Goal: Task Accomplishment & Management: Manage account settings

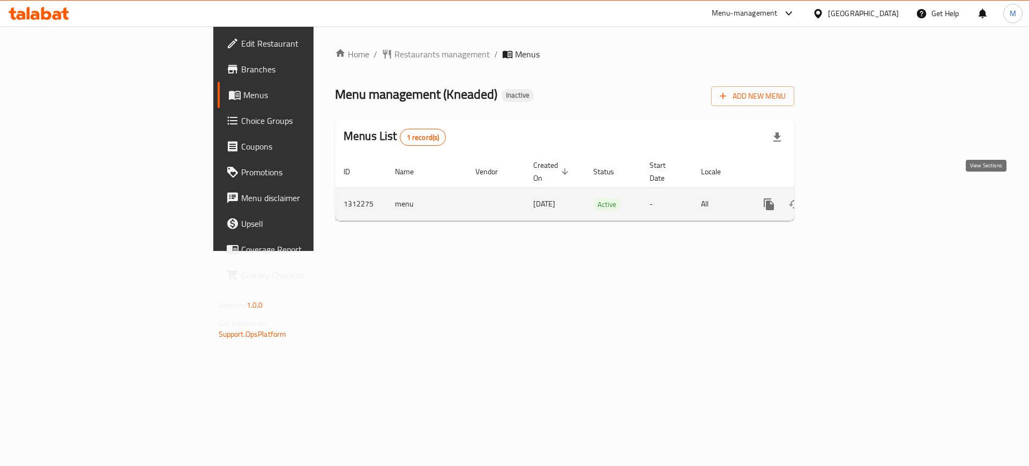
click at [852, 198] on icon "enhanced table" at bounding box center [845, 204] width 13 height 13
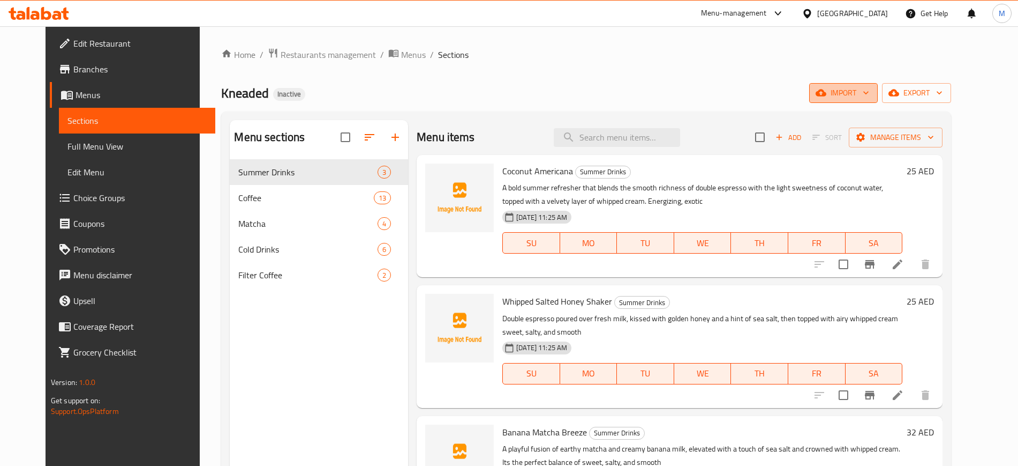
click at [869, 94] on span "import" at bounding box center [843, 92] width 51 height 13
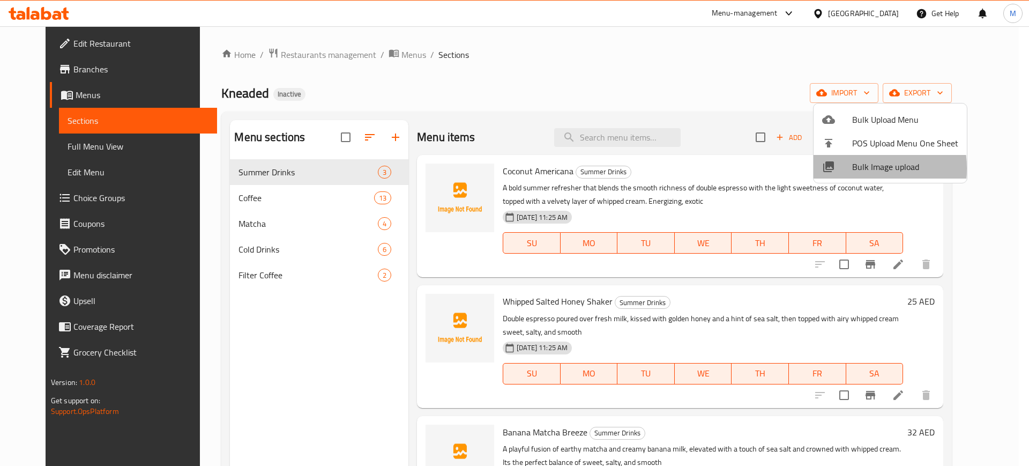
click at [848, 168] on div at bounding box center [837, 166] width 30 height 13
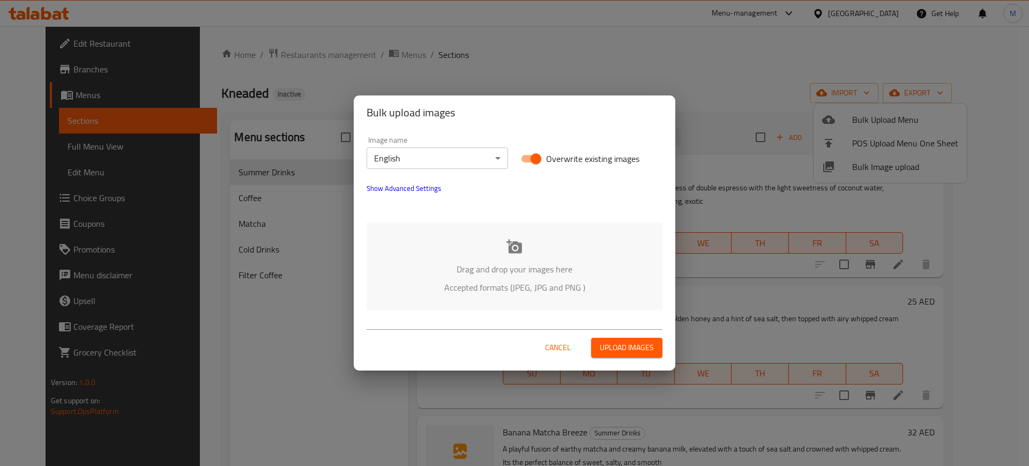
click at [529, 262] on p "Drag and drop your images here" at bounding box center [514, 268] width 264 height 13
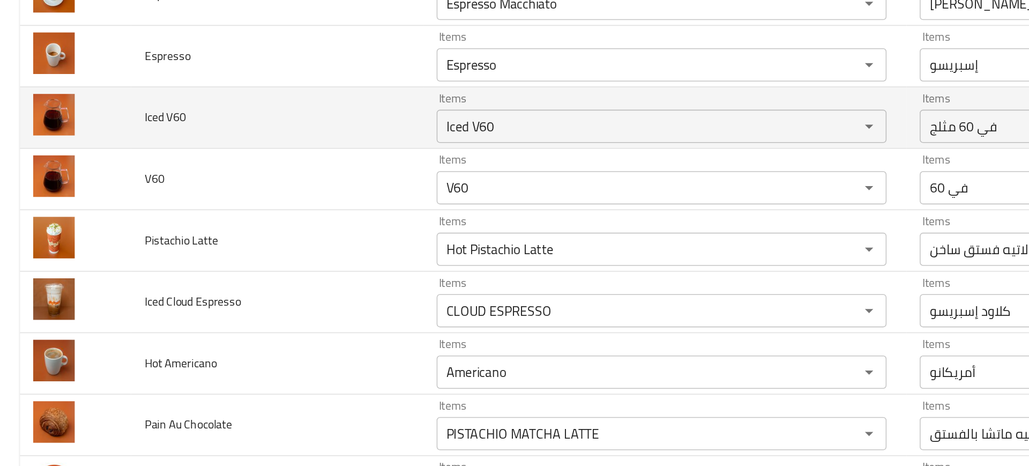
scroll to position [115, 0]
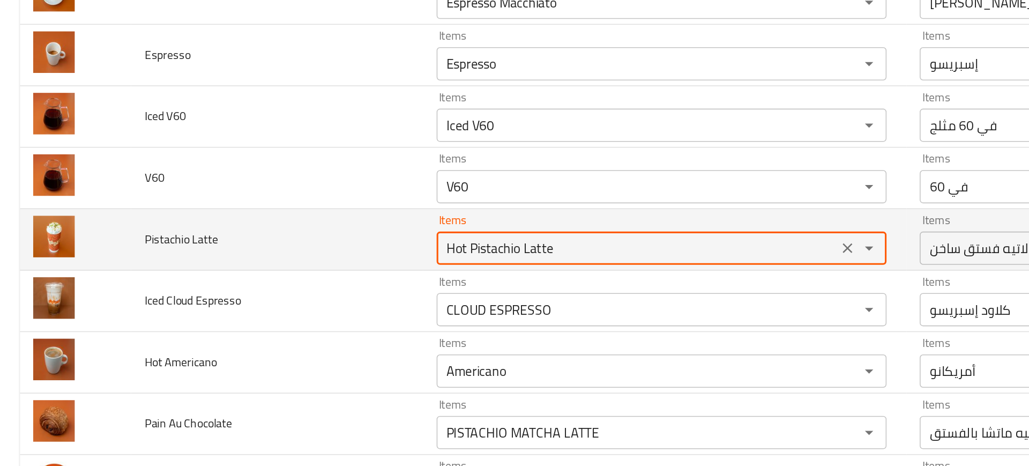
click at [351, 272] on Latte "Hot Pistachio Latte" at bounding box center [411, 272] width 253 height 15
click at [364, 279] on Latte "Hot Pistachio Latte" at bounding box center [411, 272] width 253 height 15
drag, startPoint x: 301, startPoint y: 269, endPoint x: 271, endPoint y: 267, distance: 30.7
click at [273, 267] on td "Items Hot Pistachio Latte Items" at bounding box center [429, 267] width 312 height 40
drag, startPoint x: 317, startPoint y: 271, endPoint x: 411, endPoint y: 265, distance: 94.5
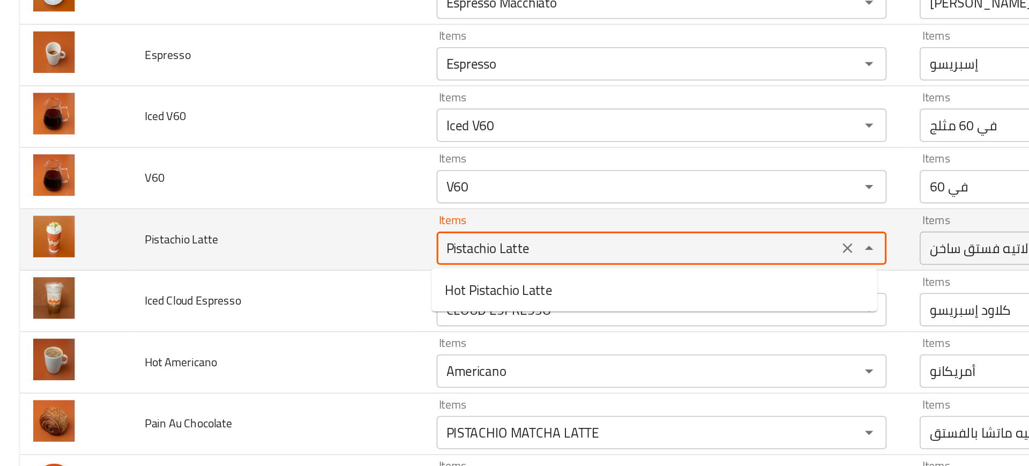
click at [411, 265] on Latte "Pistachio Latte" at bounding box center [411, 272] width 253 height 15
type Latte "Pistachio"
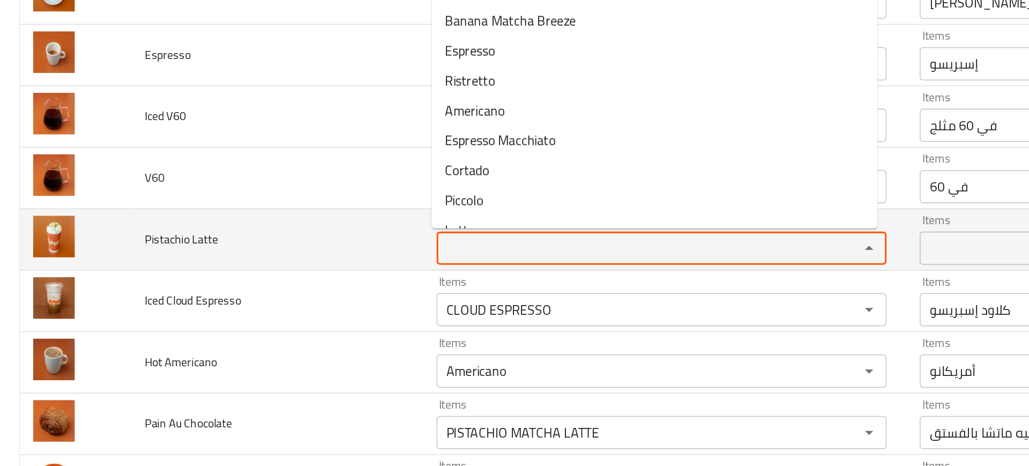
click at [219, 282] on td "Pistachio Latte" at bounding box center [179, 267] width 188 height 40
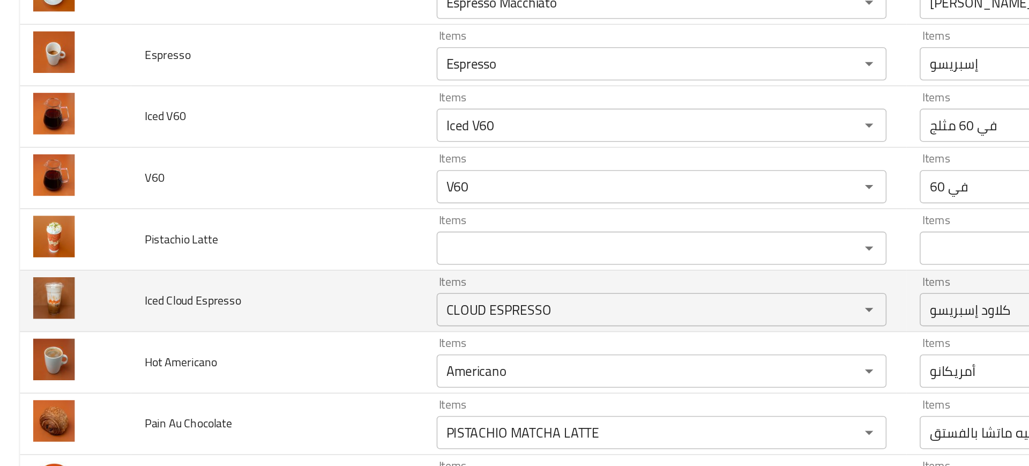
click at [234, 306] on td "Iced Cloud Espresso" at bounding box center [179, 307] width 188 height 40
click at [229, 296] on td "Iced Cloud Espresso" at bounding box center [179, 307] width 188 height 40
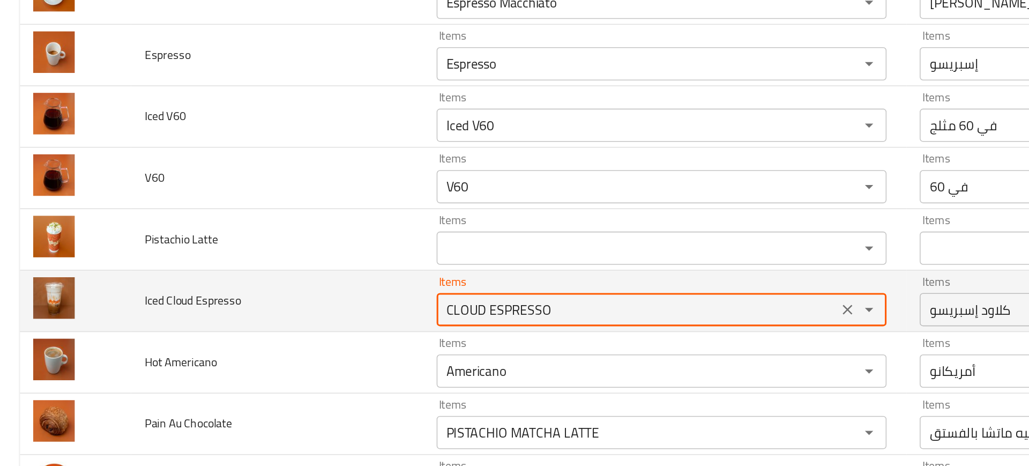
click at [317, 310] on Espresso "CLOUD ESPRESSO" at bounding box center [411, 311] width 253 height 15
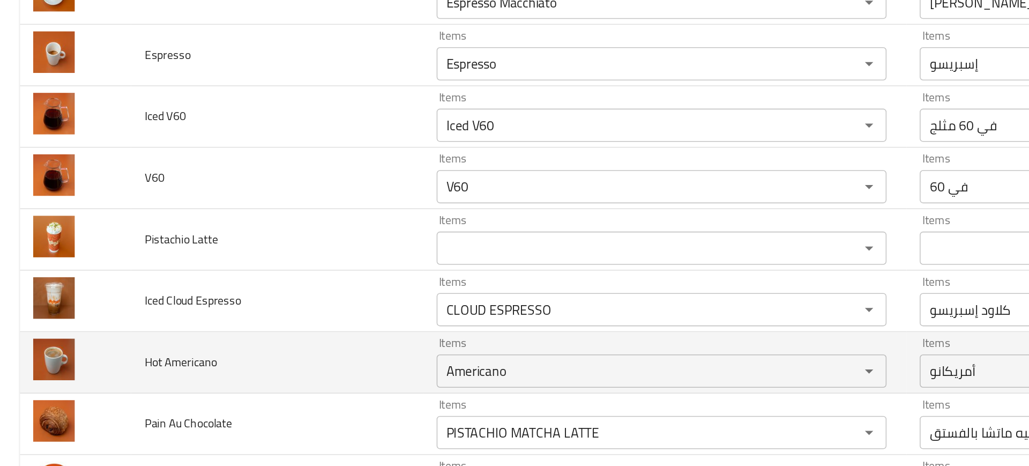
click at [245, 327] on td "Hot Americano" at bounding box center [179, 346] width 188 height 40
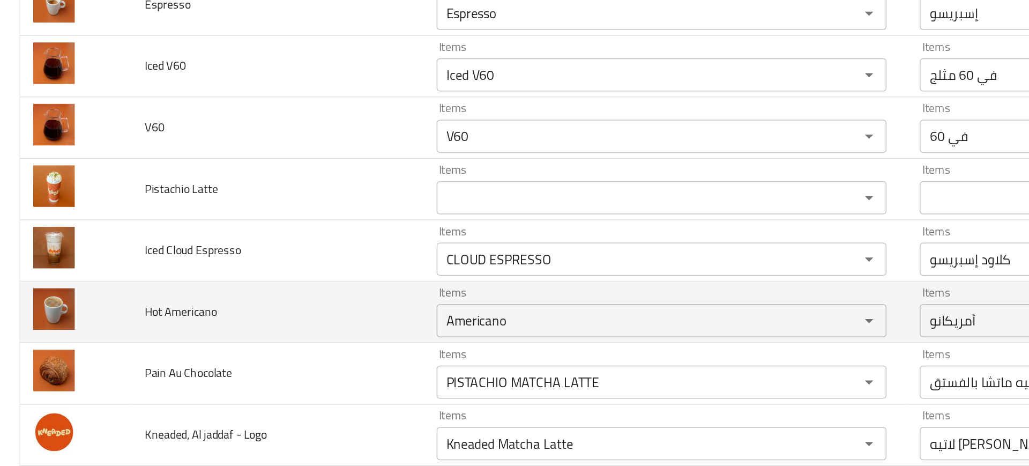
scroll to position [149, 0]
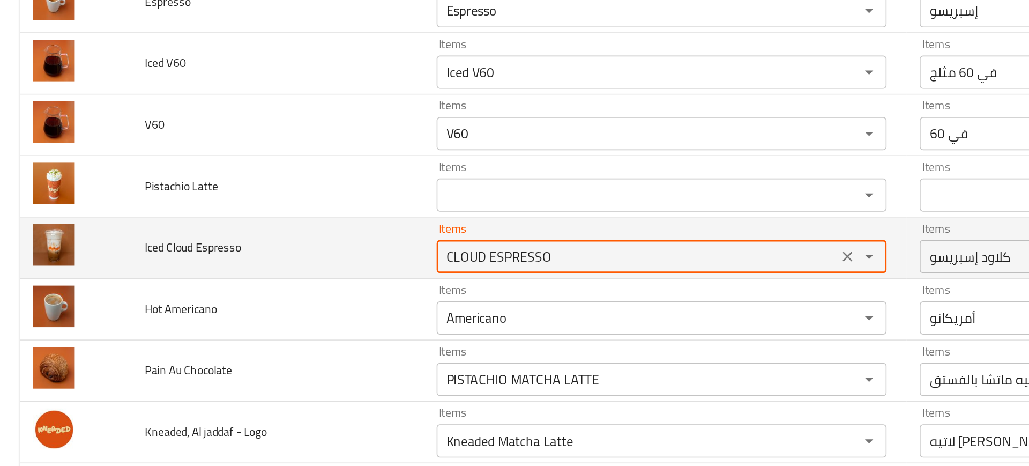
click at [302, 282] on Espresso "CLOUD ESPRESSO" at bounding box center [411, 277] width 253 height 15
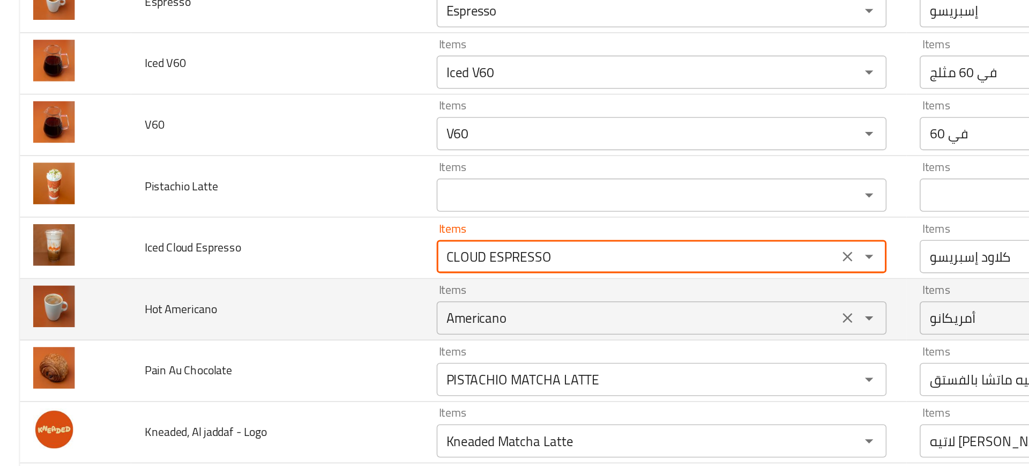
click at [332, 324] on Americano "Americano" at bounding box center [411, 317] width 253 height 15
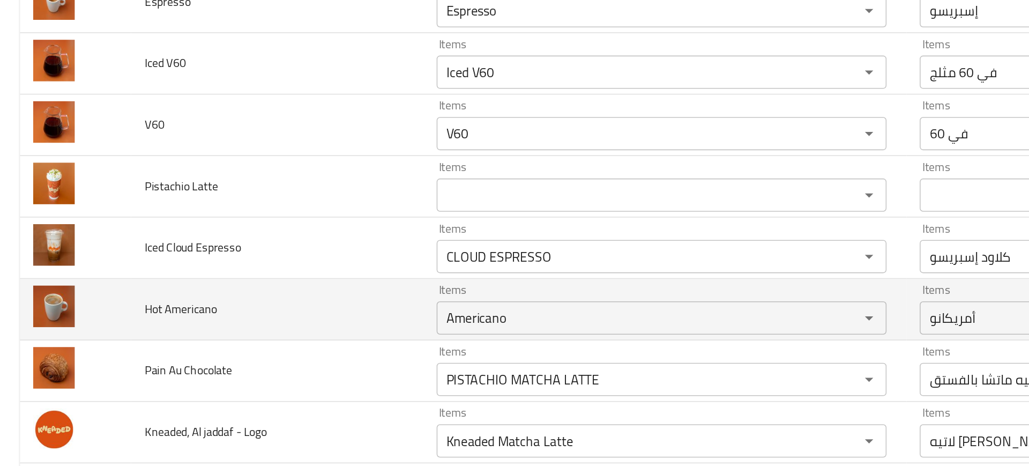
click at [223, 331] on td "Hot Americano" at bounding box center [179, 312] width 188 height 40
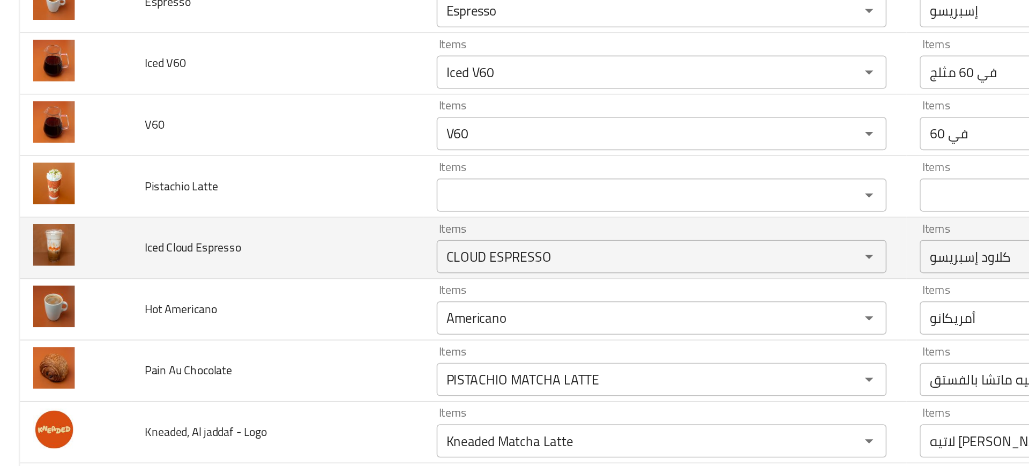
click at [244, 286] on td "Iced Cloud Espresso" at bounding box center [179, 272] width 188 height 40
click at [321, 288] on div "CLOUD ESPRESSO Items" at bounding box center [427, 277] width 291 height 21
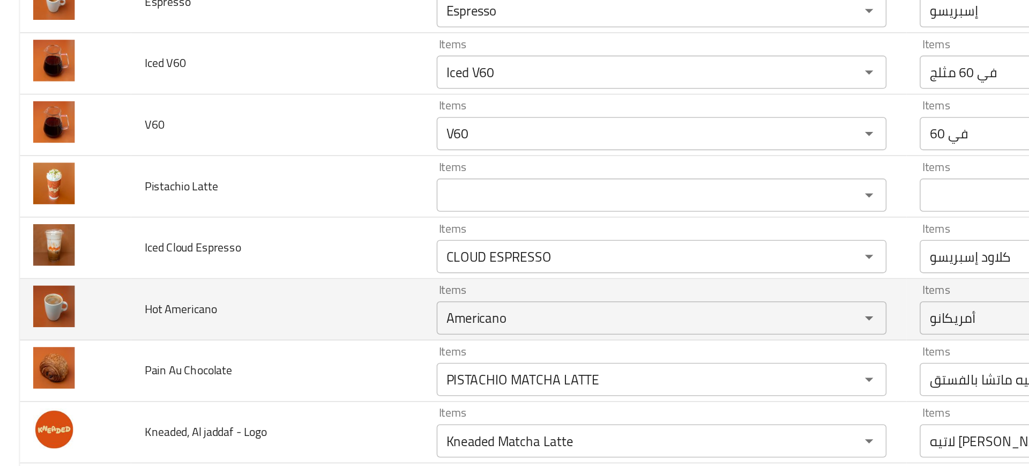
click at [229, 305] on td "Hot Americano" at bounding box center [179, 312] width 188 height 40
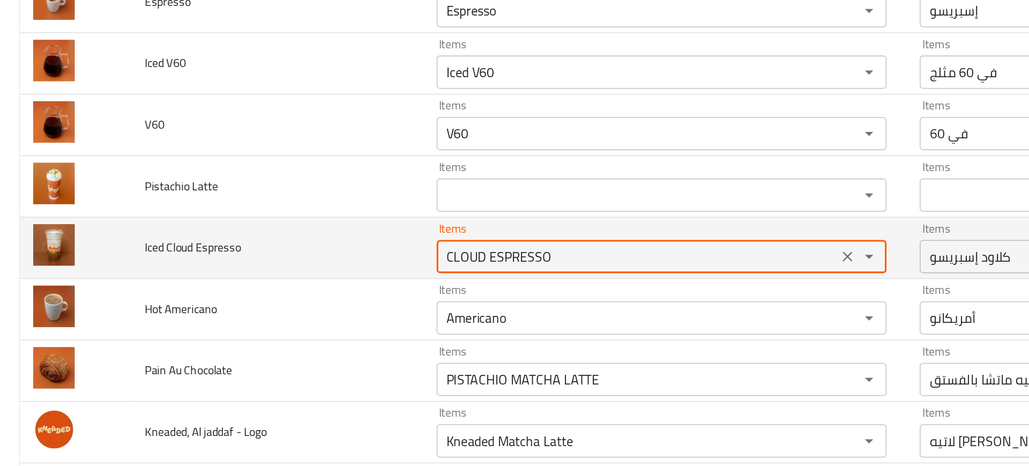
click at [396, 272] on Espresso "CLOUD ESPRESSO" at bounding box center [411, 277] width 253 height 15
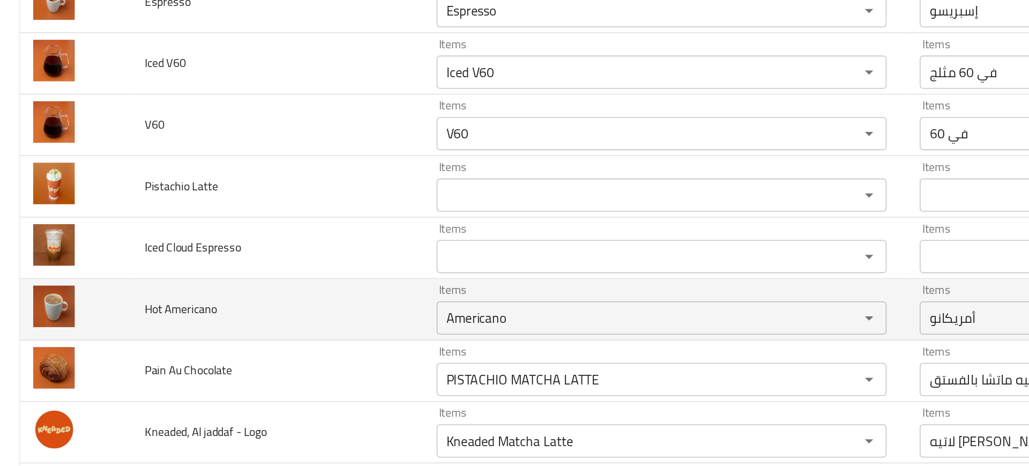
click at [246, 302] on td "Hot Americano" at bounding box center [179, 312] width 188 height 40
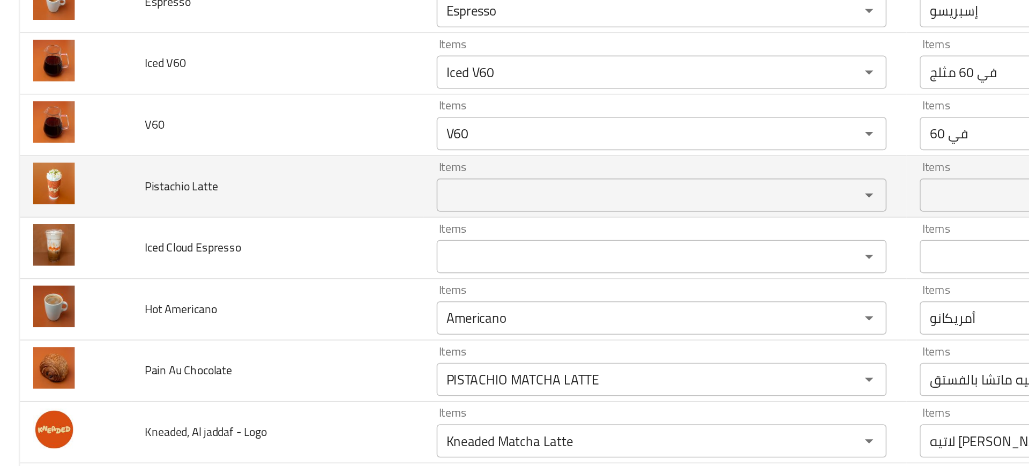
click at [131, 236] on span "Pistachio Latte" at bounding box center [116, 232] width 47 height 14
copy span "Latte"
click at [131, 236] on span "Pistachio Latte" at bounding box center [116, 232] width 47 height 14
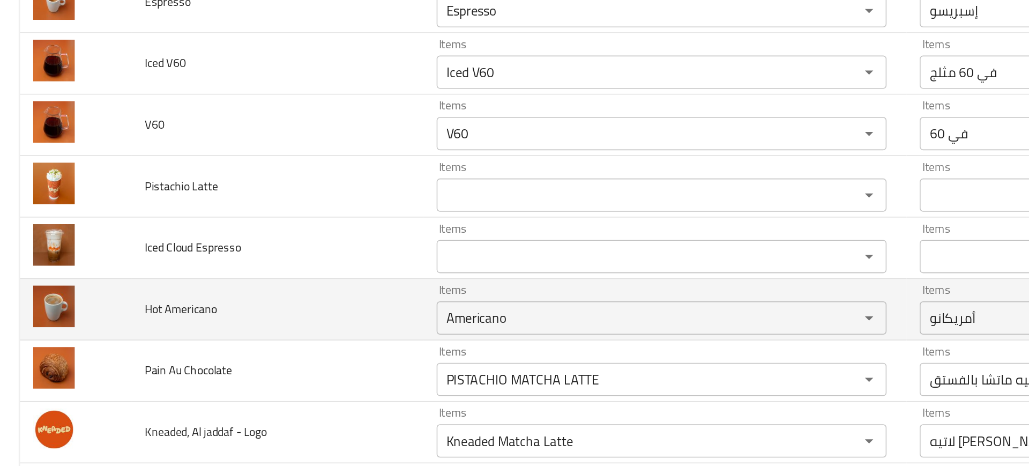
click at [245, 325] on td "Hot Americano" at bounding box center [179, 312] width 188 height 40
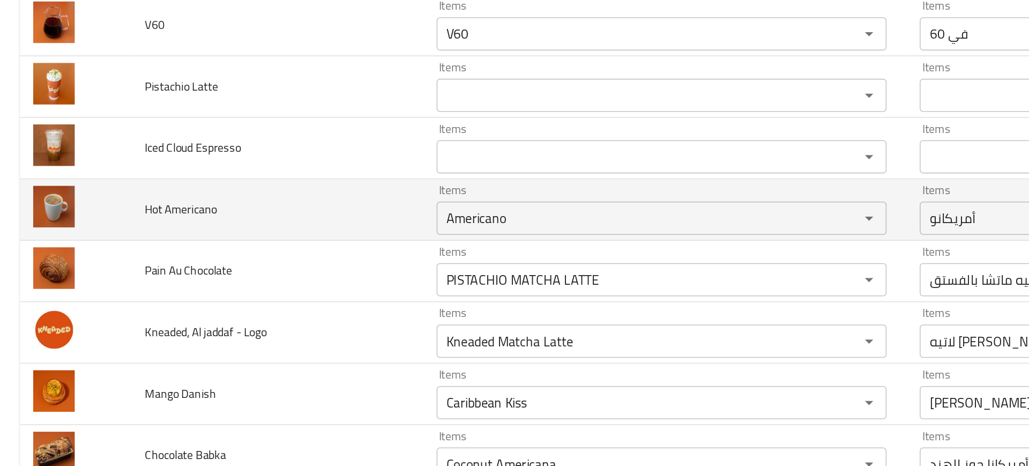
scroll to position [214, 0]
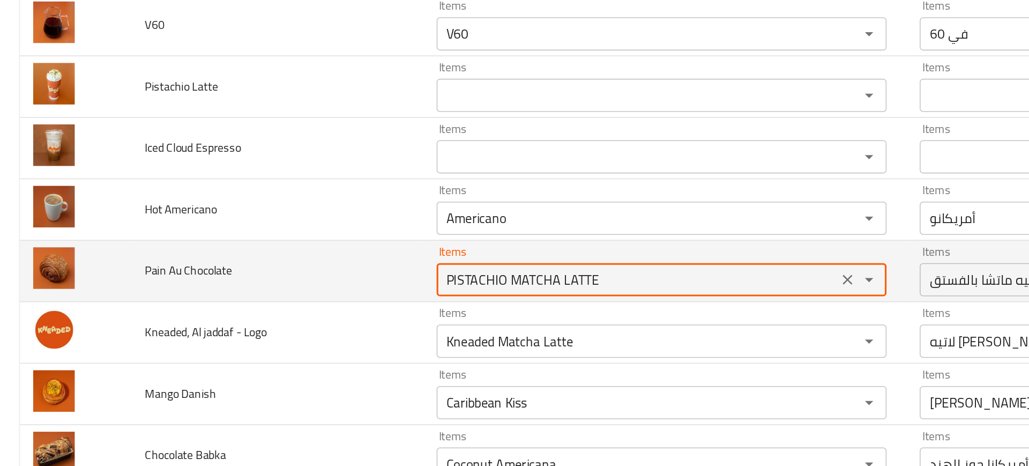
click at [311, 288] on Chocolate "PISTACHIO MATCHA LATTE" at bounding box center [411, 292] width 253 height 15
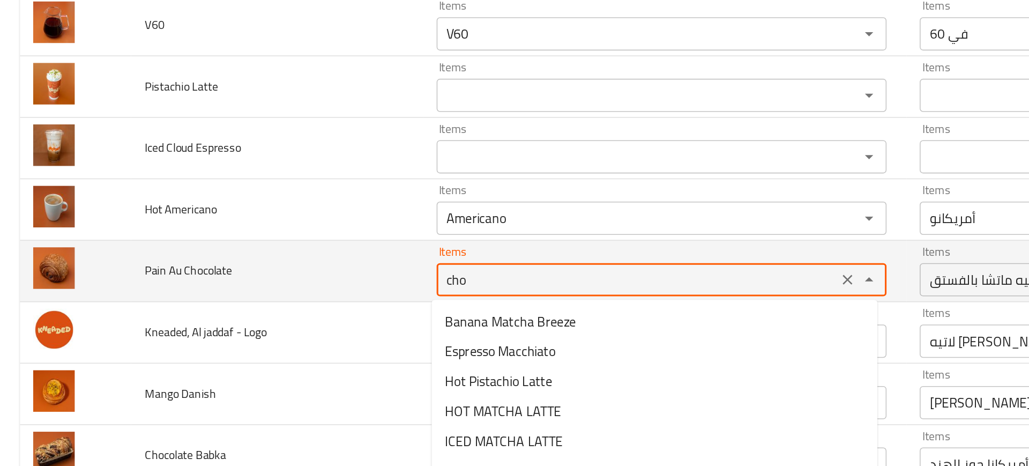
type Chocolate "choc"
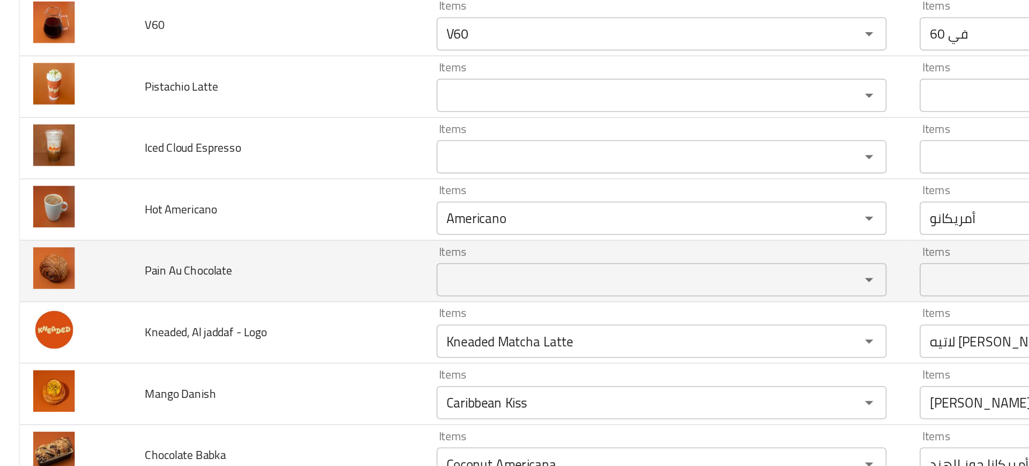
click at [196, 304] on td "Pain Au Chocolate" at bounding box center [179, 287] width 188 height 40
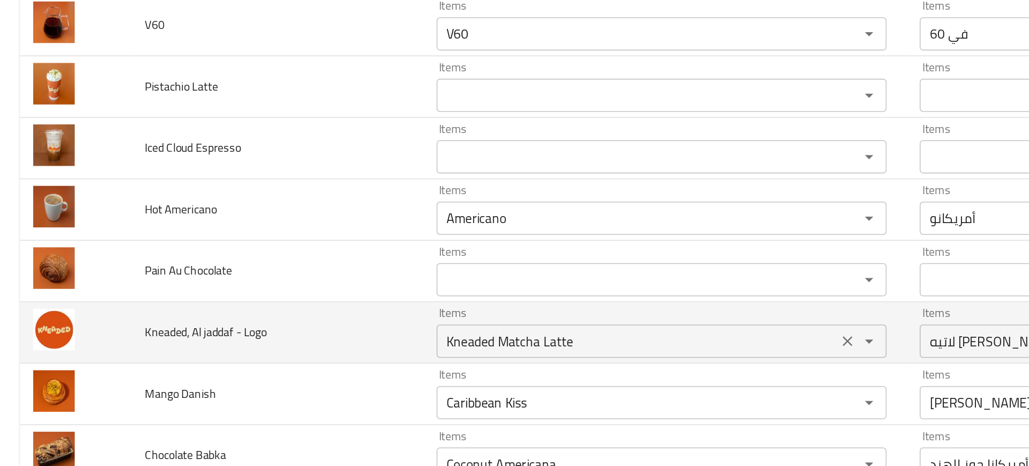
click at [321, 340] on div "Kneaded Matcha Latte Items" at bounding box center [427, 331] width 291 height 21
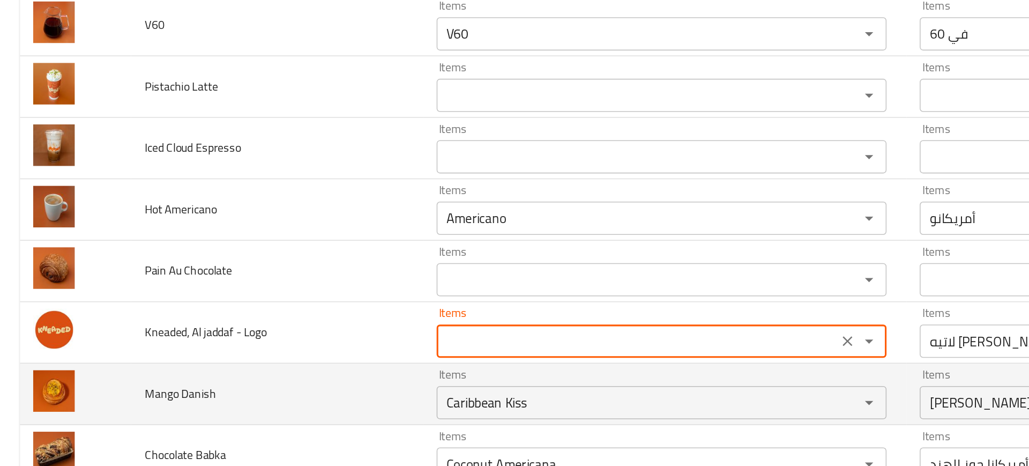
type Logo "Kneaded Matcha Latte"
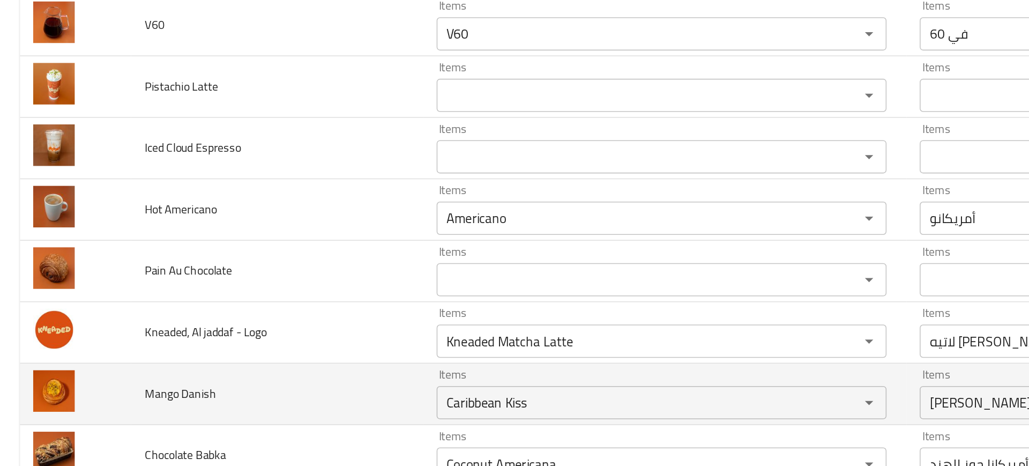
click at [251, 358] on td "Mango Danish" at bounding box center [179, 367] width 188 height 40
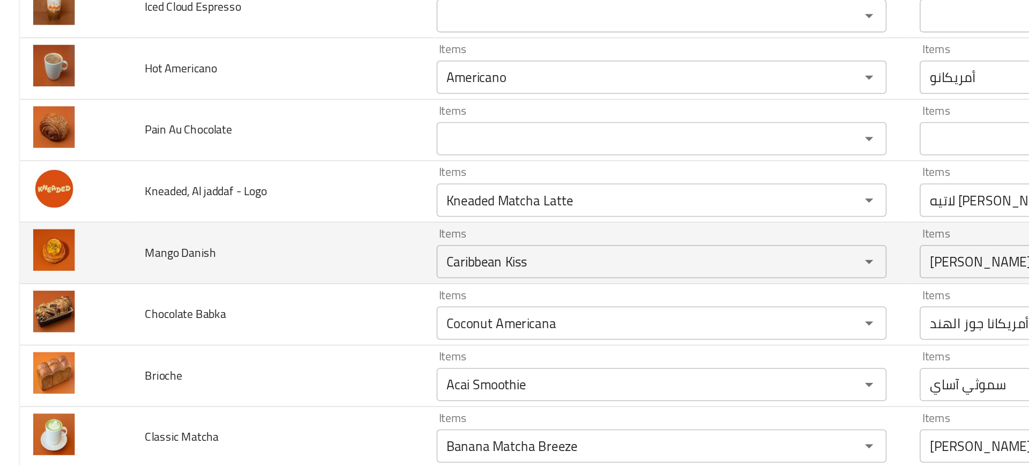
scroll to position [305, 0]
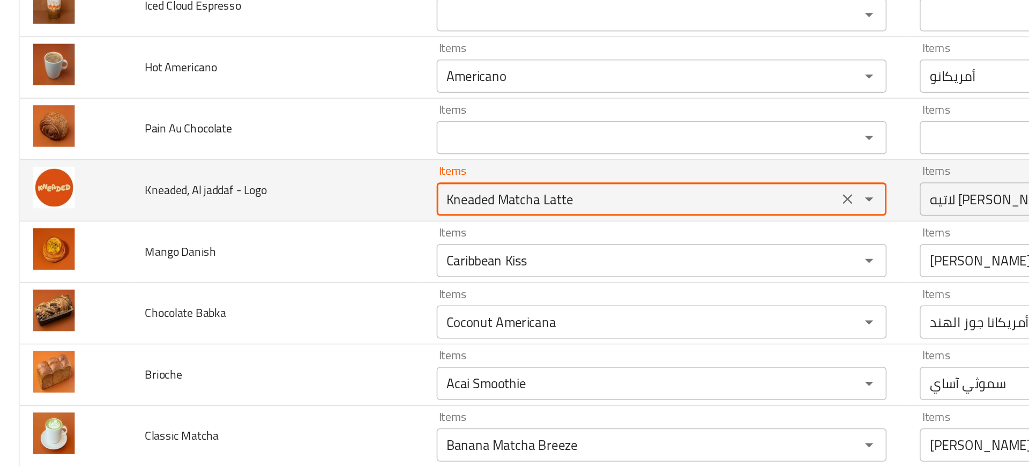
click at [382, 244] on Logo "Kneaded Matcha Latte" at bounding box center [411, 240] width 253 height 15
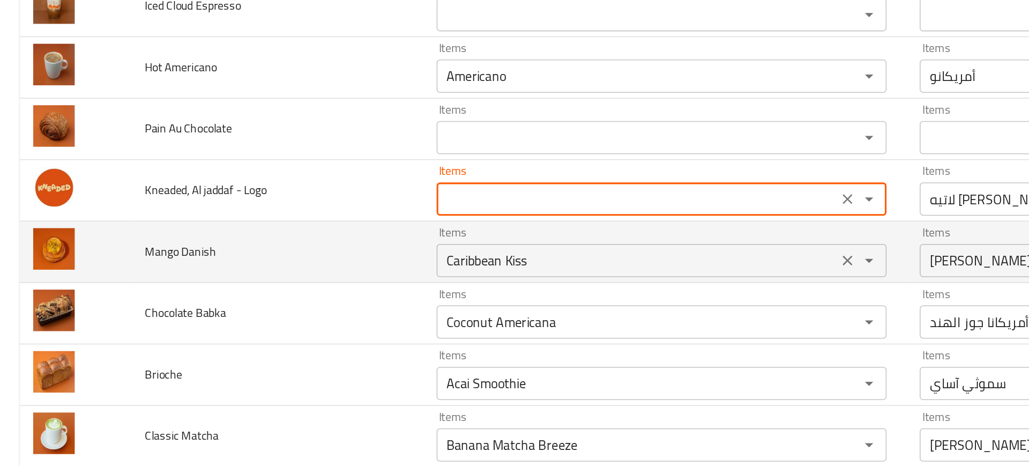
type Logo "Kneaded Matcha Latte"
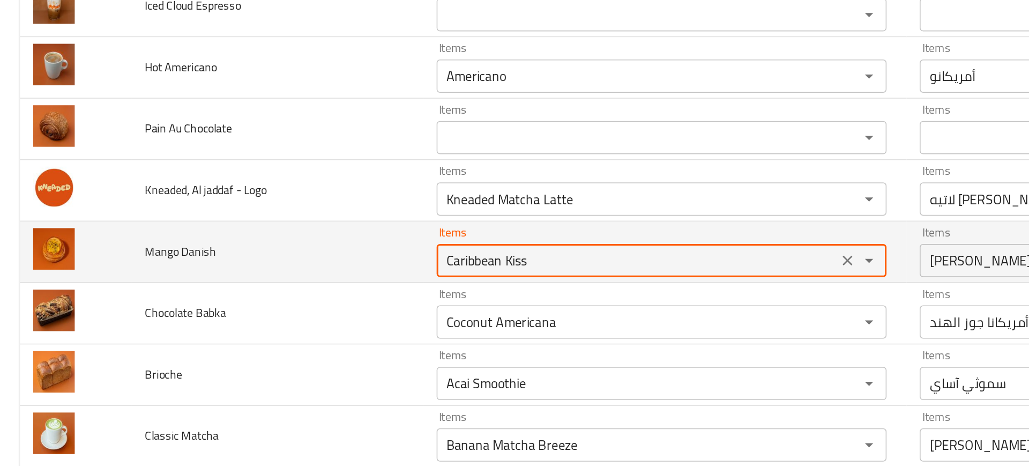
click at [340, 276] on Danish "Caribbean Kiss" at bounding box center [411, 280] width 253 height 15
type Danish "a"
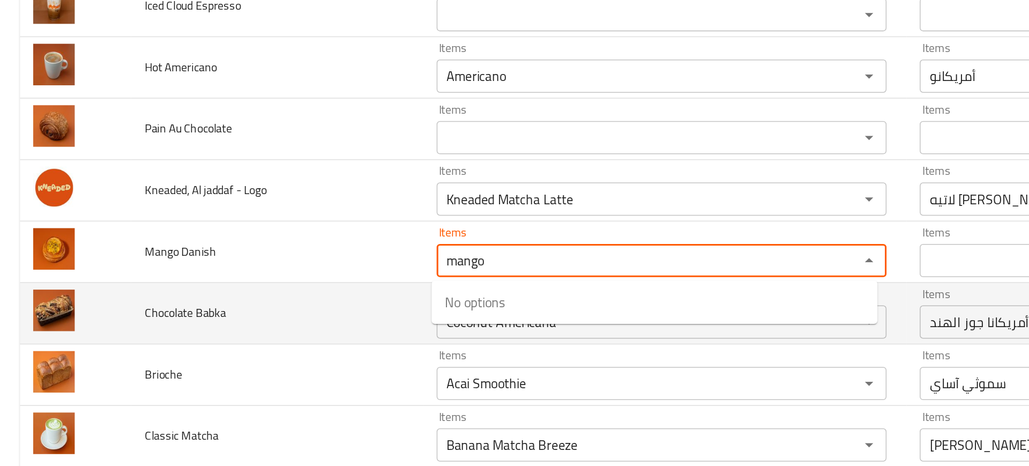
type Danish "mango"
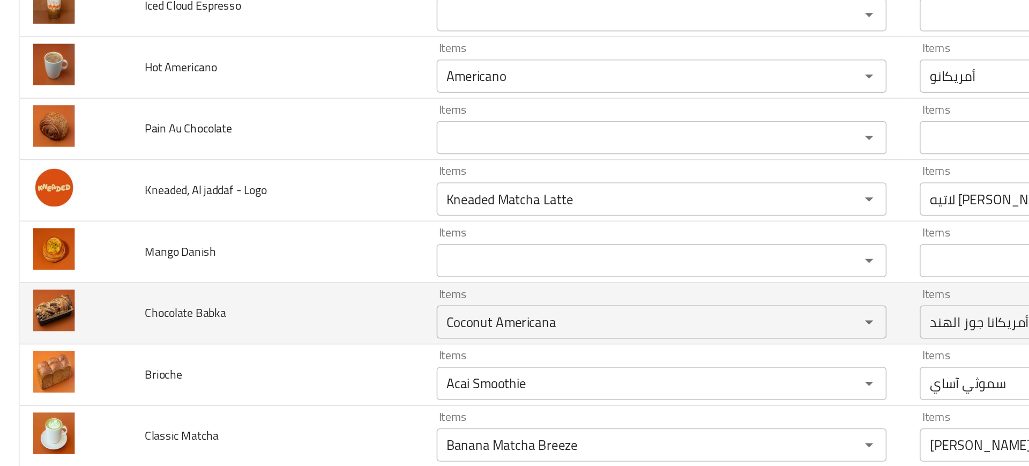
click at [211, 321] on td "Chocolate Babka" at bounding box center [179, 315] width 188 height 40
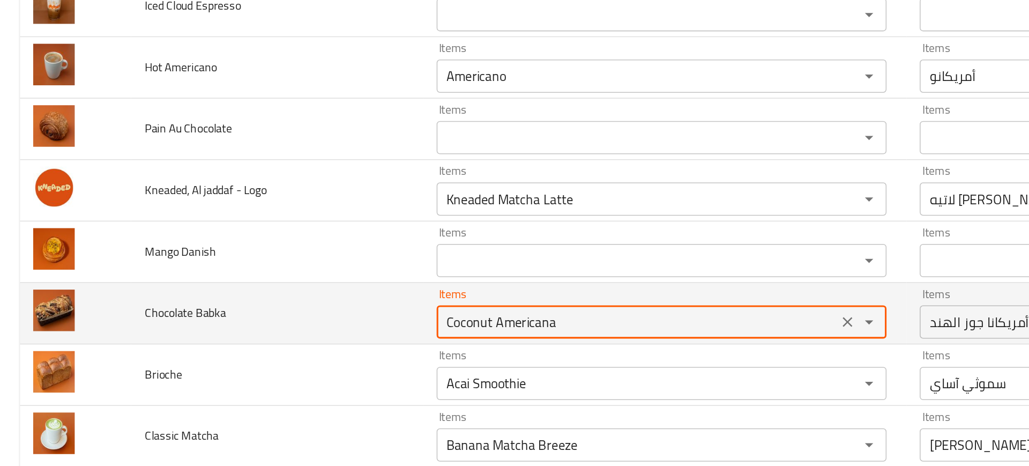
click at [330, 314] on Babka "Coconut Americana" at bounding box center [411, 319] width 253 height 15
type Babka "bab"
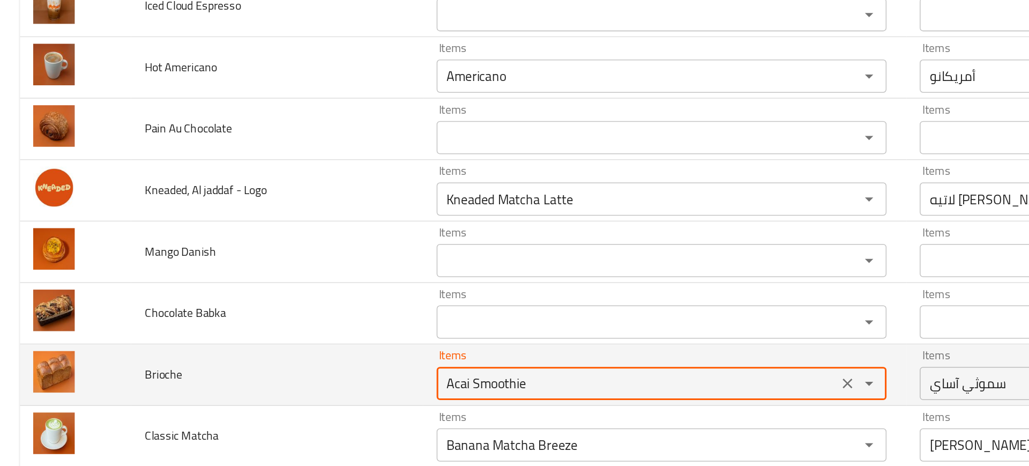
click at [342, 366] on input "Acai Smoothie" at bounding box center [411, 359] width 253 height 15
type input "b"
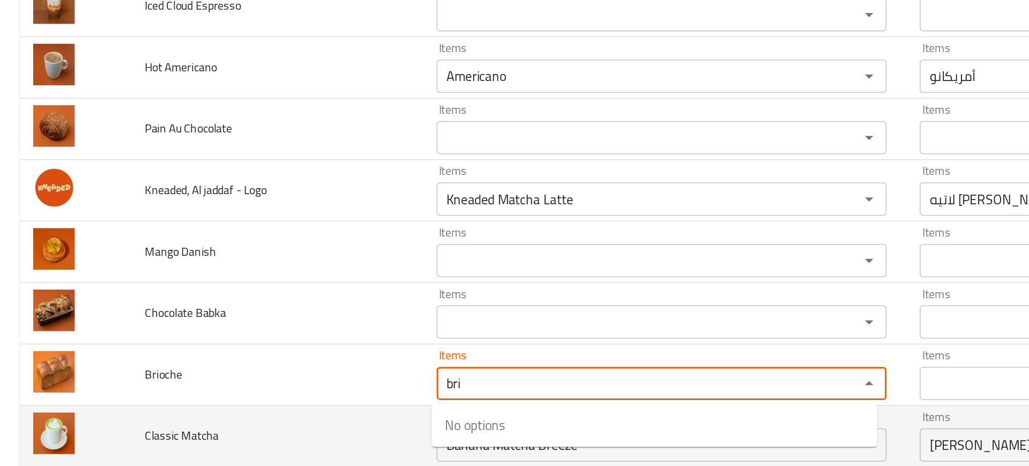
type input "bri"
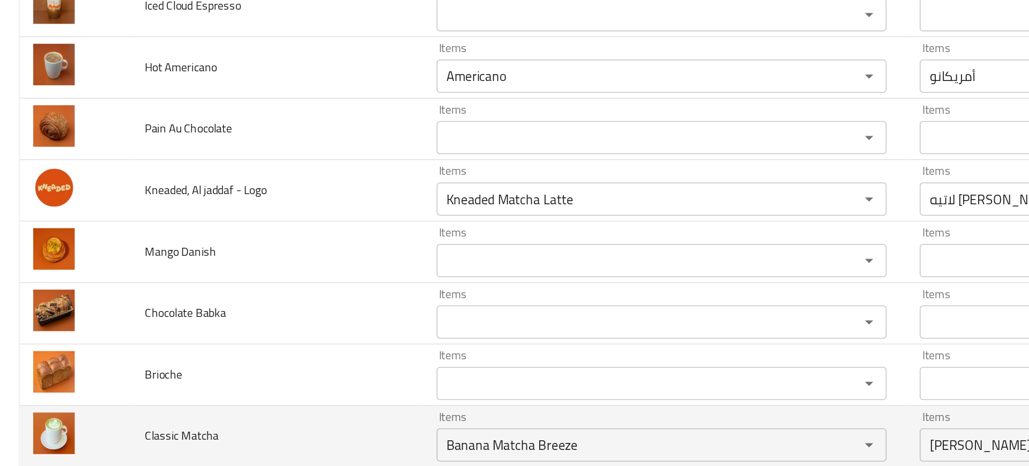
click at [239, 393] on td "Classic Matcha" at bounding box center [179, 394] width 188 height 40
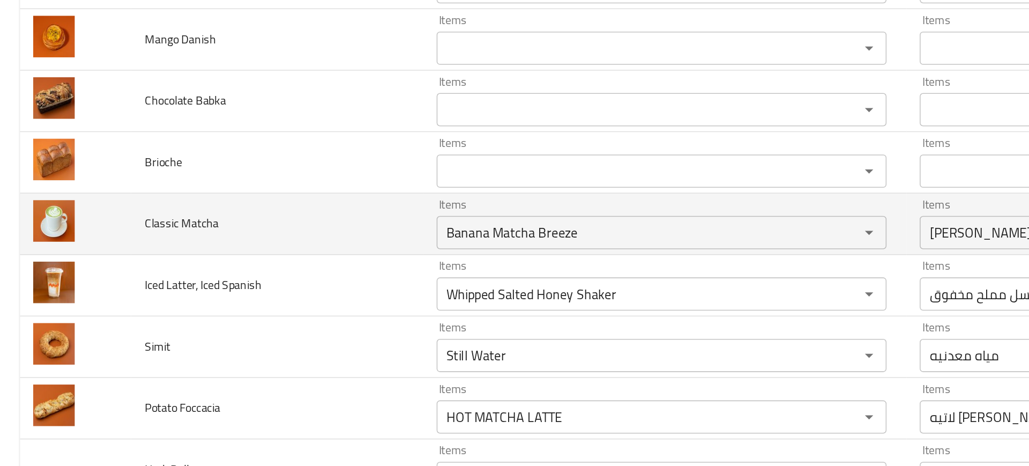
scroll to position [452, 0]
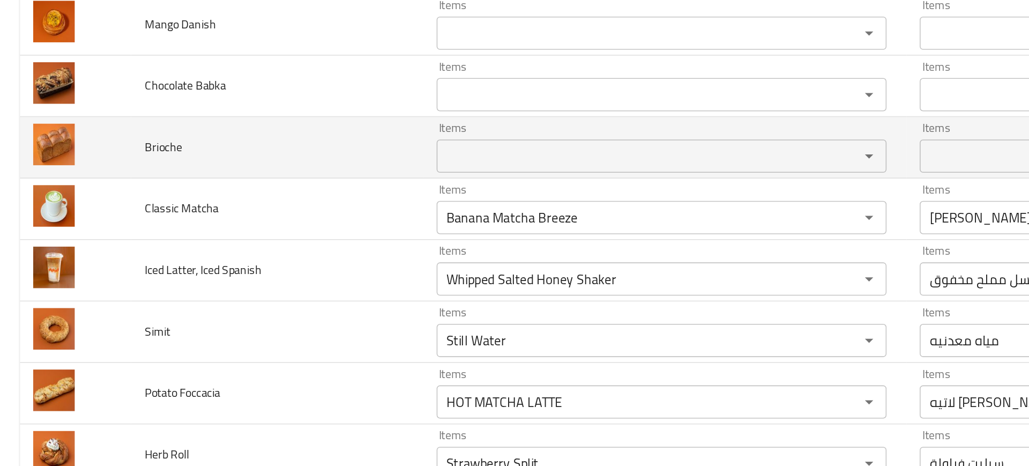
click at [307, 217] on input "Items" at bounding box center [411, 212] width 253 height 15
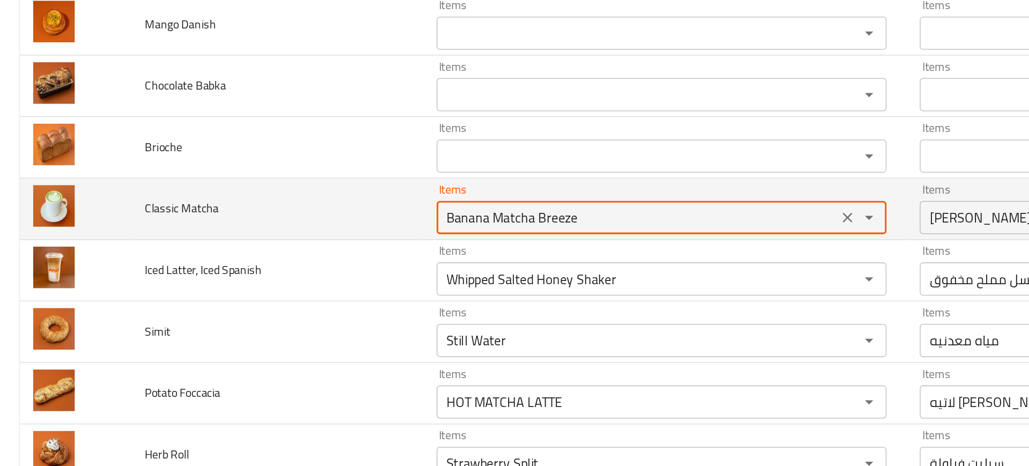
click at [312, 246] on Matcha "Banana Matcha Breeze" at bounding box center [411, 252] width 253 height 15
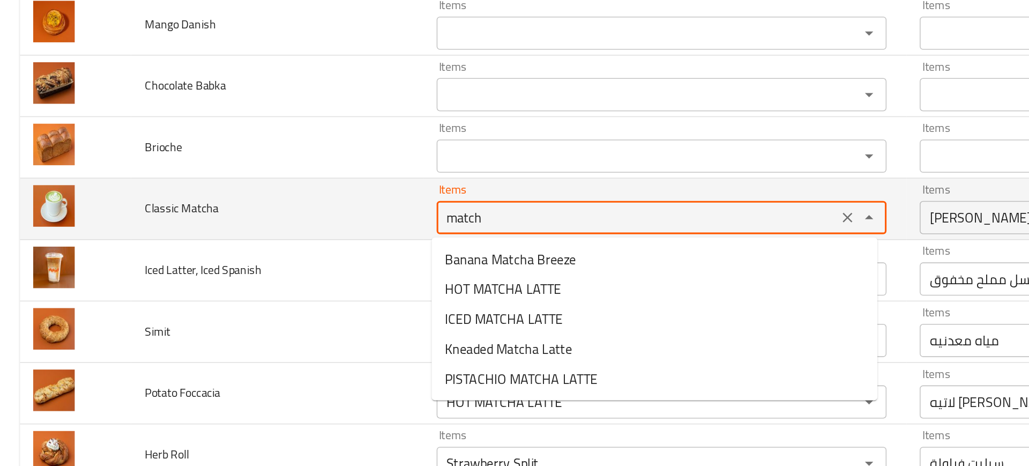
type Matcha "matcha"
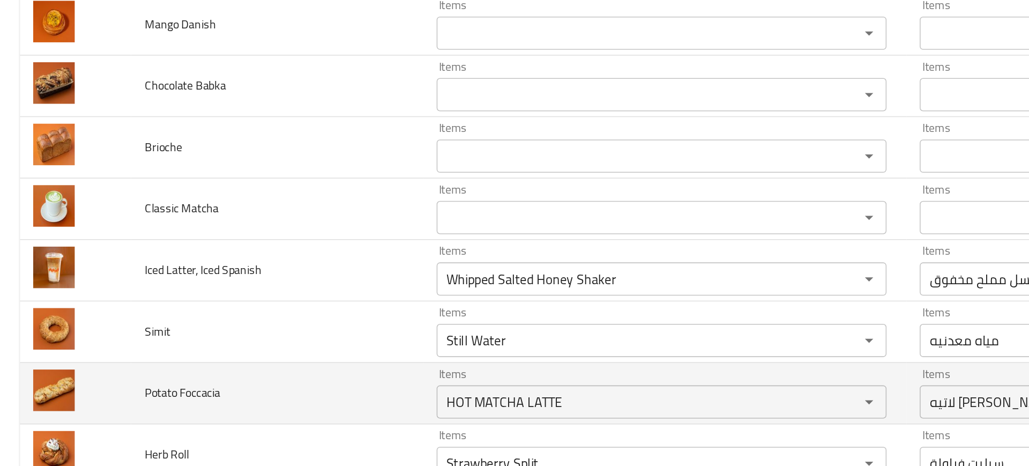
click at [209, 350] on td "Potato Foccacia" at bounding box center [179, 366] width 188 height 40
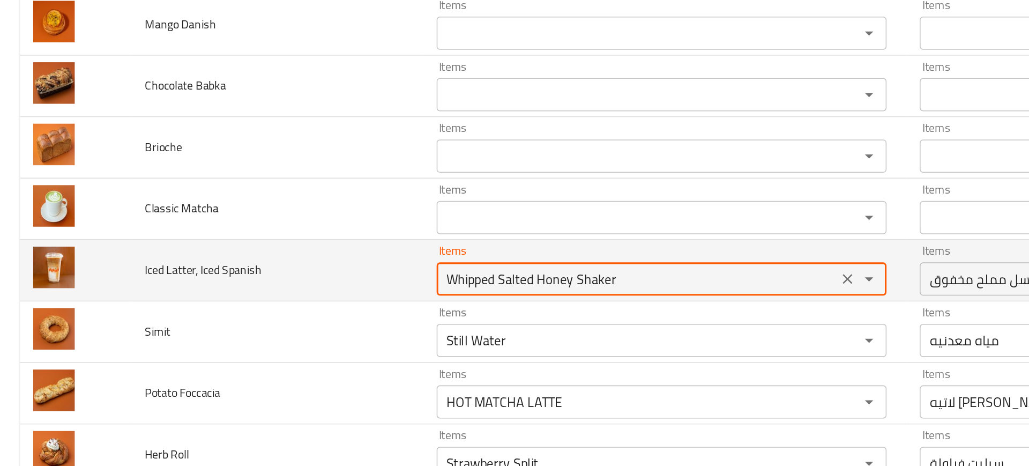
click at [299, 299] on Spanish "Whipped Salted Honey Shaker" at bounding box center [411, 291] width 253 height 15
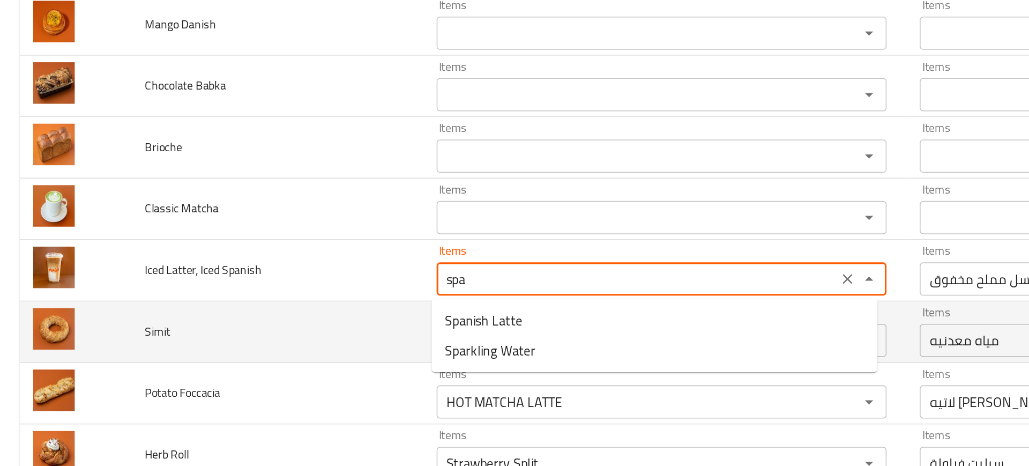
type Spanish "Whipped Salted Honey Shaker"
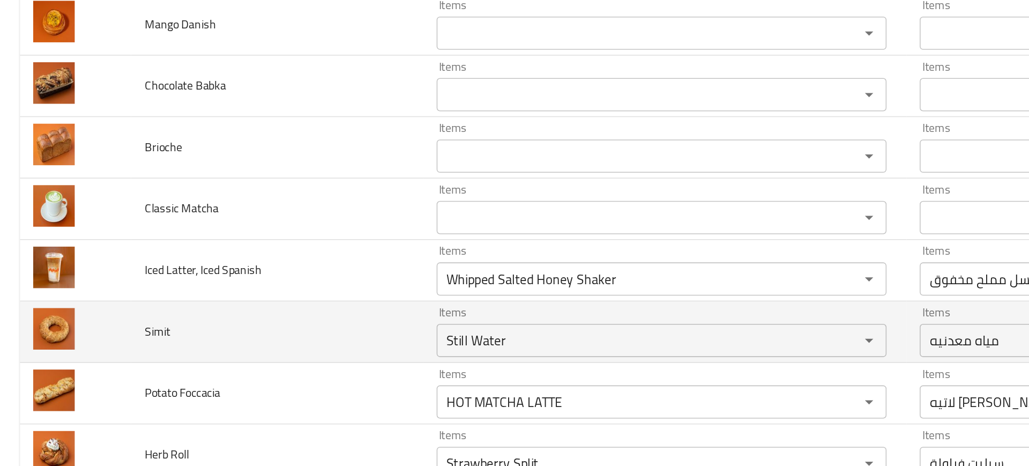
click at [221, 334] on td "Simit" at bounding box center [179, 326] width 188 height 40
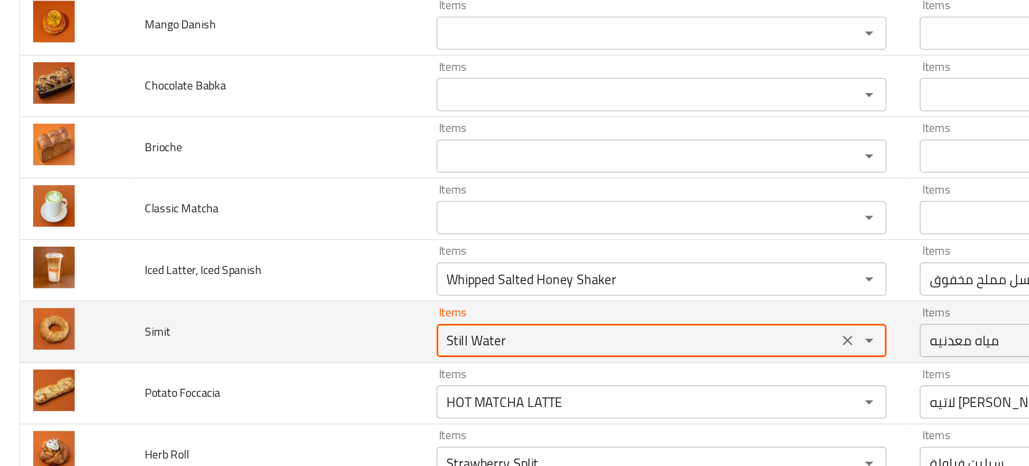
click at [293, 329] on input "Still Water" at bounding box center [411, 331] width 253 height 15
type input "m"
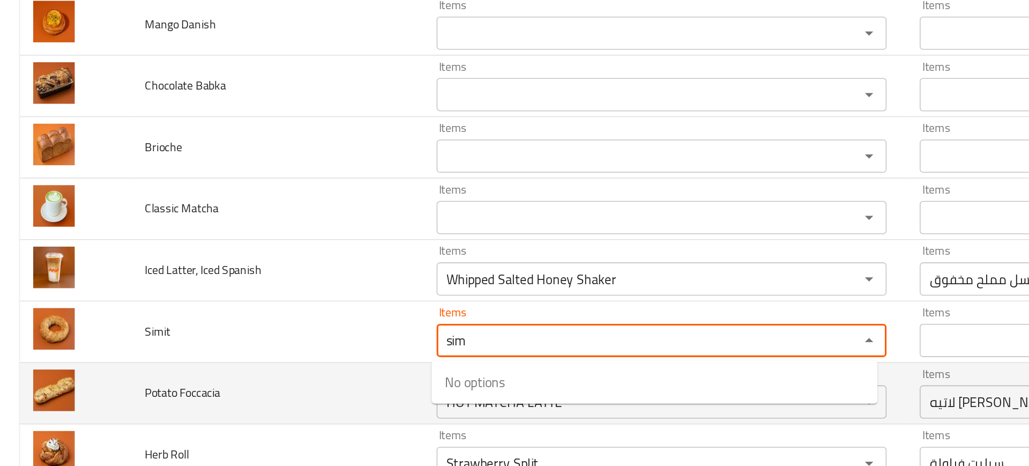
type input "sim"
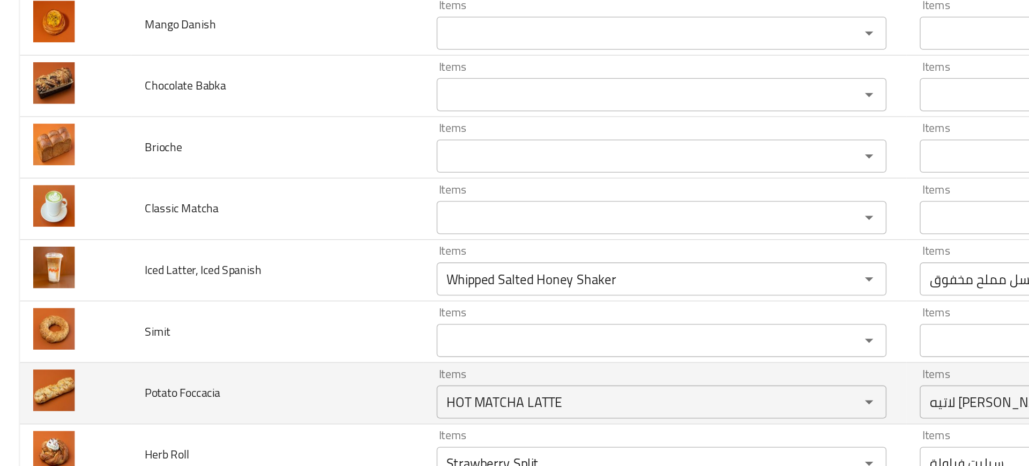
click at [259, 348] on td "Potato Foccacia" at bounding box center [179, 366] width 188 height 40
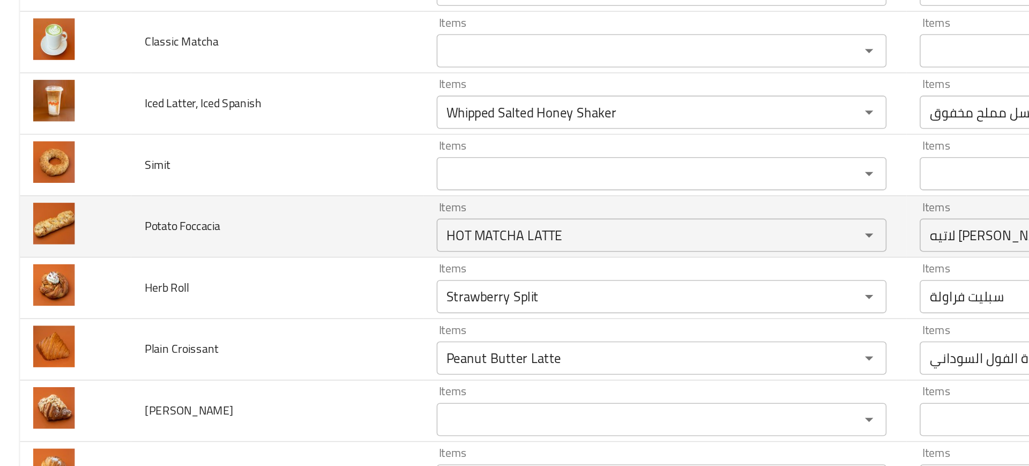
scroll to position [559, 0]
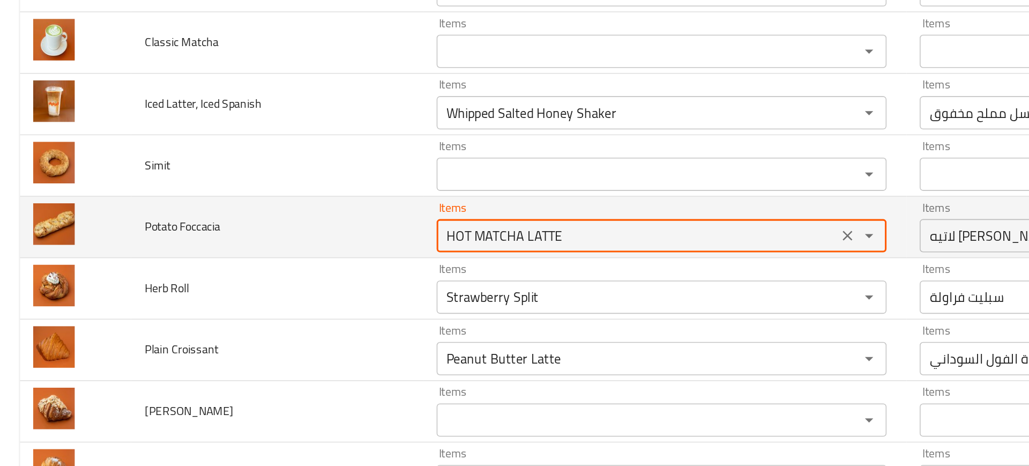
click at [303, 269] on Foccacia "HOT MATCHA LATTE" at bounding box center [411, 264] width 253 height 15
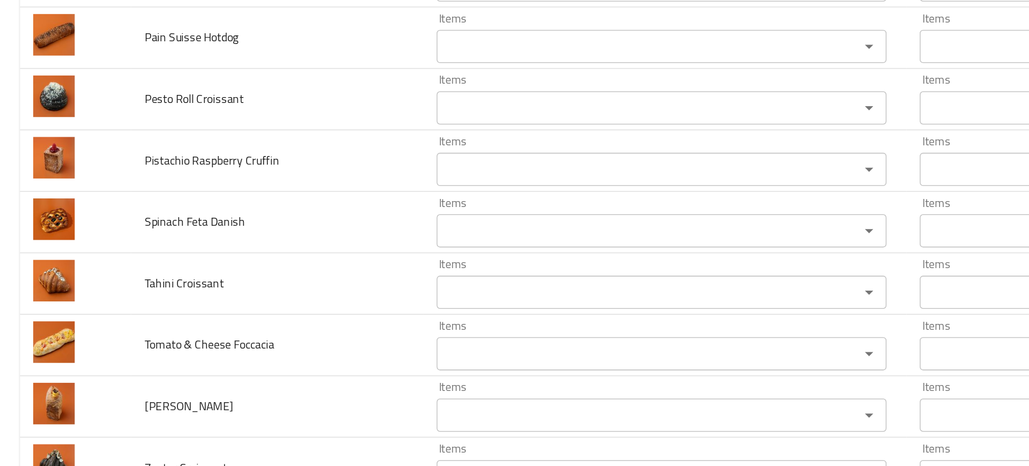
scroll to position [1424, 0]
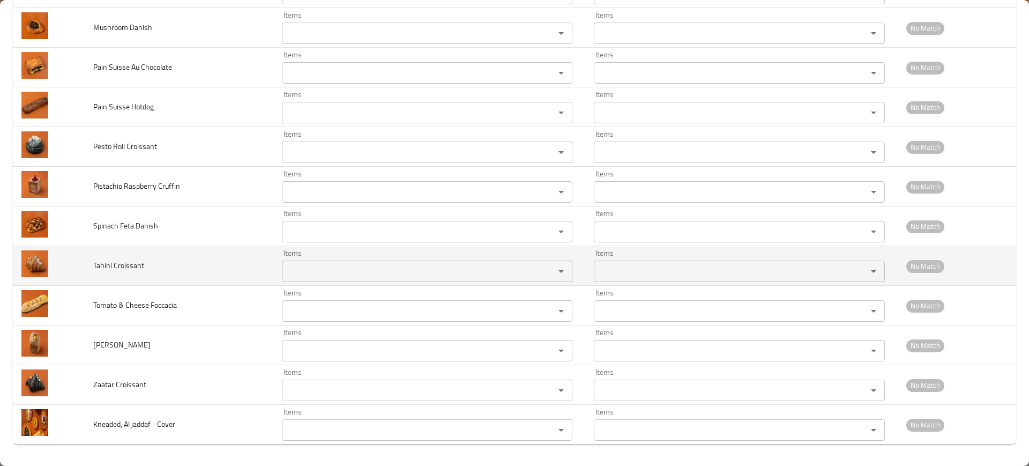
click at [108, 251] on td "Tahini Croissant" at bounding box center [179, 266] width 188 height 40
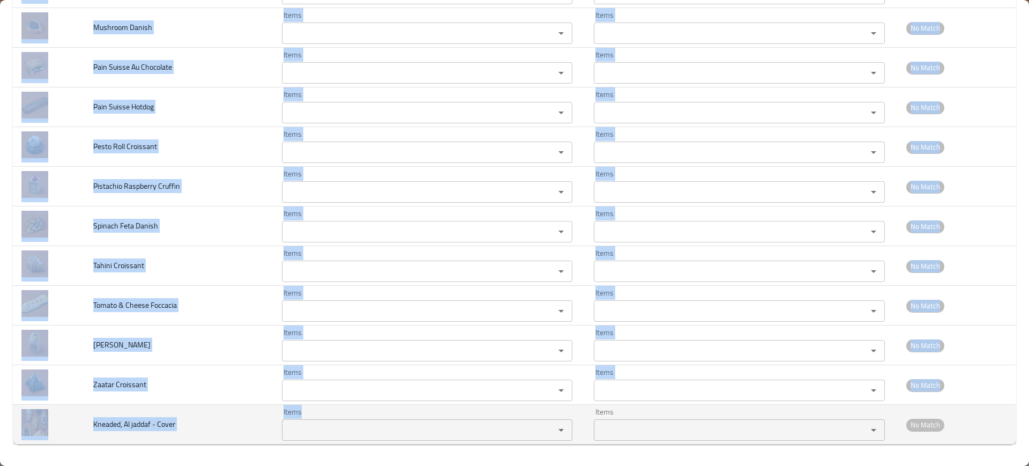
drag, startPoint x: 89, startPoint y: 281, endPoint x: 364, endPoint y: 433, distance: 314.1
copy tbody "V60 Items Items Items Items Good Match Pistachio Latte Items Items Items Items …"
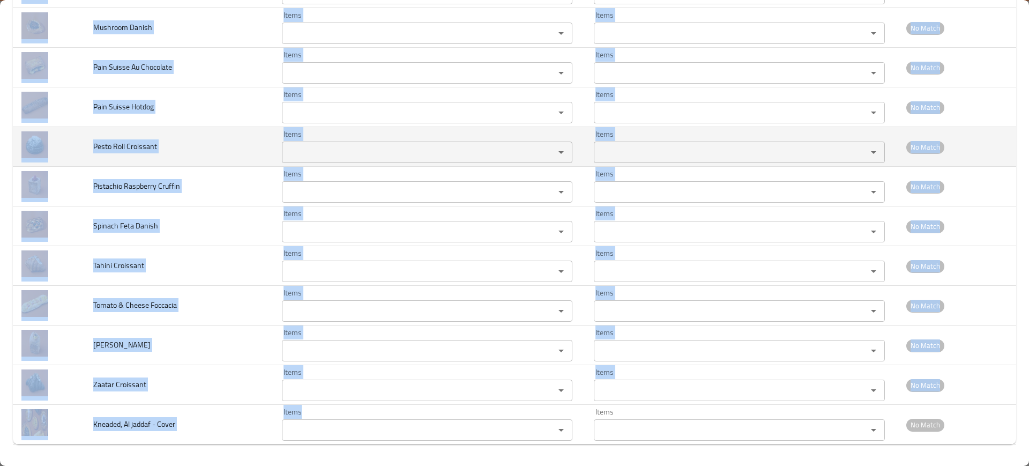
click at [236, 164] on td "Pesto Roll Croissant" at bounding box center [179, 147] width 188 height 40
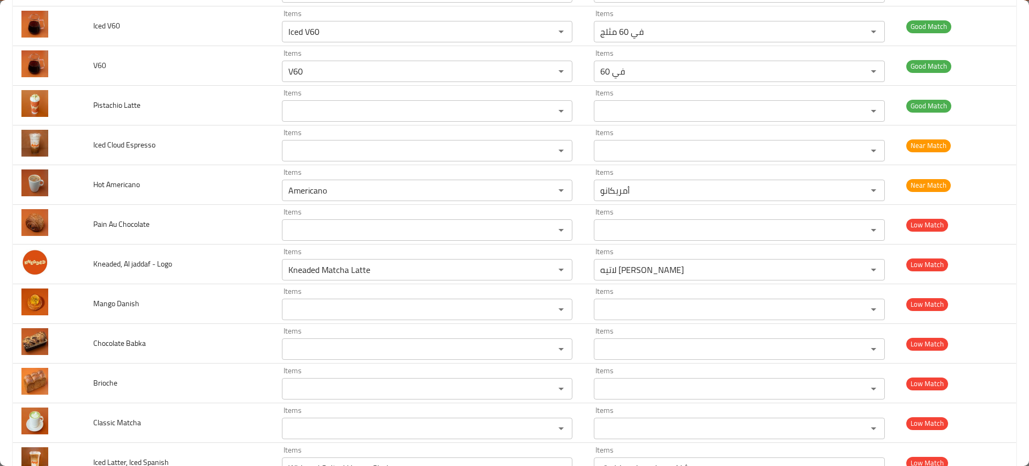
scroll to position [0, 0]
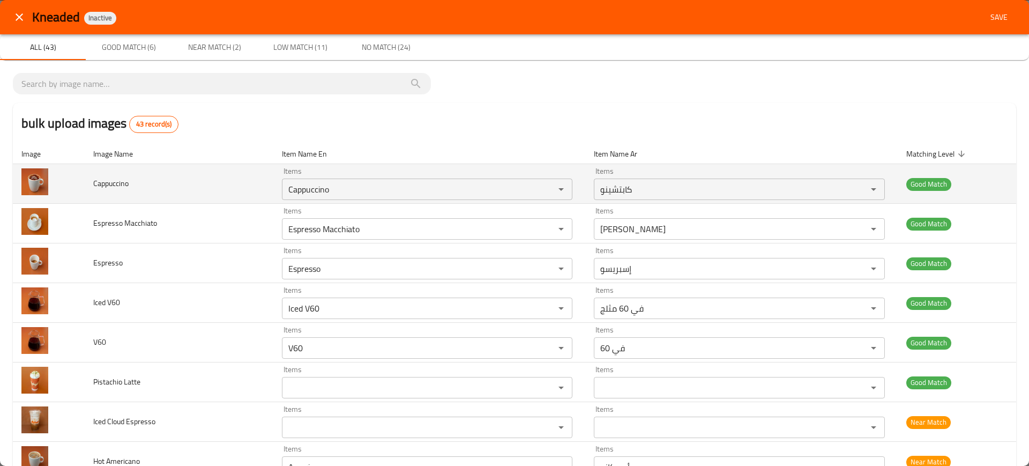
click at [227, 178] on td "Cappuccino" at bounding box center [179, 184] width 188 height 40
click at [369, 191] on input "Cappuccino" at bounding box center [411, 189] width 253 height 15
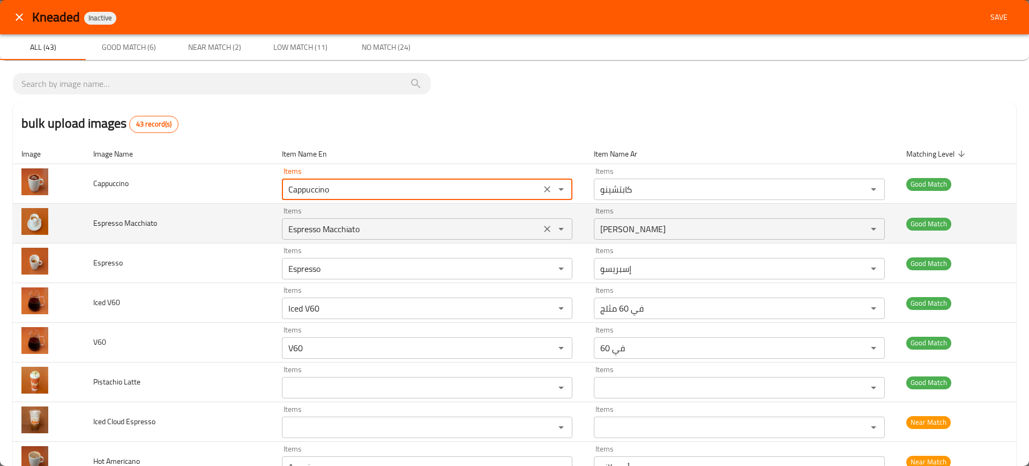
click at [332, 229] on Macchiato "Espresso Macchiato" at bounding box center [411, 228] width 253 height 15
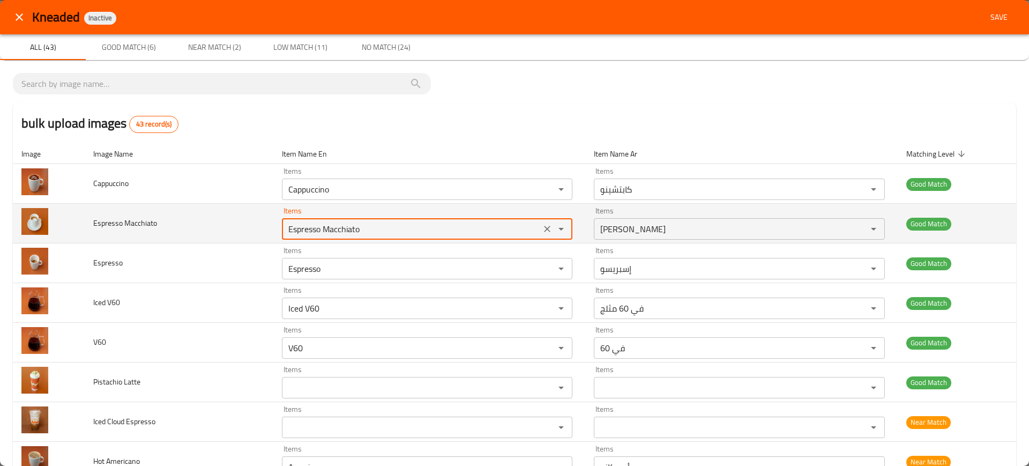
click at [332, 229] on Macchiato "Espresso Macchiato" at bounding box center [411, 228] width 253 height 15
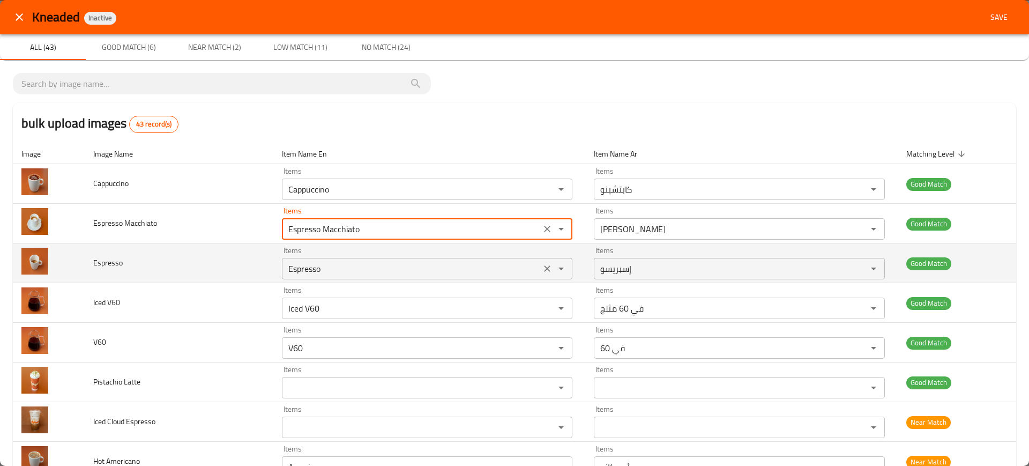
click at [322, 273] on input "Espresso" at bounding box center [411, 268] width 253 height 15
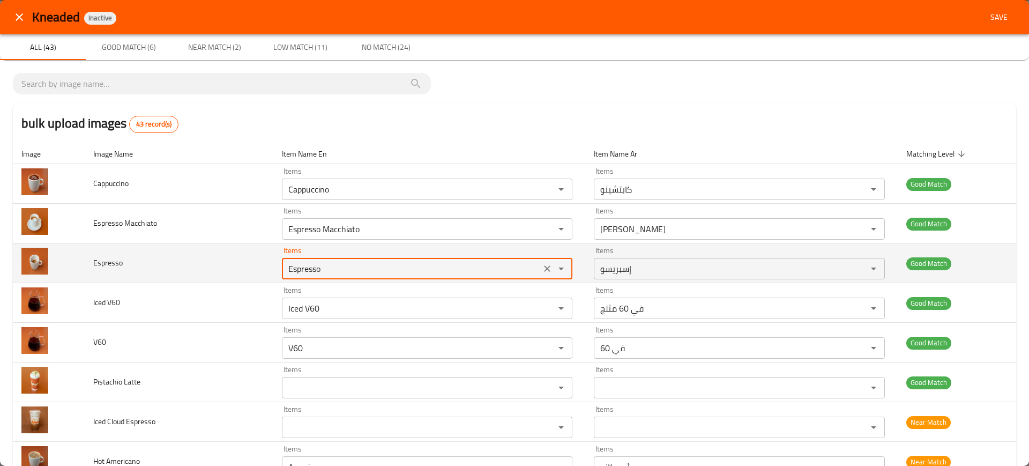
click at [322, 273] on input "Espresso" at bounding box center [411, 268] width 253 height 15
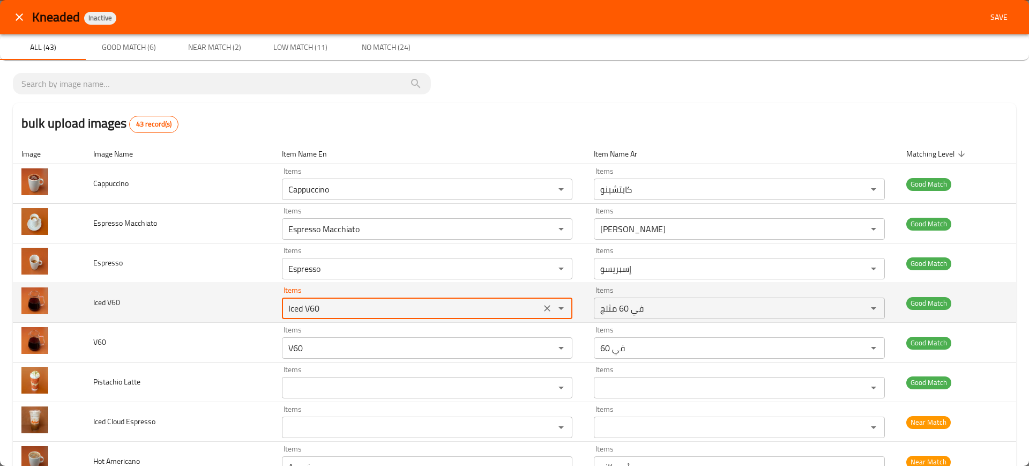
click at [316, 308] on V60 "Iced V60" at bounding box center [411, 308] width 253 height 15
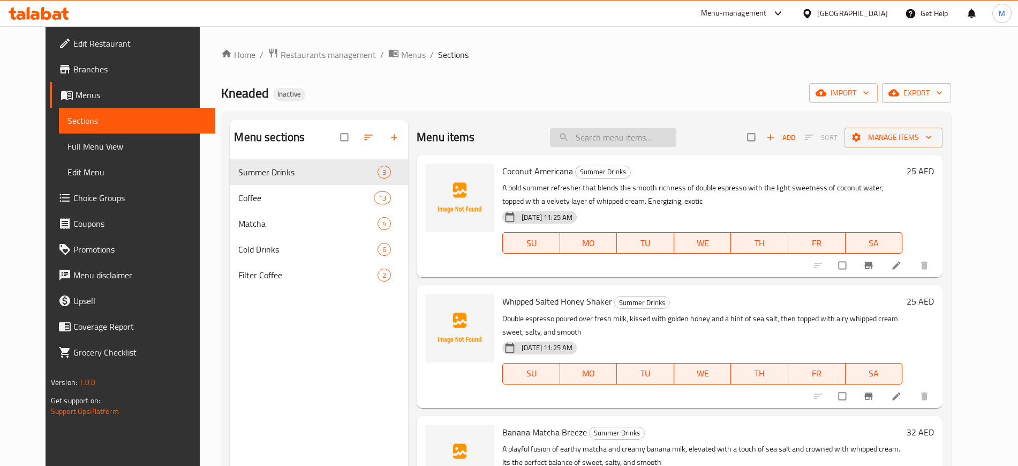
click at [656, 137] on input "search" at bounding box center [613, 137] width 126 height 19
paste input "CLOUD ESPRESSO"
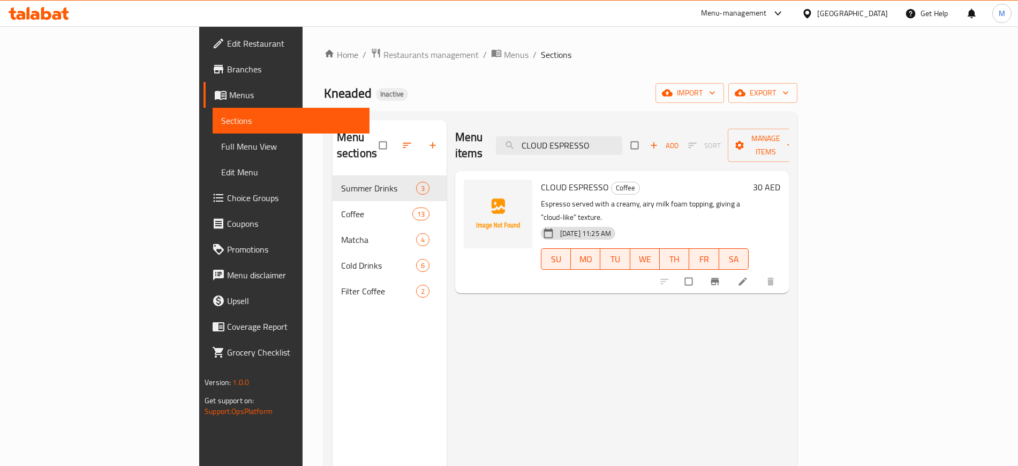
paste input "Latte"
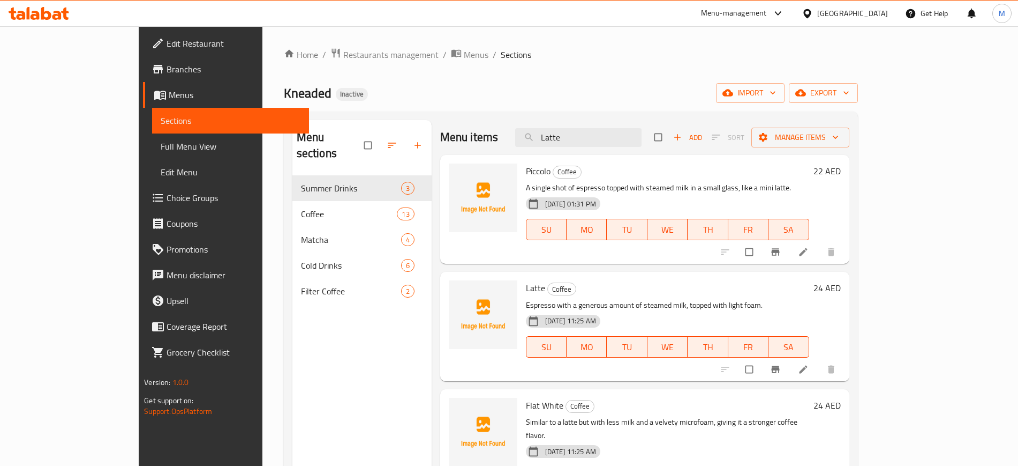
paste input "Cappuccino"
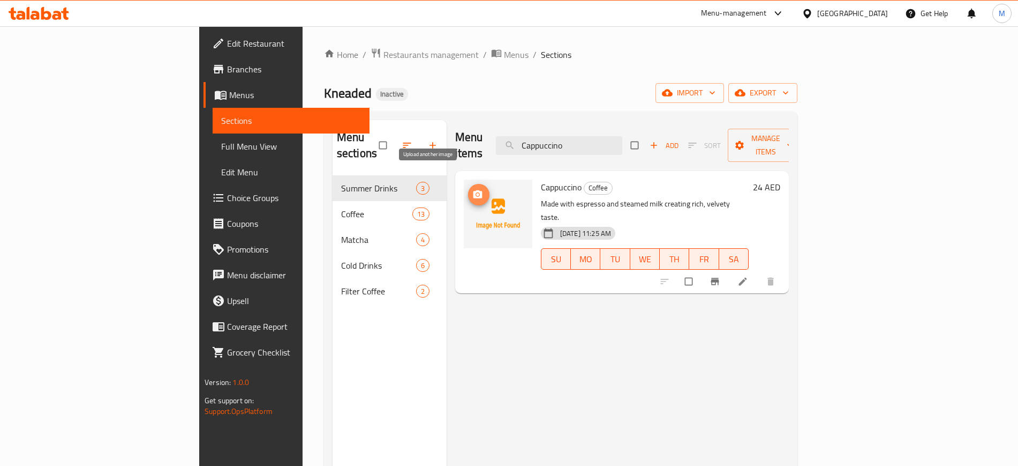
click at [468, 184] on button "upload picture" at bounding box center [478, 194] width 21 height 21
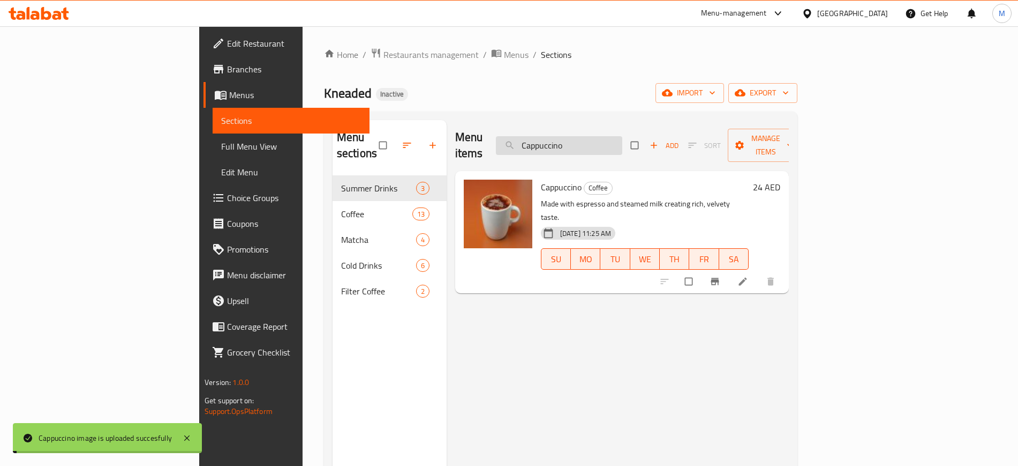
click at [594, 143] on input "Cappuccino" at bounding box center [559, 145] width 126 height 19
paste input "Espresso Macchiat"
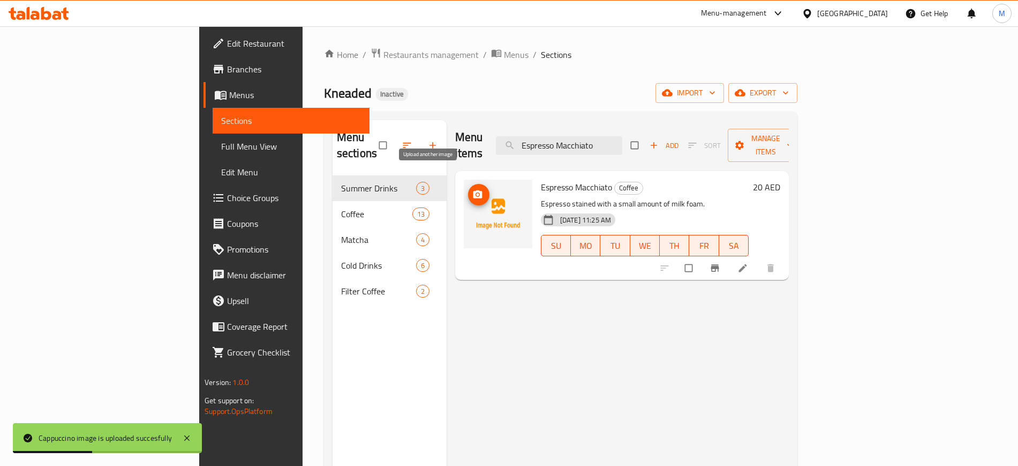
type input "Espresso Macchiato"
click at [468, 184] on button "upload picture" at bounding box center [478, 194] width 21 height 21
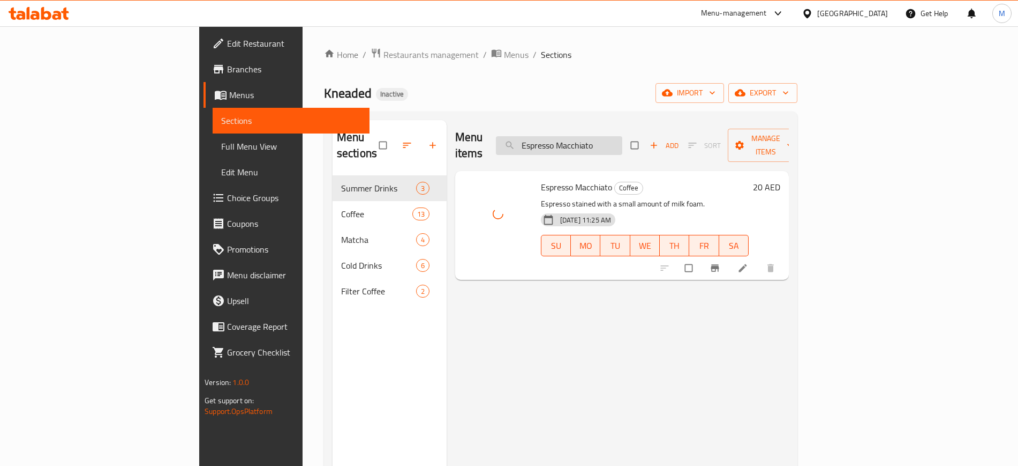
click at [622, 136] on input "Espresso Macchiato" at bounding box center [559, 145] width 126 height 19
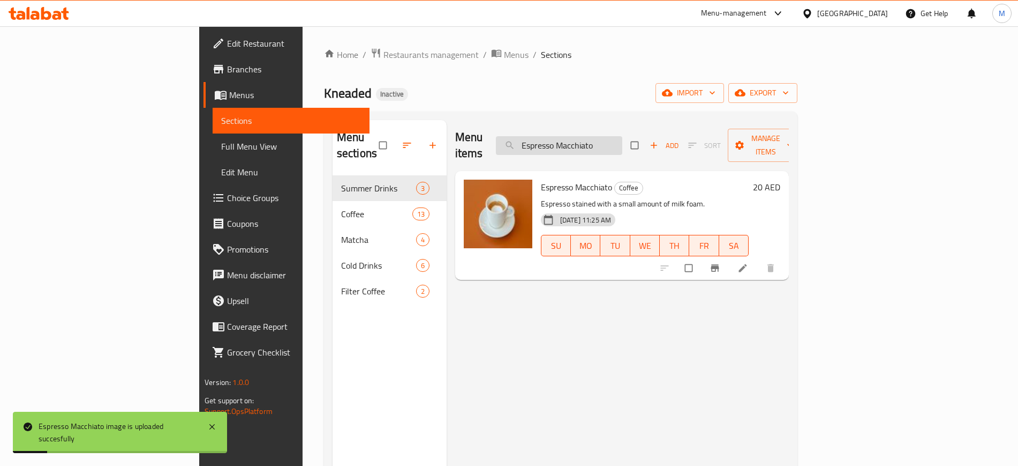
paste input "search"
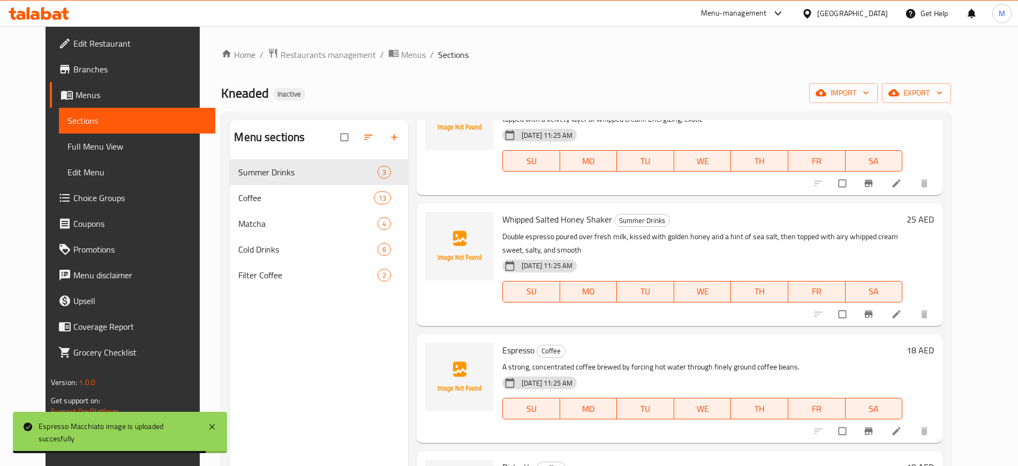
scroll to position [82, 0]
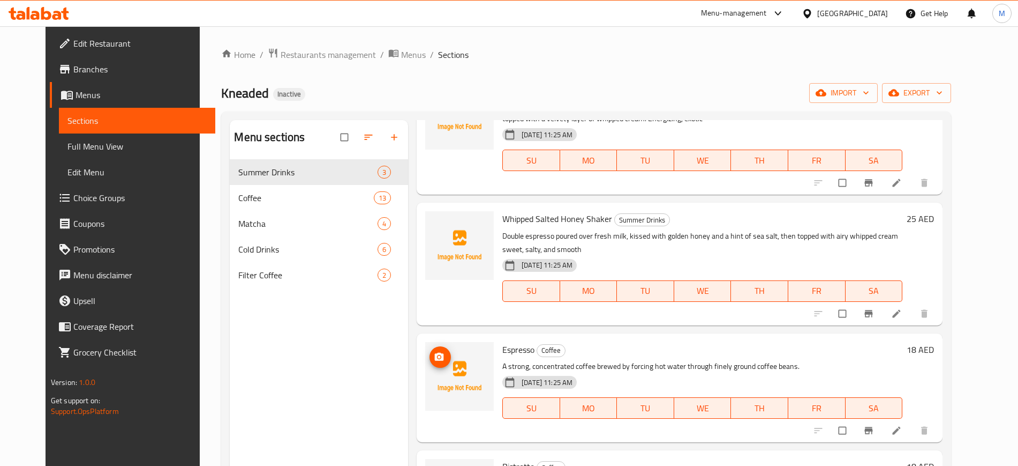
type input "Espresso"
click at [433, 355] on span "upload picture" at bounding box center [440, 356] width 21 height 11
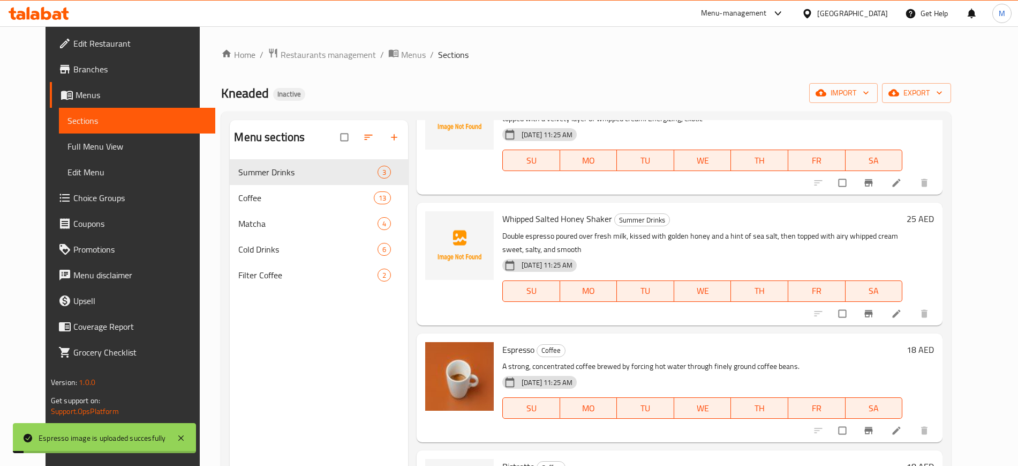
scroll to position [0, 0]
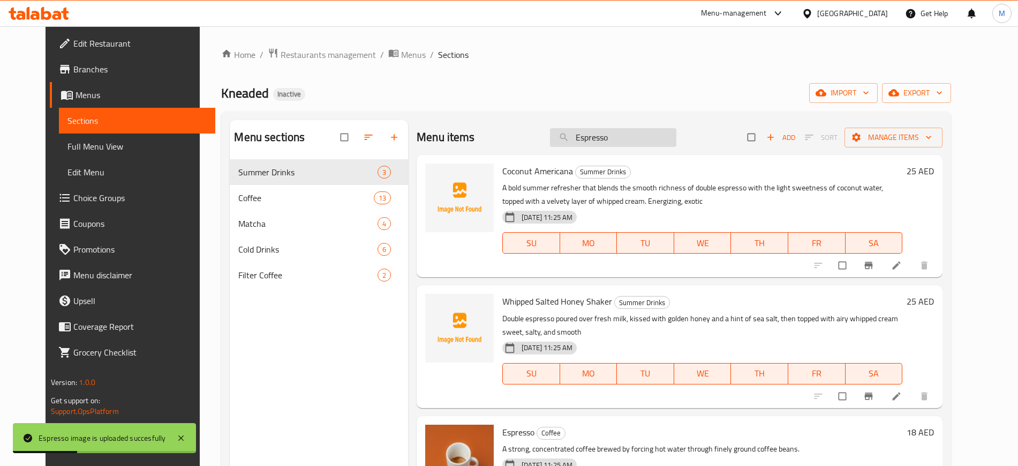
click at [652, 139] on input "Espresso" at bounding box center [613, 137] width 126 height 19
paste input "Iced V60"
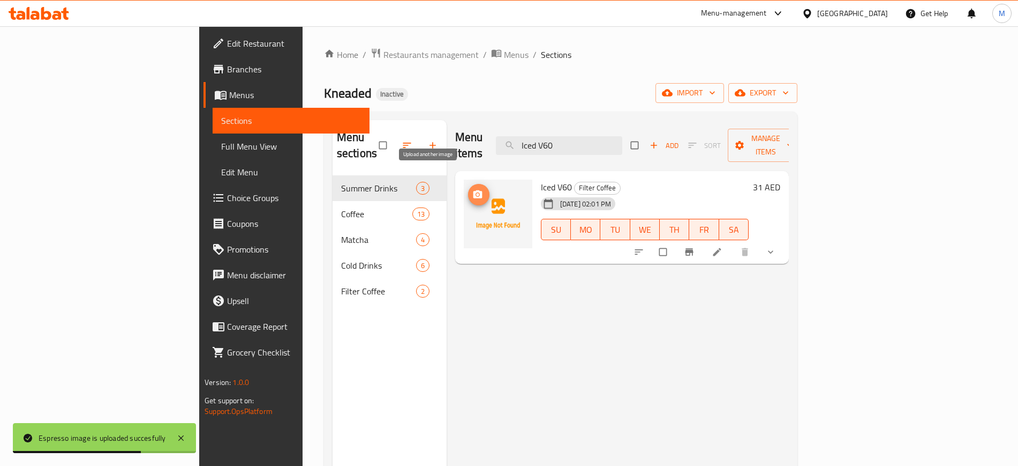
click at [468, 189] on span "upload picture" at bounding box center [478, 194] width 21 height 11
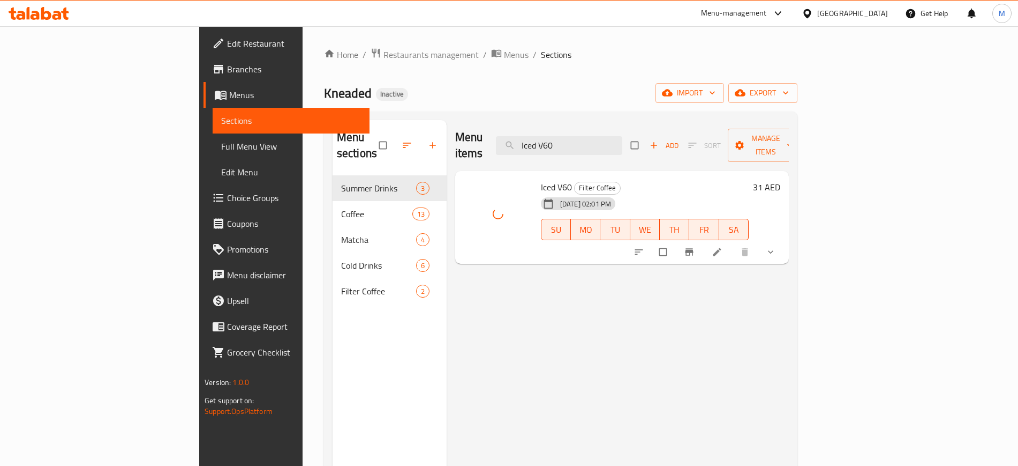
drag, startPoint x: 609, startPoint y: 136, endPoint x: 493, endPoint y: 131, distance: 116.3
click at [493, 131] on div "Menu items Iced V60 Add Sort Manage items" at bounding box center [622, 145] width 334 height 51
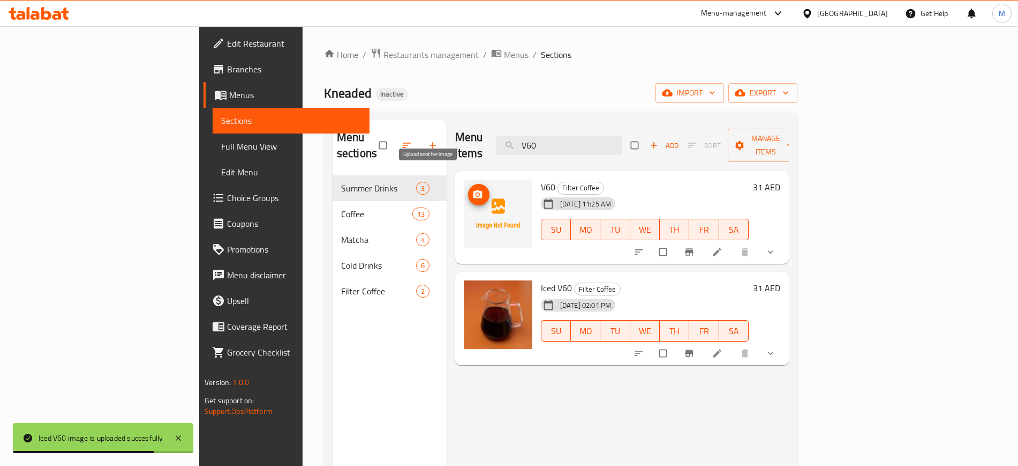
type input "V60"
click at [474, 190] on icon "upload picture" at bounding box center [478, 194] width 9 height 8
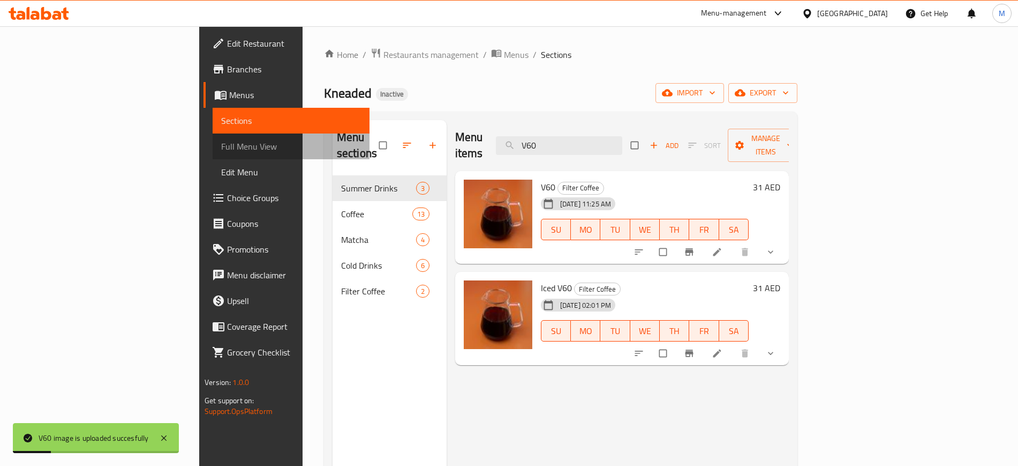
click at [221, 144] on span "Full Menu View" at bounding box center [290, 146] width 139 height 13
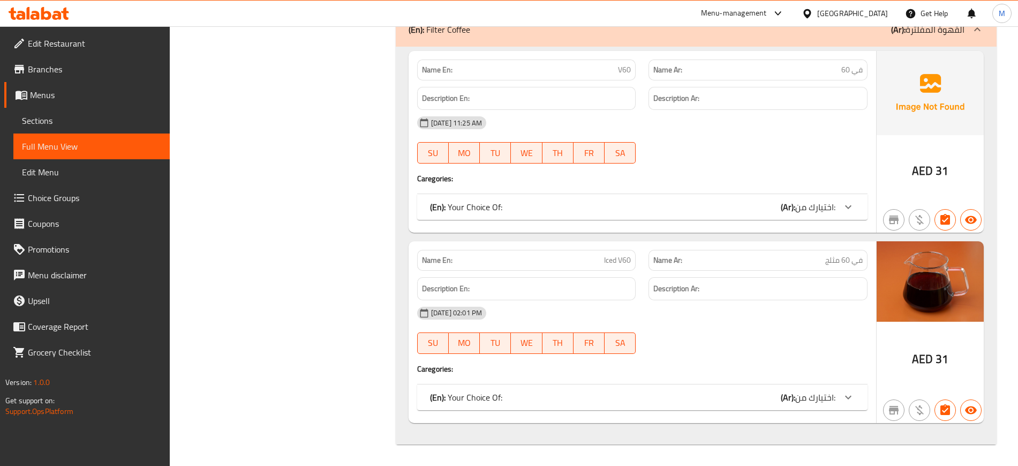
scroll to position [4181, 0]
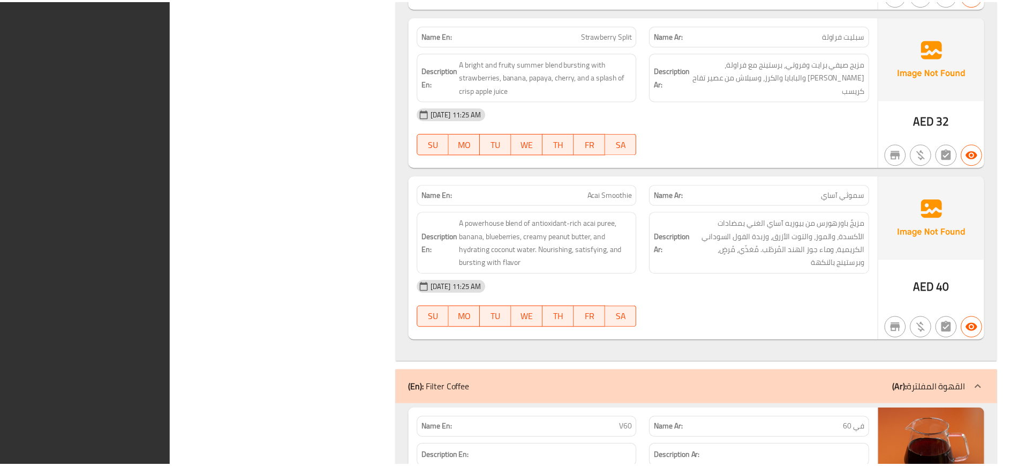
scroll to position [4281, 0]
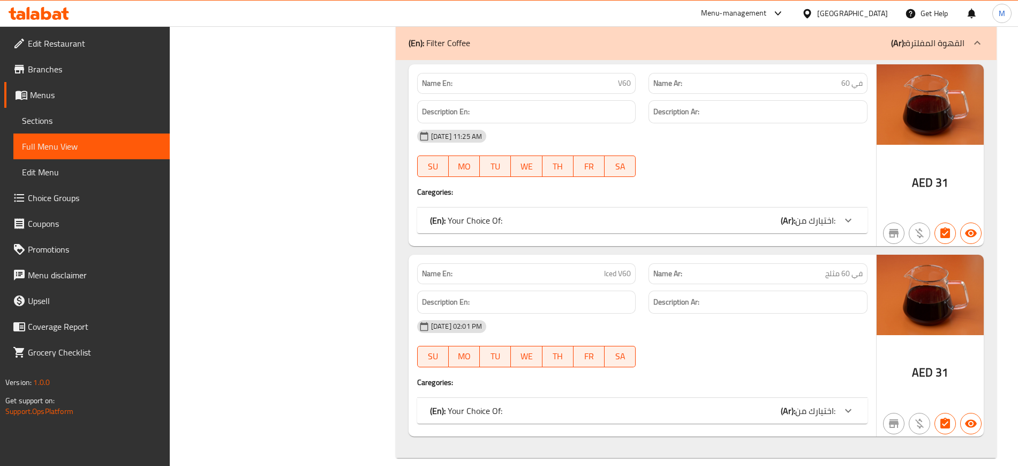
click at [102, 40] on span "Edit Restaurant" at bounding box center [94, 43] width 133 height 13
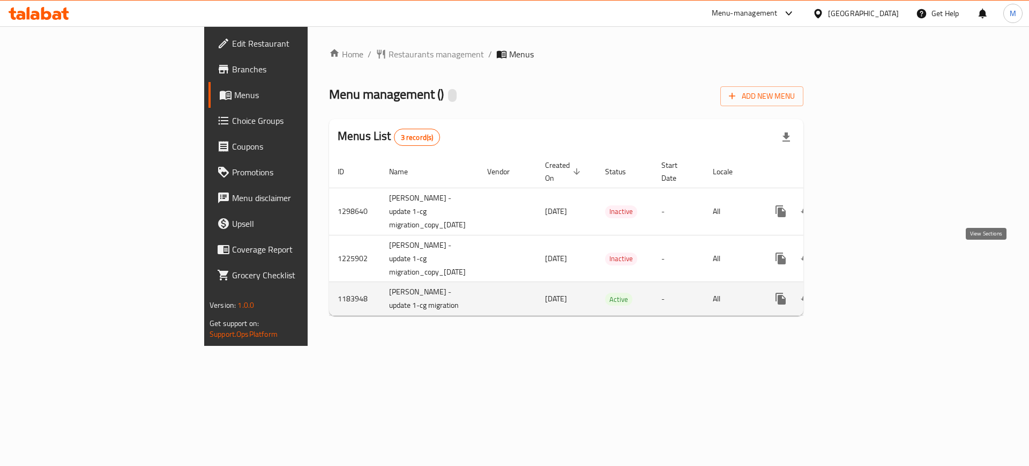
click at [864, 292] on icon "enhanced table" at bounding box center [857, 298] width 13 height 13
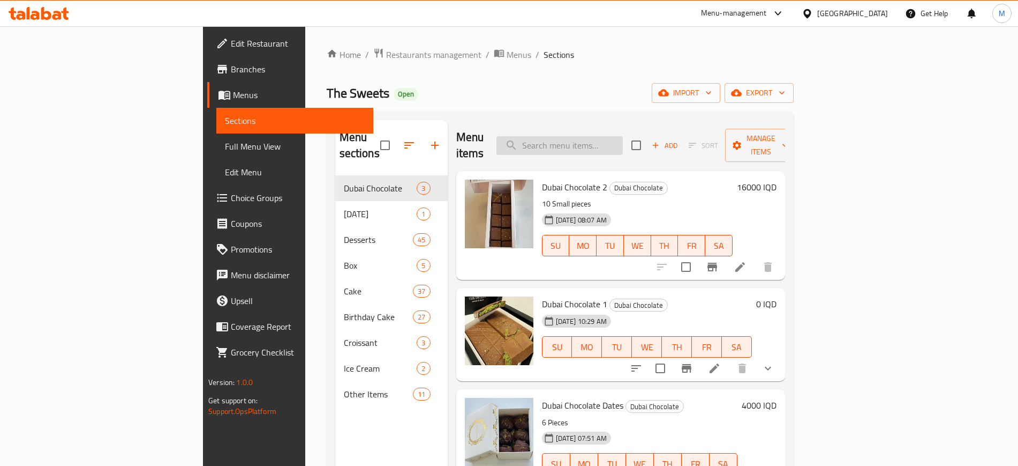
paste input "Pistachio cake"
click at [601, 141] on input "Pistachio cake" at bounding box center [560, 145] width 126 height 19
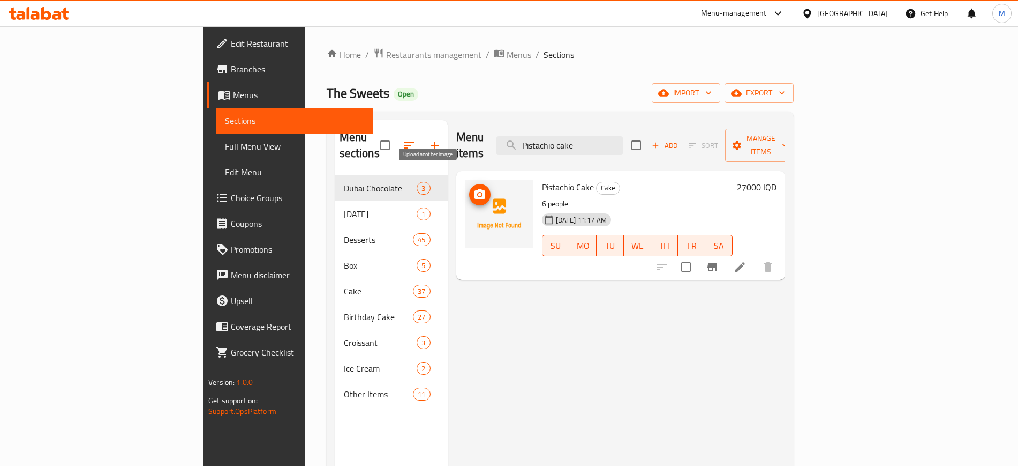
type input "Pistachio cake"
click at [469, 188] on span "upload picture" at bounding box center [479, 194] width 21 height 13
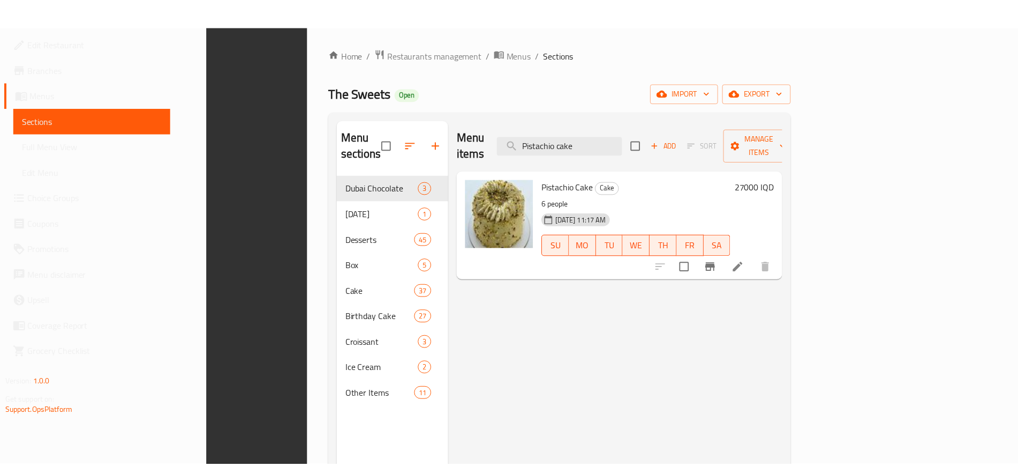
scroll to position [150, 0]
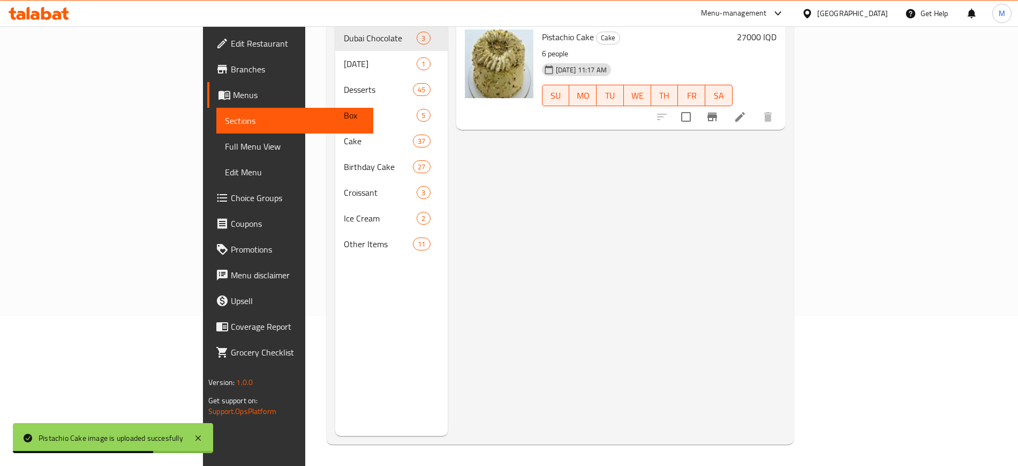
click at [571, 232] on div "Menu items Pistachio cake Add Sort Manage items Pistachio Cake Cake 6 people 16…" at bounding box center [616, 203] width 337 height 466
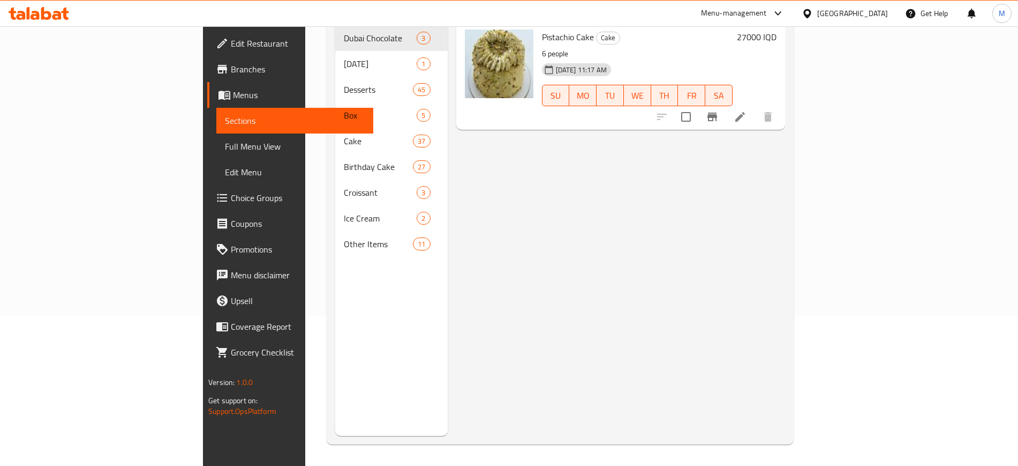
scroll to position [0, 0]
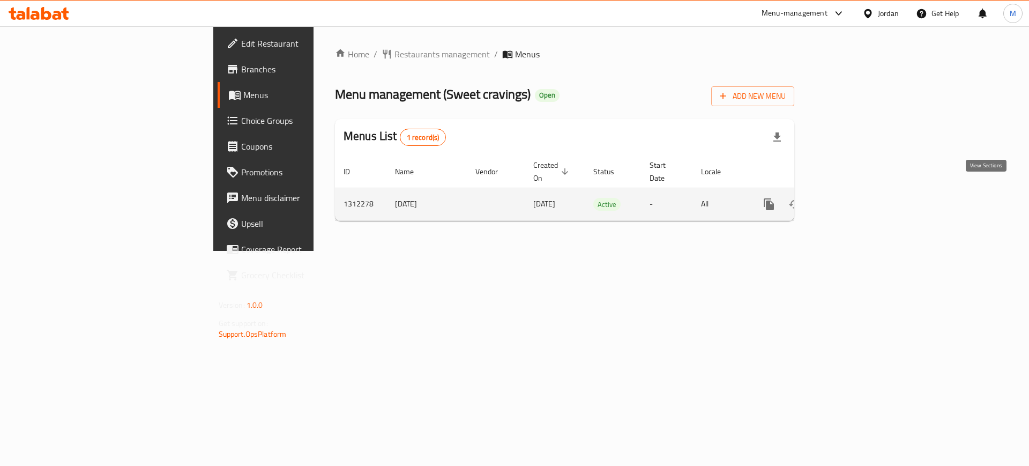
click at [852, 198] on icon "enhanced table" at bounding box center [845, 204] width 13 height 13
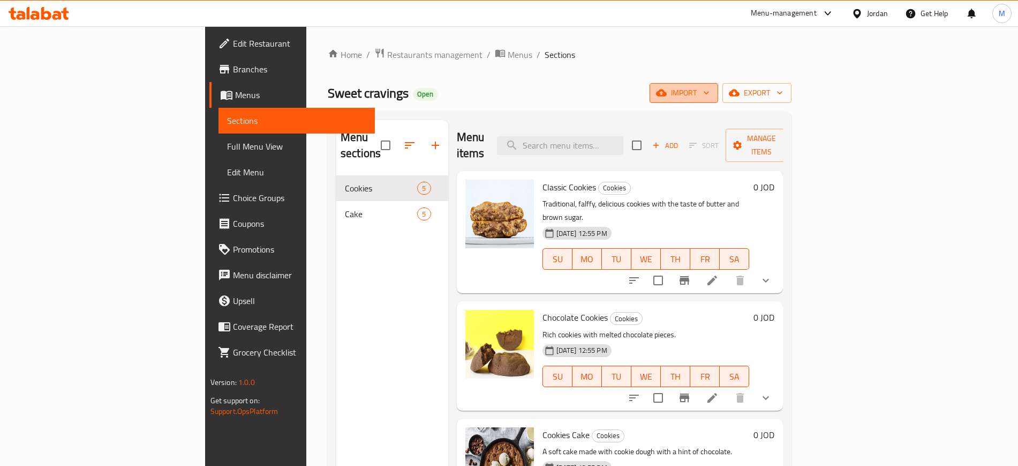
click at [718, 102] on button "import" at bounding box center [684, 93] width 69 height 20
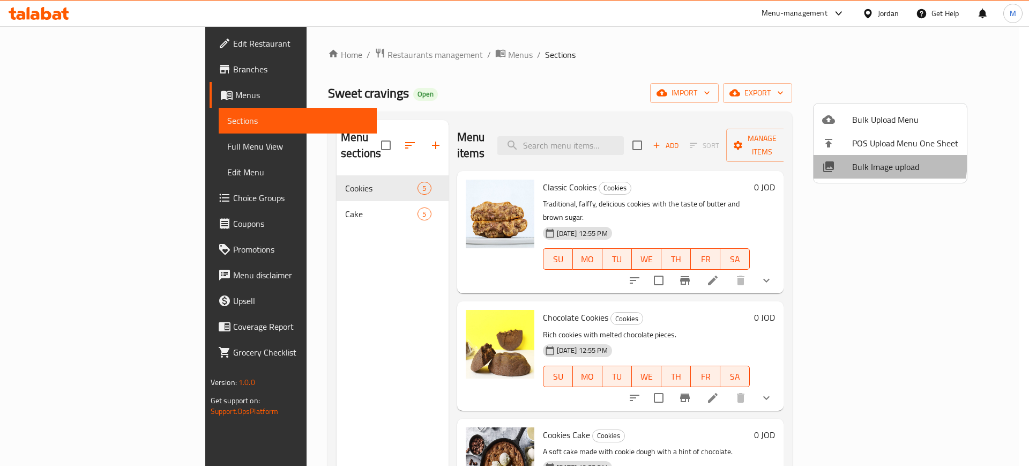
click at [868, 161] on span "Bulk Image upload" at bounding box center [905, 166] width 106 height 13
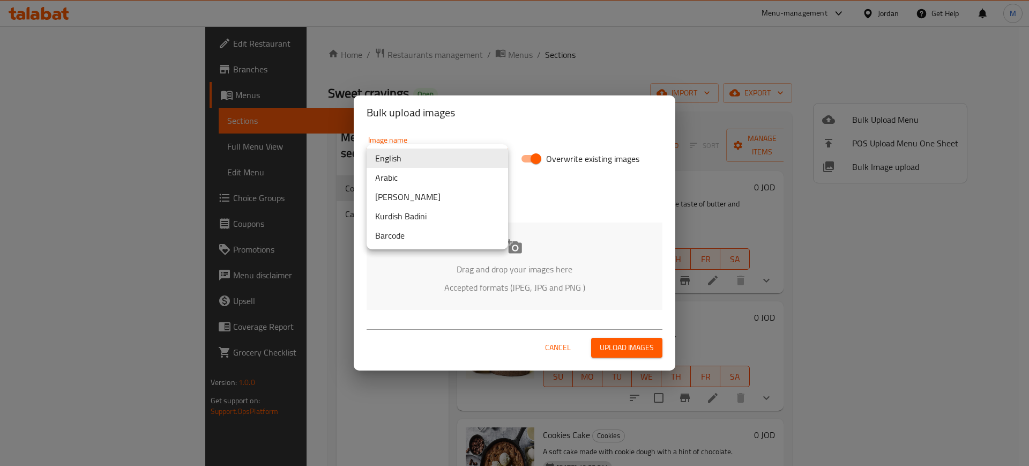
click at [423, 153] on body "​ Menu-management Jordan Get Help M Edit Restaurant Branches Menus Sections Ful…" at bounding box center [514, 245] width 1029 height 439
click at [429, 176] on li "Arabic" at bounding box center [436, 177] width 141 height 19
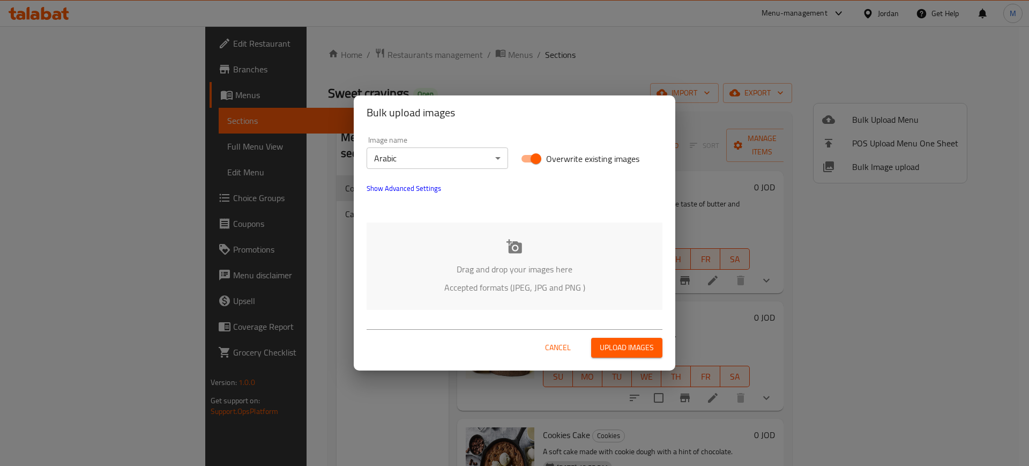
click at [549, 300] on div "Drag and drop your images here Accepted formats (JPEG, JPG and PNG )" at bounding box center [514, 265] width 296 height 87
click at [434, 252] on div "Drag and drop your images here Accepted formats (JPEG, JPG and PNG )" at bounding box center [514, 265] width 296 height 87
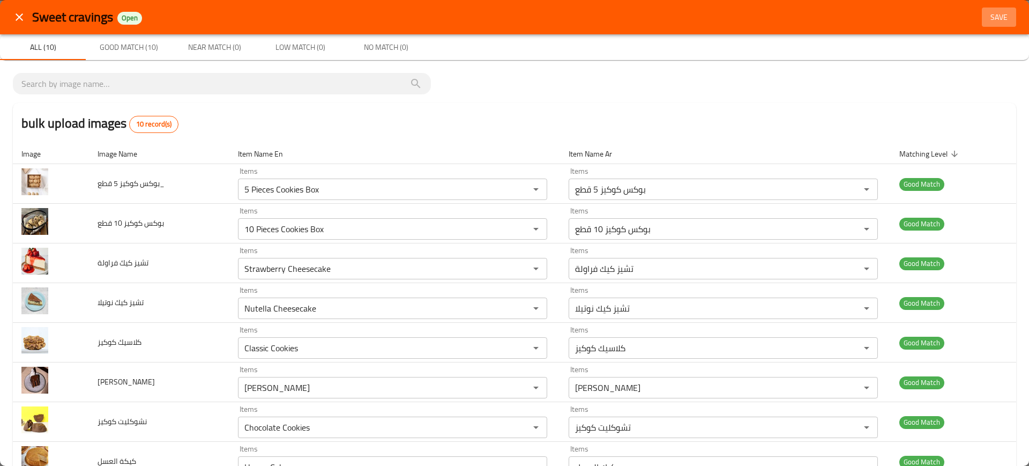
click at [991, 14] on span "Save" at bounding box center [999, 17] width 26 height 13
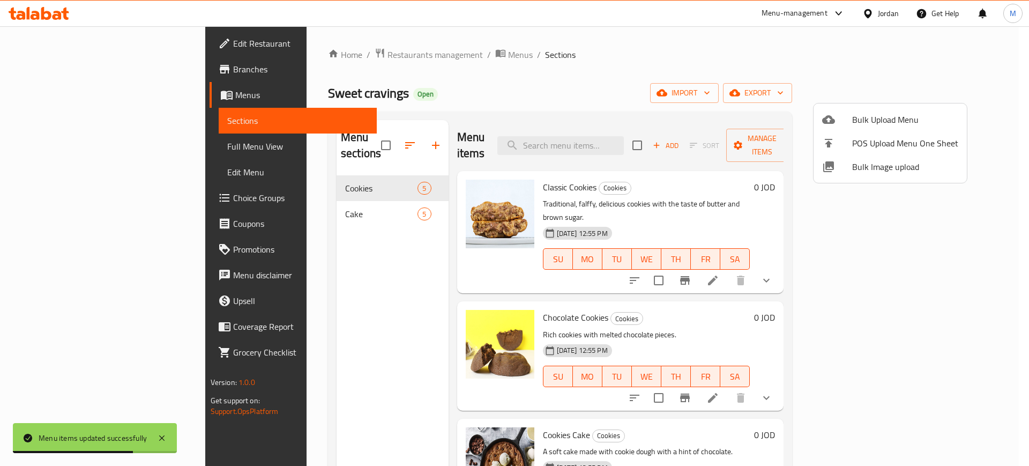
click at [127, 143] on div at bounding box center [514, 233] width 1029 height 466
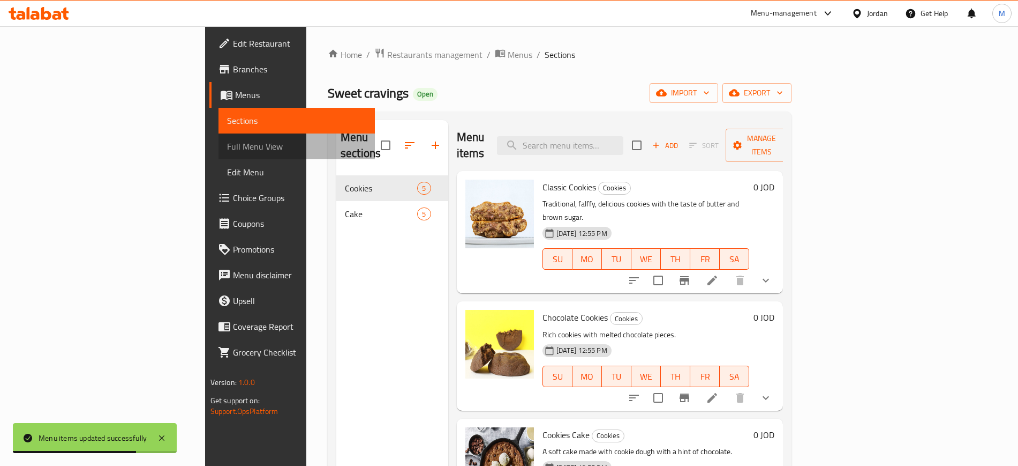
click at [227, 143] on span "Full Menu View" at bounding box center [296, 146] width 139 height 13
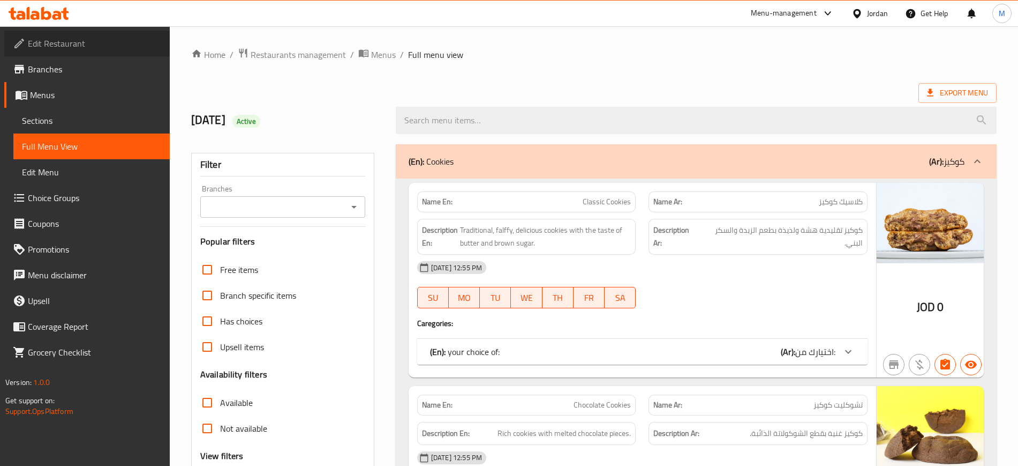
click at [98, 40] on span "Edit Restaurant" at bounding box center [94, 43] width 133 height 13
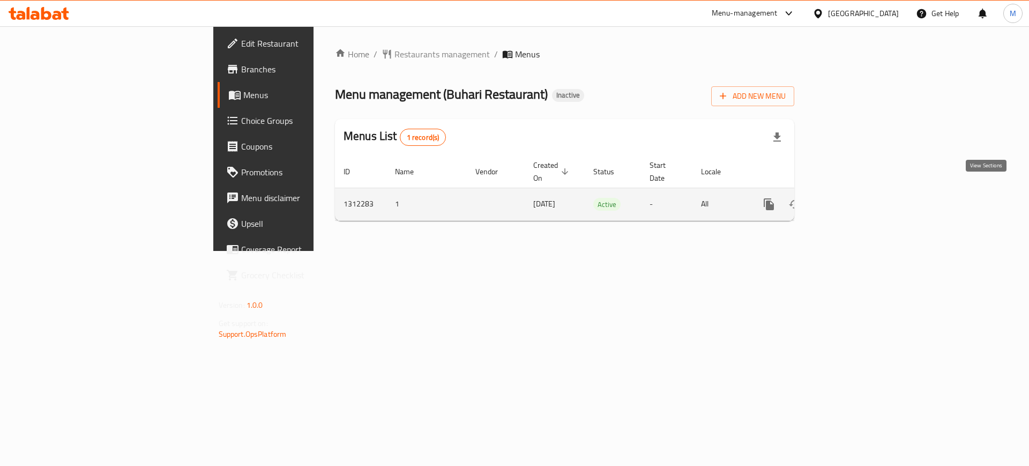
click at [851, 199] on icon "enhanced table" at bounding box center [846, 204] width 10 height 10
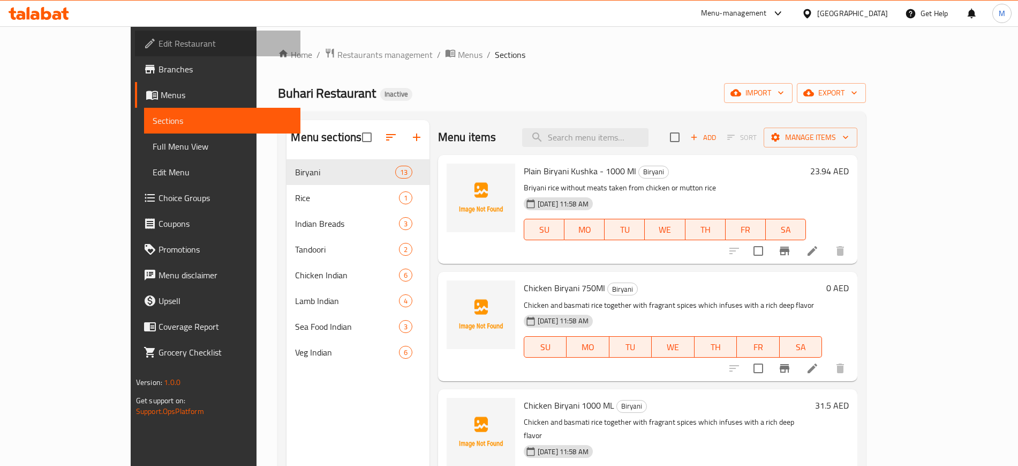
click at [135, 36] on link "Edit Restaurant" at bounding box center [218, 44] width 166 height 26
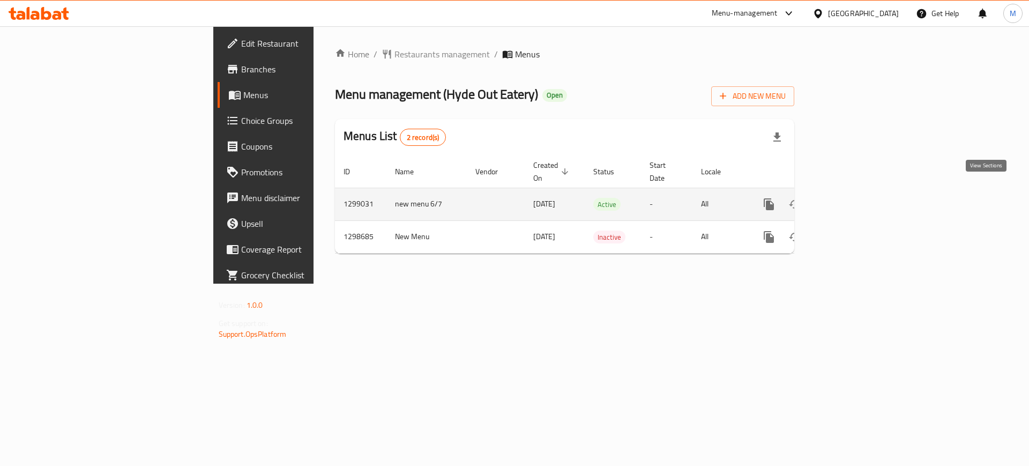
click at [851, 199] on icon "enhanced table" at bounding box center [846, 204] width 10 height 10
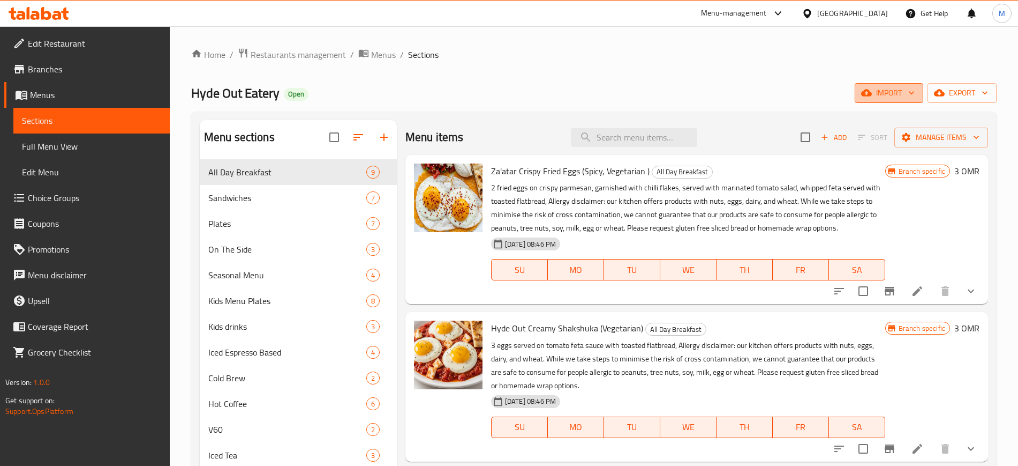
click at [888, 85] on button "import" at bounding box center [889, 93] width 69 height 20
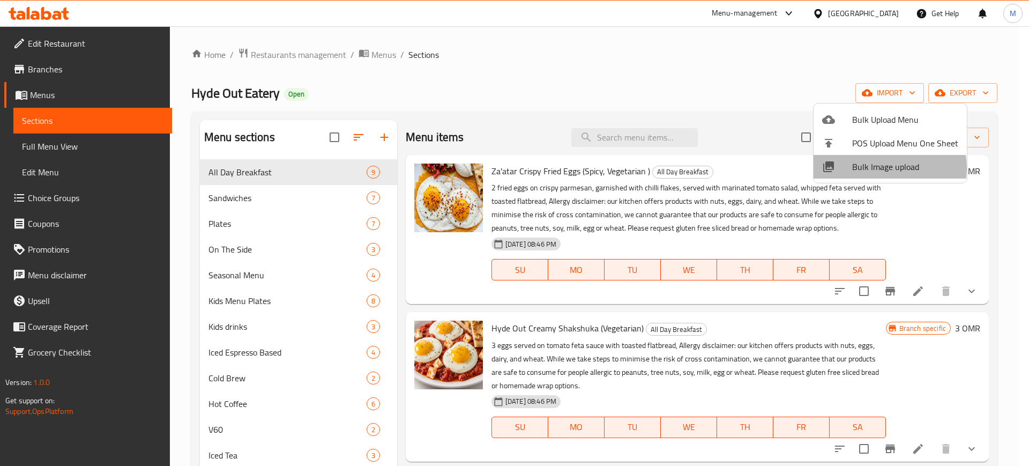
click at [885, 168] on span "Bulk Image upload" at bounding box center [905, 166] width 106 height 13
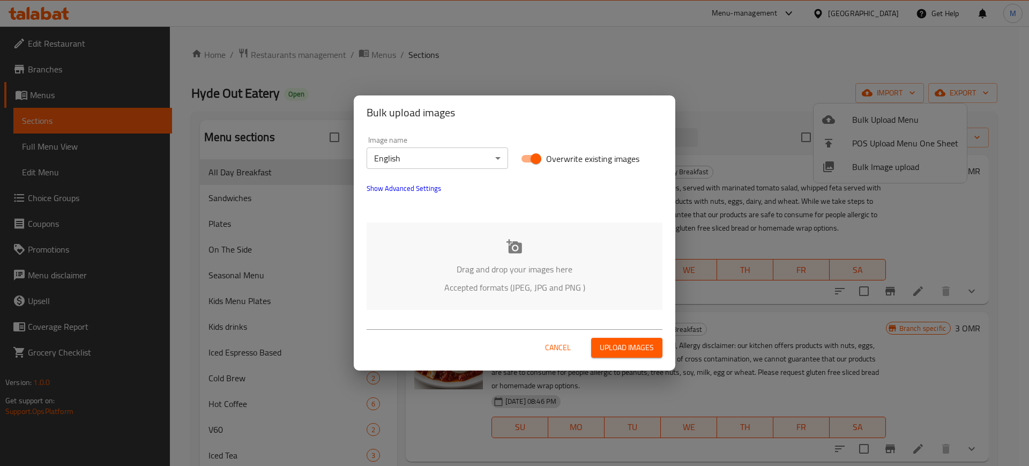
click at [564, 250] on div "Drag and drop your images here Accepted formats (JPEG, JPG and PNG )" at bounding box center [514, 265] width 296 height 87
click at [418, 193] on span "Show Advanced Settings" at bounding box center [403, 188] width 74 height 13
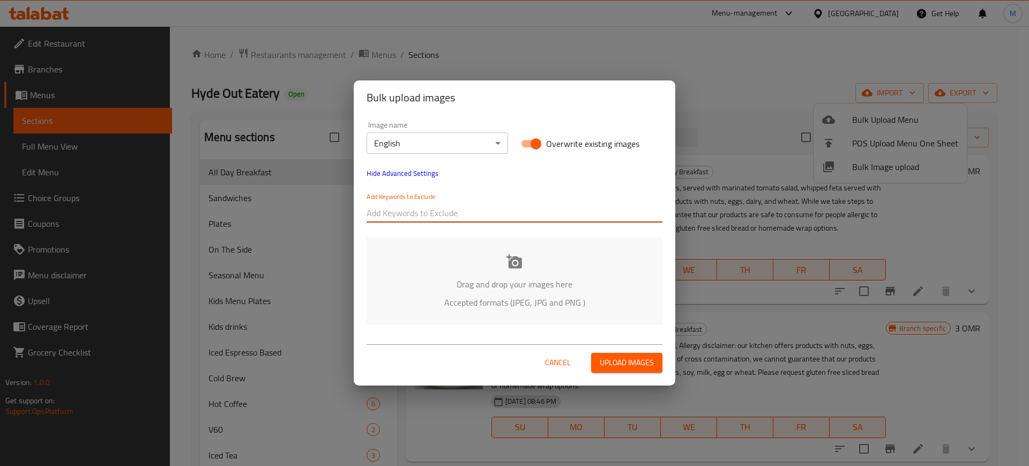
click at [438, 208] on input "text" at bounding box center [514, 212] width 296 height 17
paste input "_khamis"
type input "_khamis"
click at [484, 228] on div "Add Keywords to Exclude _khamis" at bounding box center [514, 207] width 309 height 43
click at [493, 221] on input "text" at bounding box center [541, 212] width 241 height 17
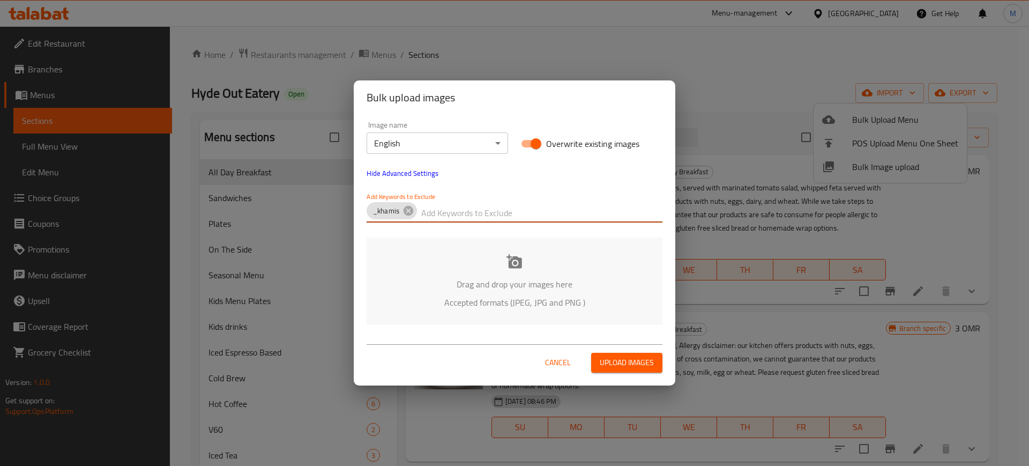
paste input "20250915_oman_HydeOutEatery_cafe_"
type input "20250915_oman_HydeOutEatery_cafe_"
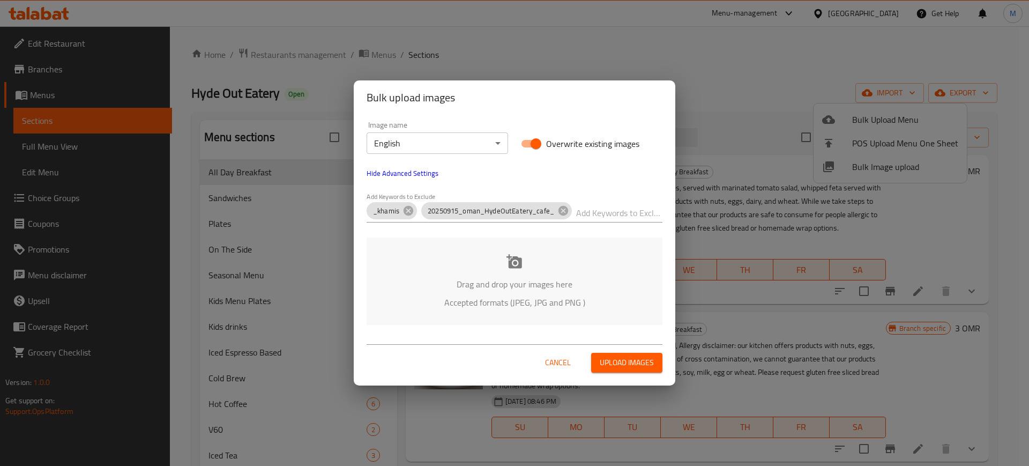
click at [384, 290] on p "Drag and drop your images here" at bounding box center [514, 283] width 264 height 13
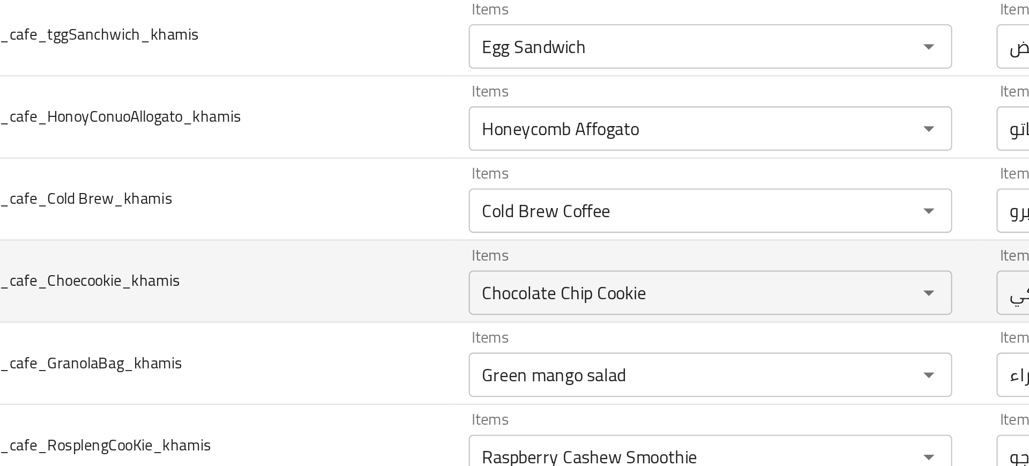
scroll to position [639, 0]
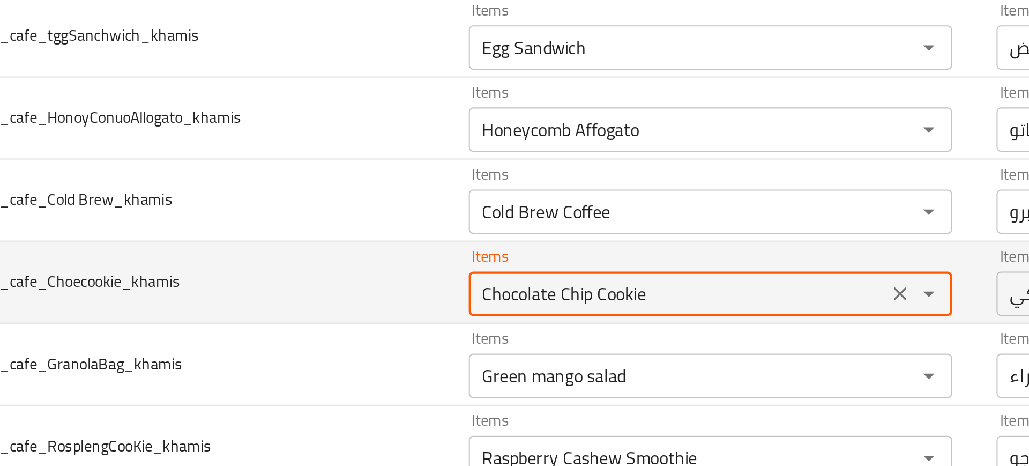
click at [445, 226] on input "Chocolate Chip Cookie" at bounding box center [519, 223] width 196 height 15
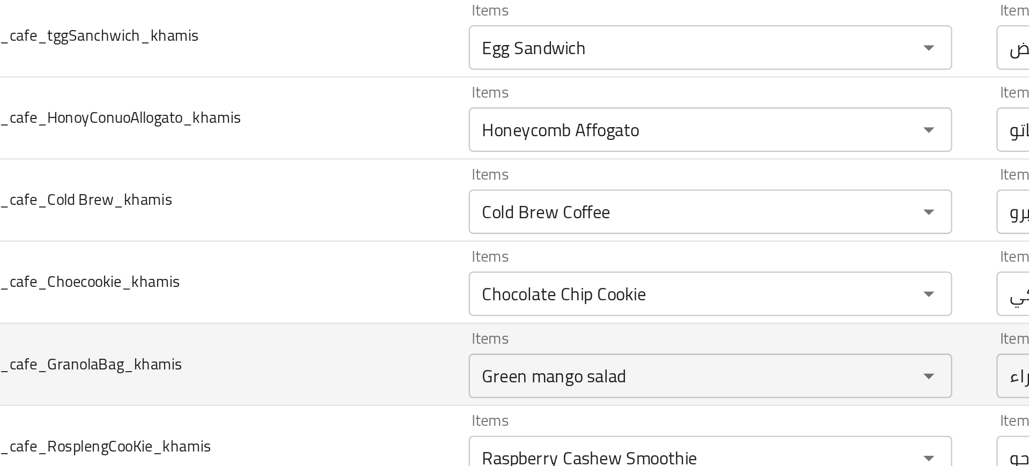
click at [364, 252] on td "20250915_oman_HydeOutEatery_cafe_GranolaBag_khamis" at bounding box center [240, 258] width 337 height 40
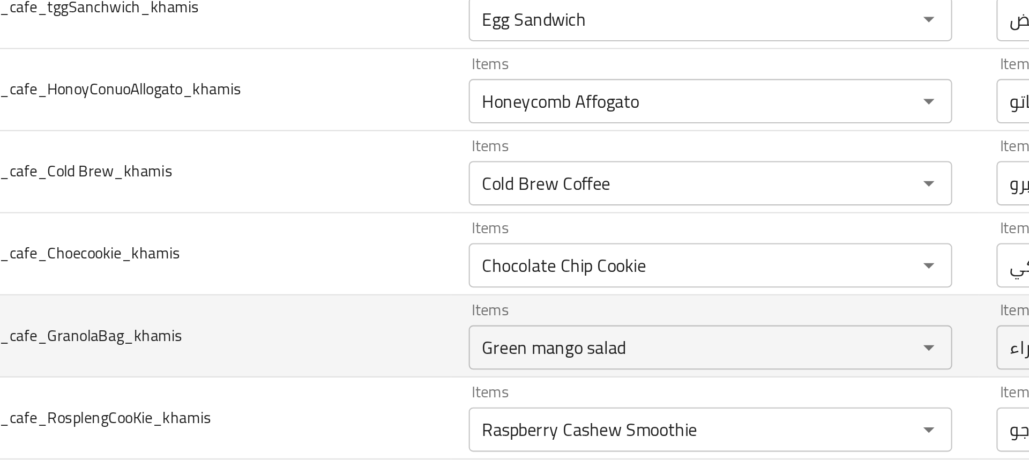
scroll to position [654, 0]
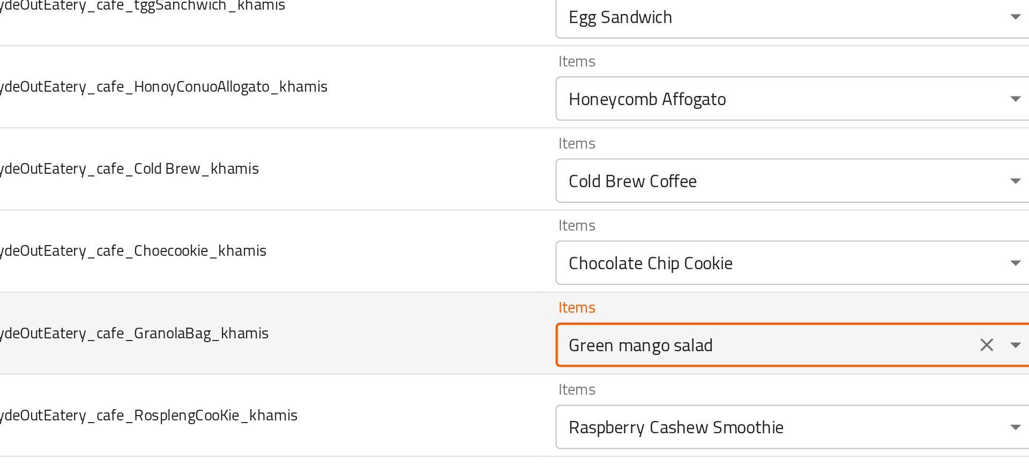
click at [447, 249] on input "Green mango salad" at bounding box center [519, 248] width 196 height 15
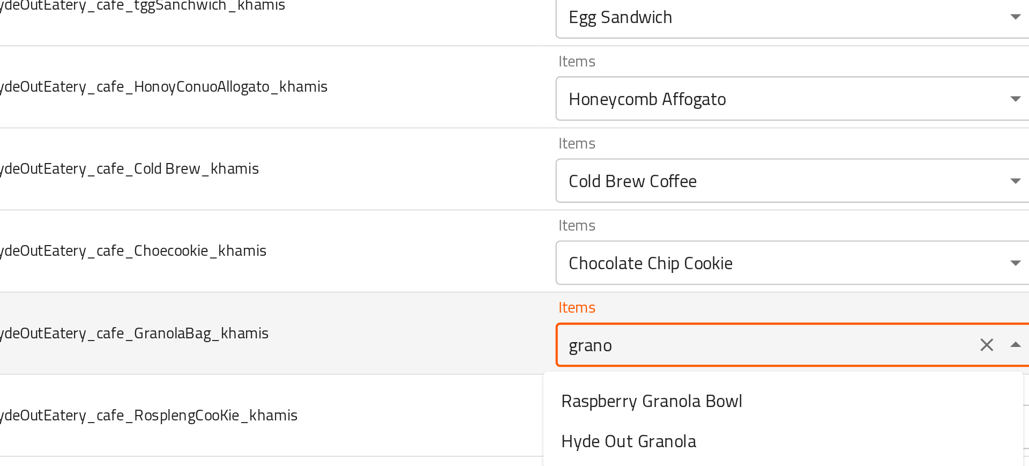
type input "granol"
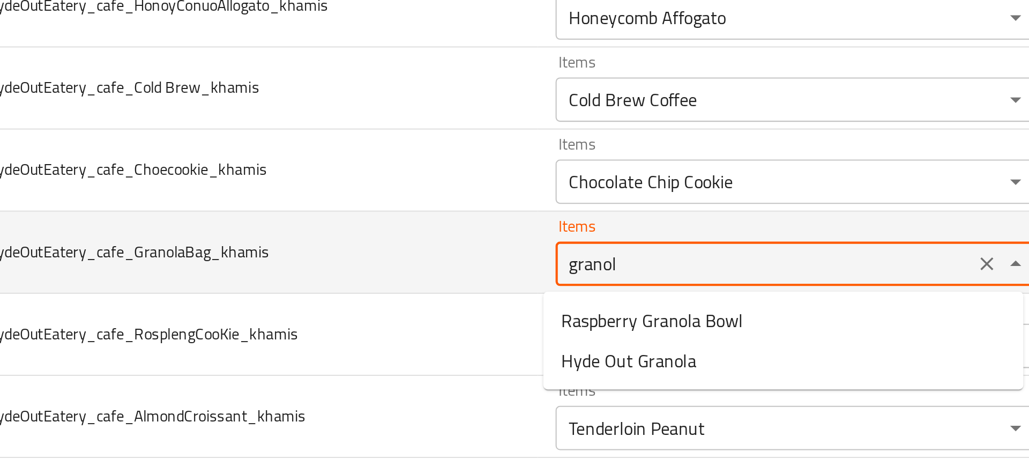
scroll to position [693, 0]
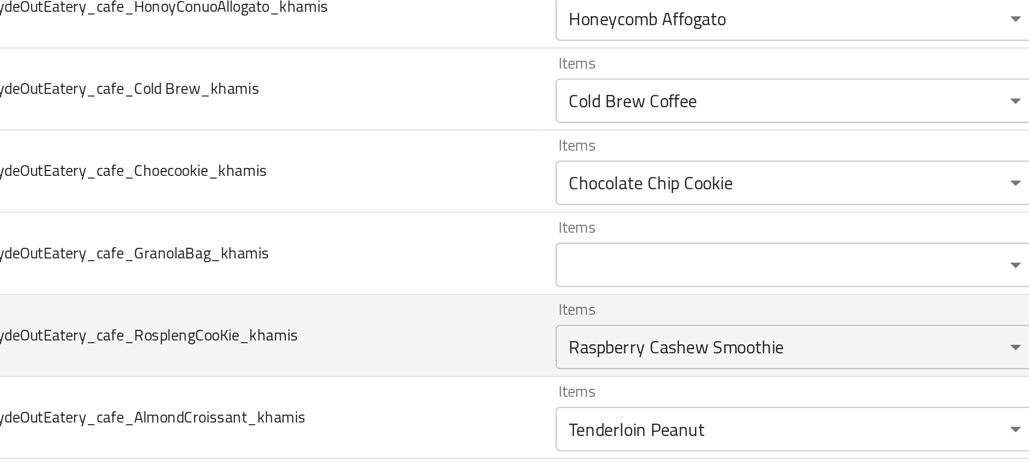
click at [362, 257] on td "20250915_oman_HydeOutEatery_cafe_RosplengCooKie_khamis" at bounding box center [240, 244] width 337 height 40
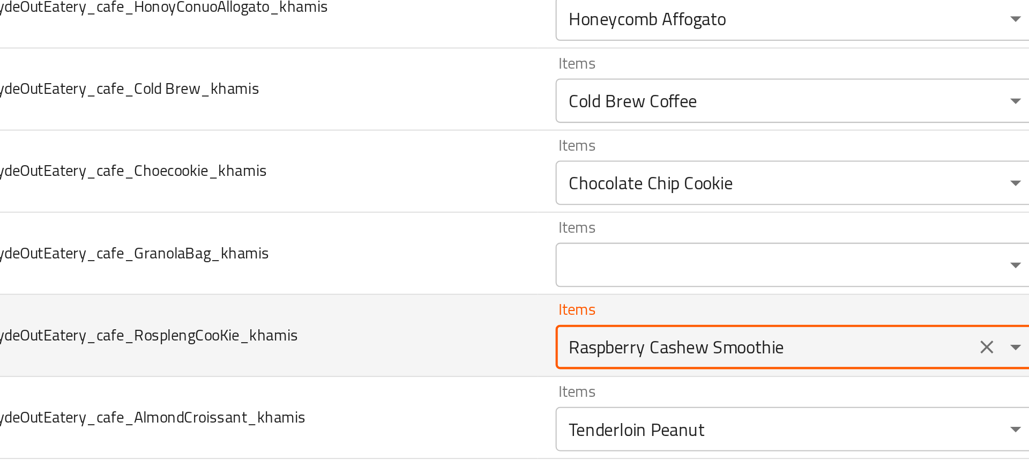
click at [456, 251] on input "Raspberry Cashew Smoothie" at bounding box center [519, 249] width 196 height 15
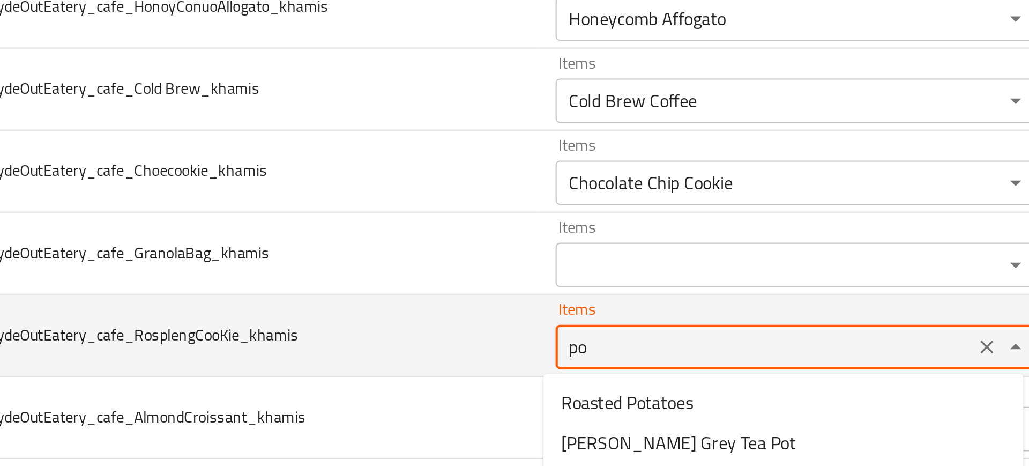
type input "p"
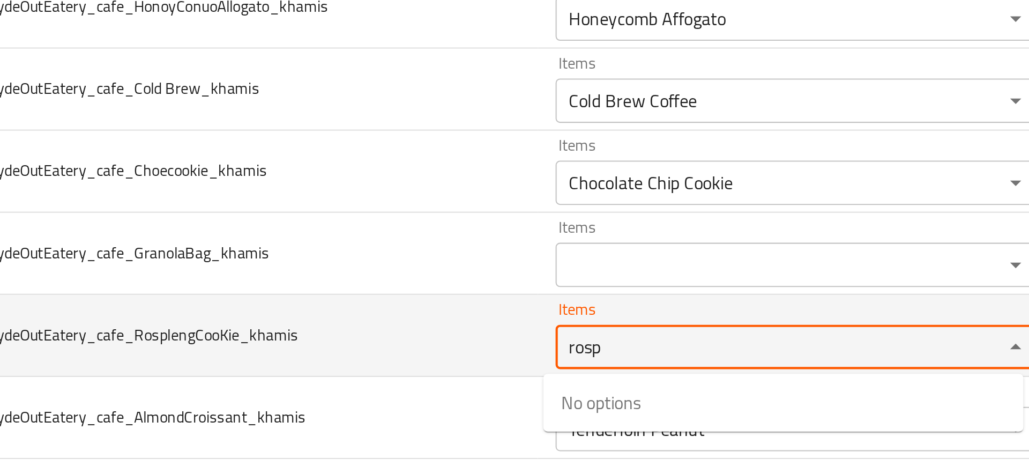
type input "rospl"
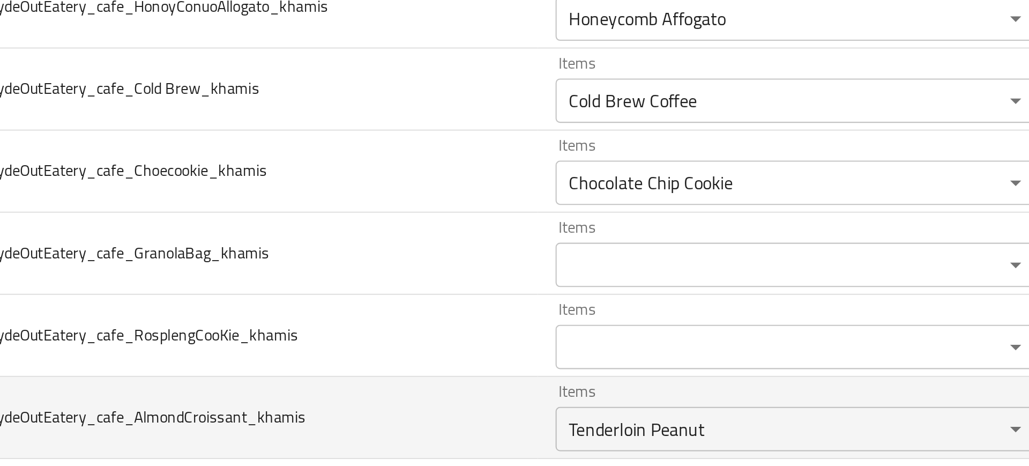
click at [377, 268] on td "20250915_oman_HydeOutEatery_cafe_AlmondCroissant_khamis" at bounding box center [240, 284] width 337 height 40
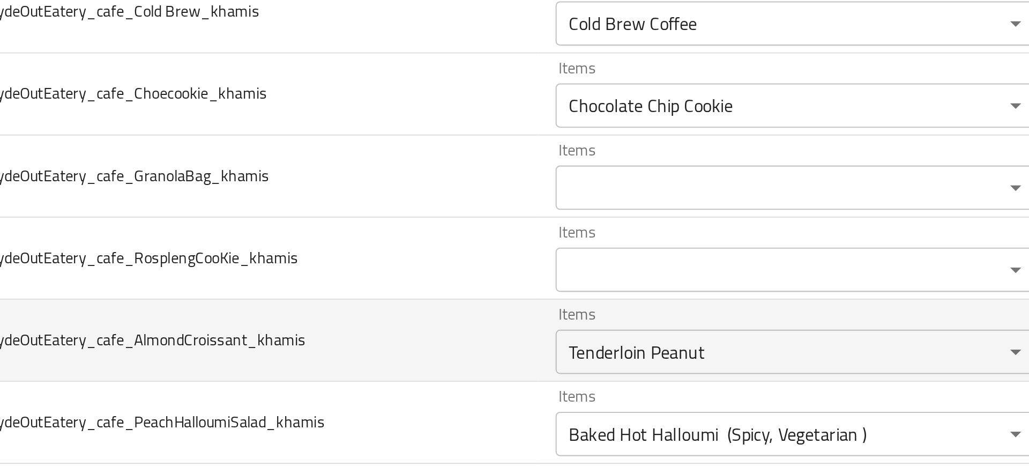
scroll to position [731, 0]
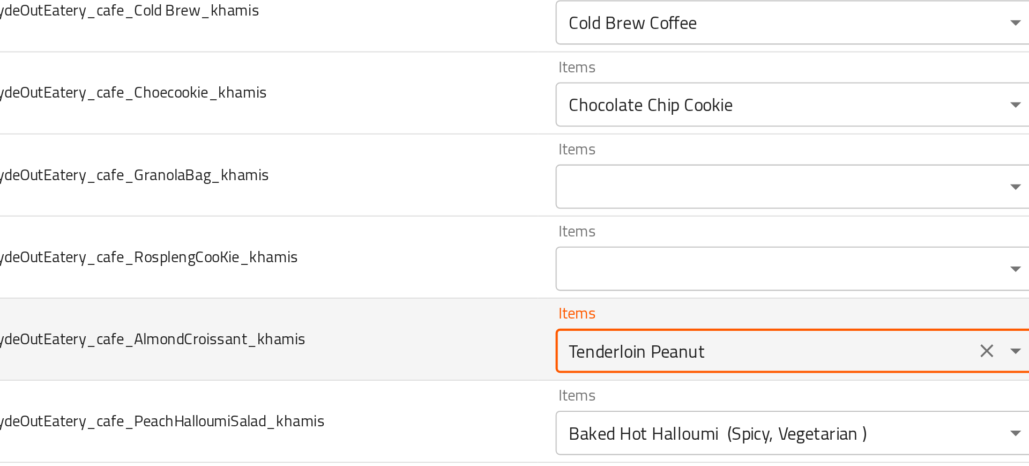
click at [447, 247] on input "Tenderloin Peanut" at bounding box center [519, 251] width 196 height 15
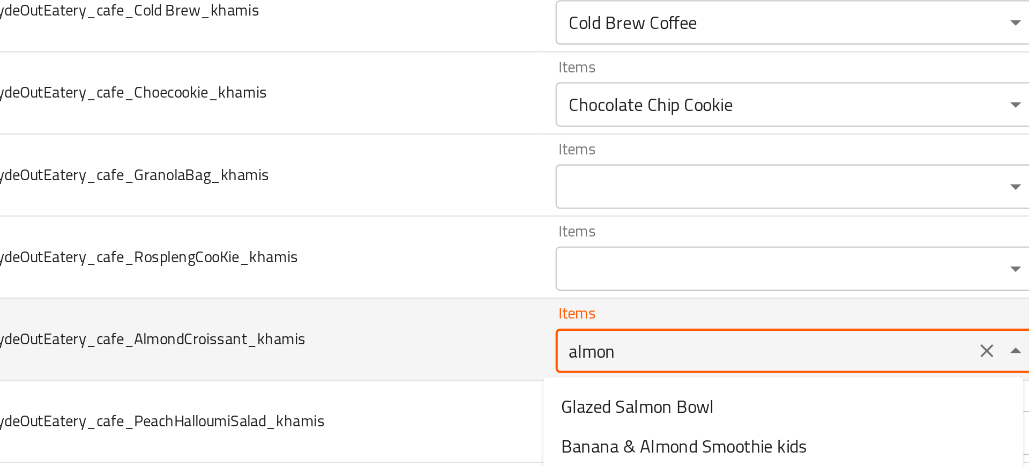
type input "almond"
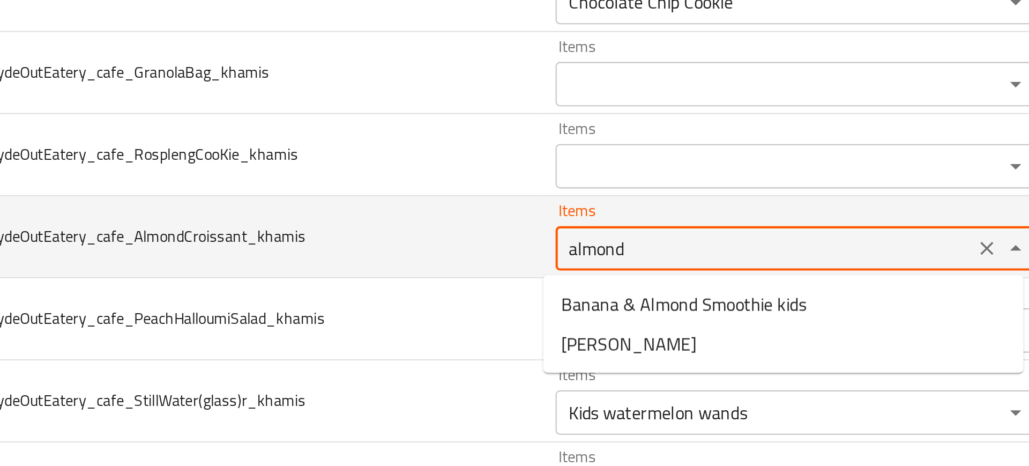
scroll to position [779, 0]
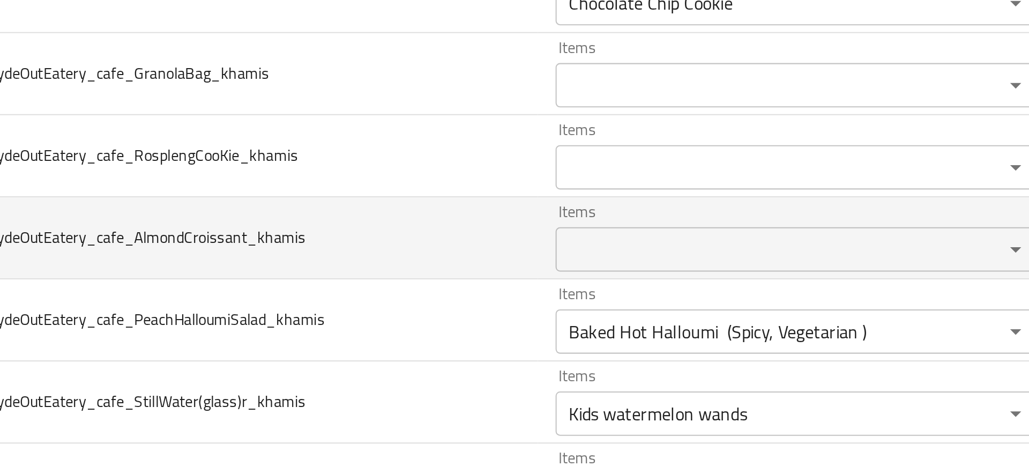
click at [379, 249] on td "20250915_oman_HydeOutEatery_cafe_PeachHalloumiSalad_khamis" at bounding box center [240, 237] width 337 height 40
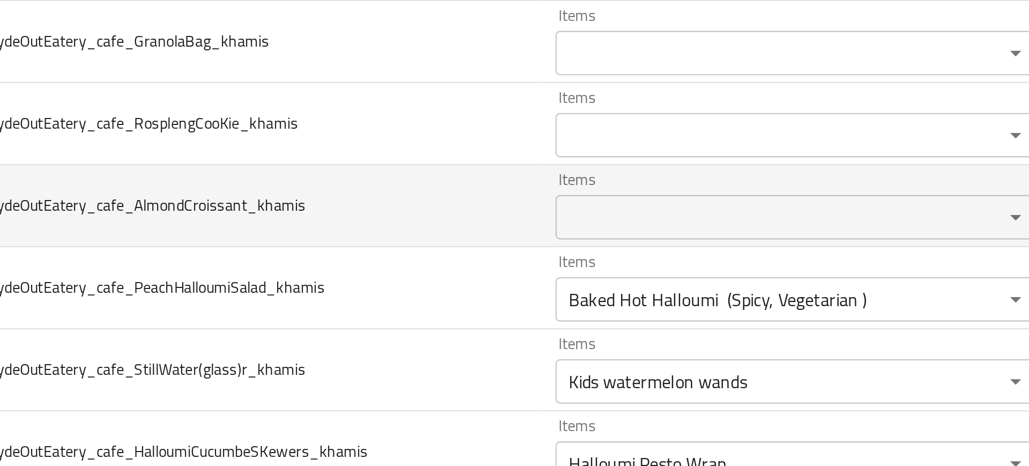
scroll to position [796, 0]
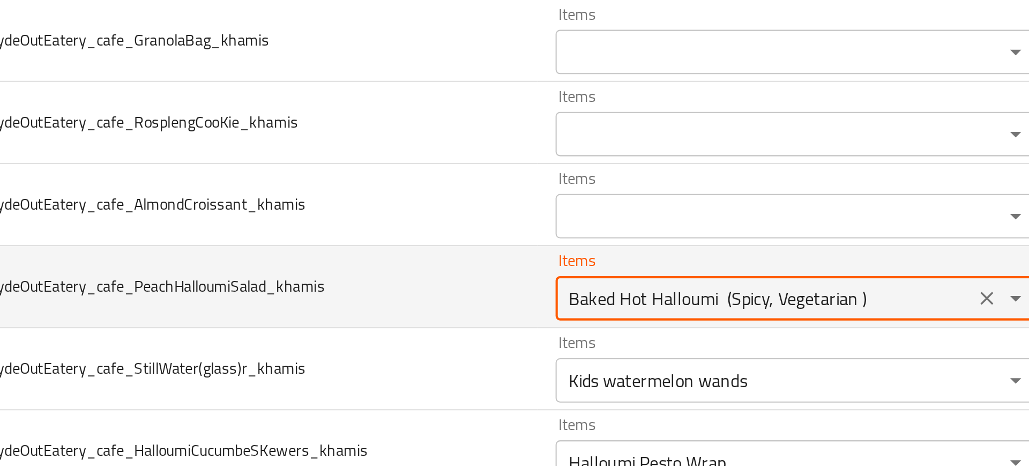
click at [445, 221] on input "Baked Hot Halloumi (Spicy, Vegetarian )" at bounding box center [519, 226] width 196 height 15
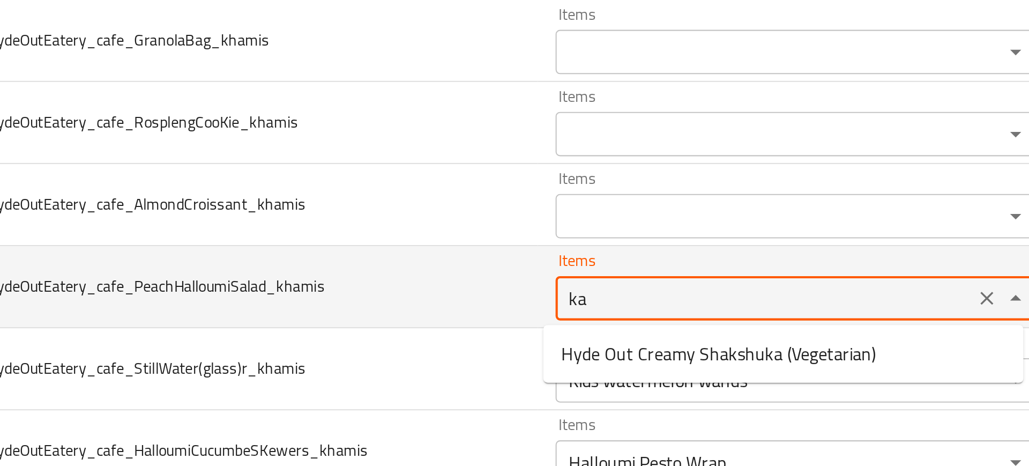
type input "k"
type input "j"
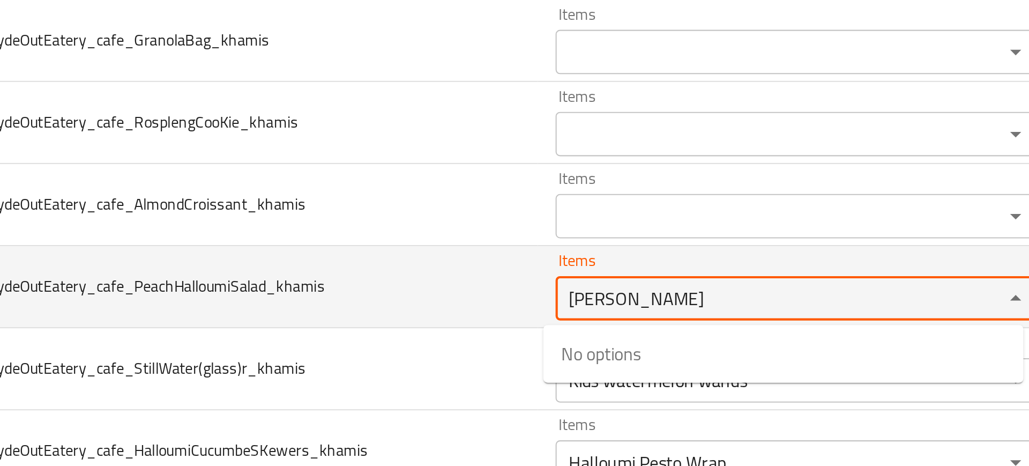
type input "hallo"
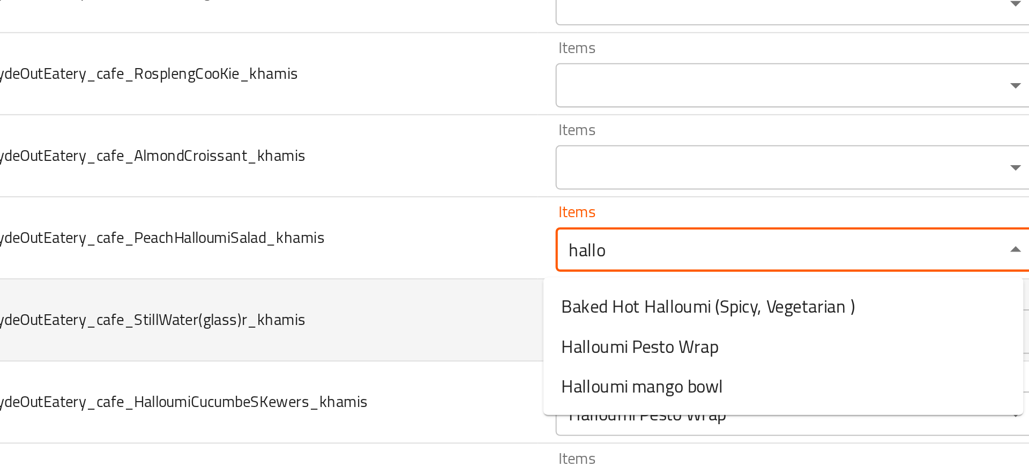
scroll to position [819, 0]
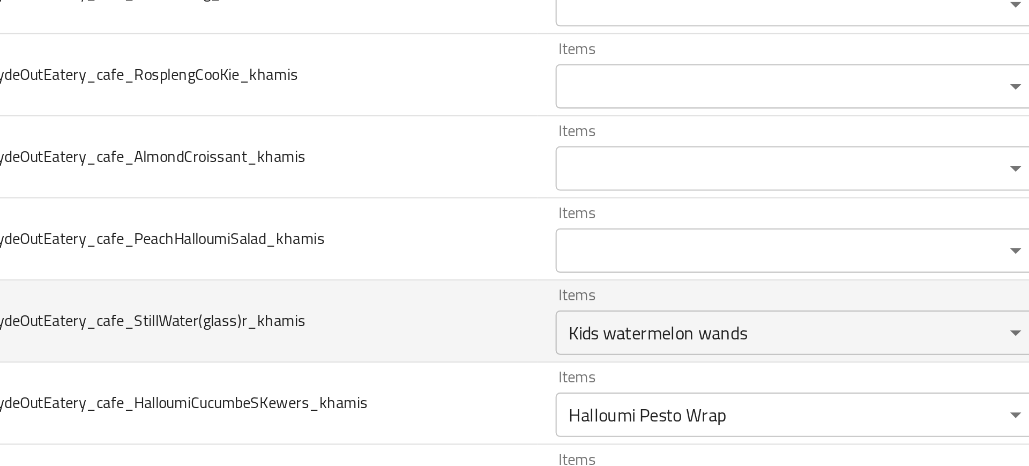
click at [390, 243] on td "20250915_oman_HydeOutEatery_cafe_StillWater(glass)r_khamis" at bounding box center [240, 237] width 337 height 40
click at [471, 230] on div "Items Kids watermelon wands Items" at bounding box center [534, 237] width 234 height 33
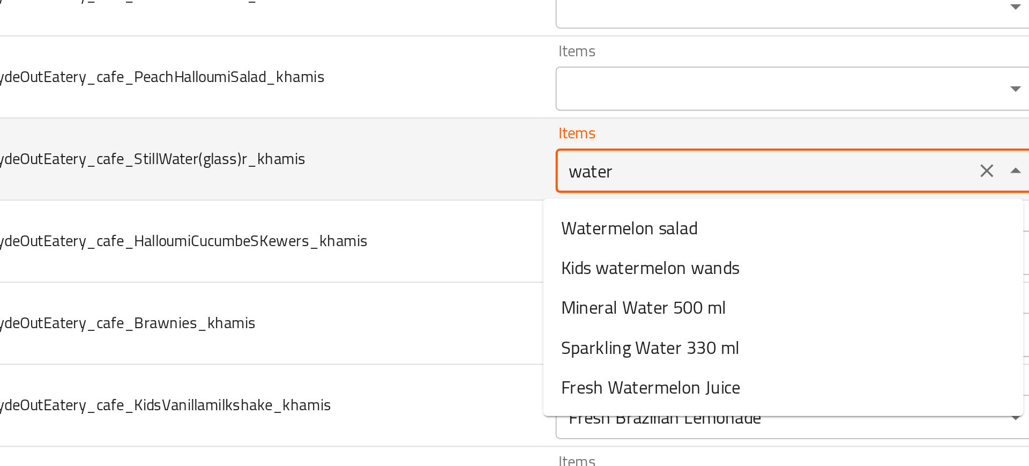
scroll to position [897, 0]
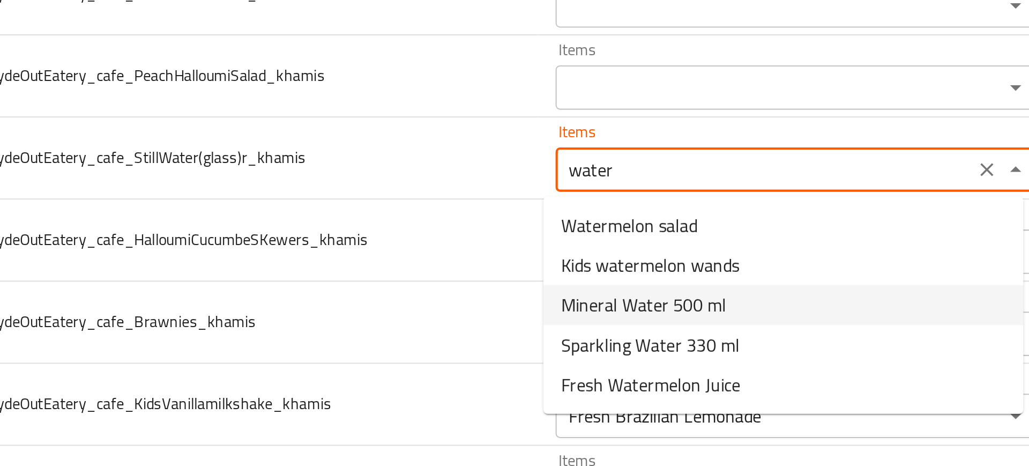
click at [437, 229] on span "Mineral Water 500 ml" at bounding box center [460, 229] width 80 height 13
type input "Mineral Water 500 ml"
type input "مياه معدنية 500 مل"
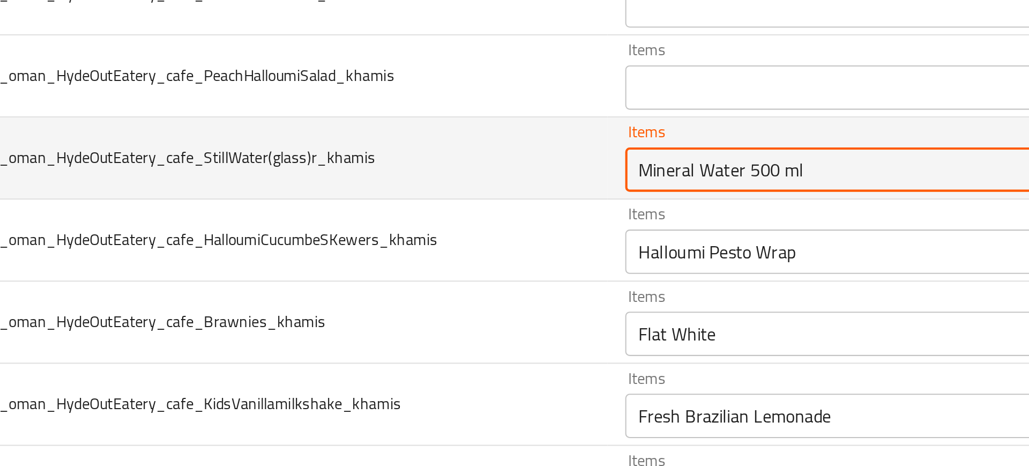
click at [470, 166] on input "Mineral Water 500 ml" at bounding box center [519, 163] width 196 height 15
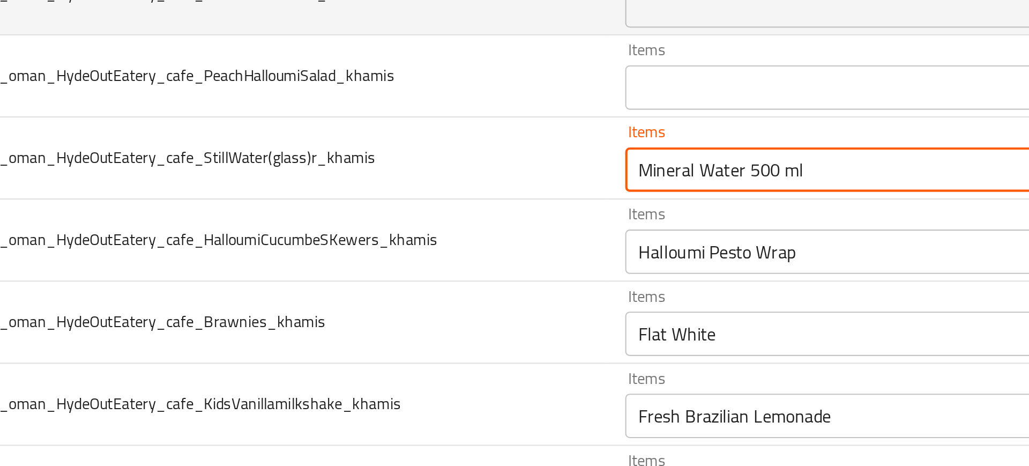
type input "Mineral Water 500 ml"
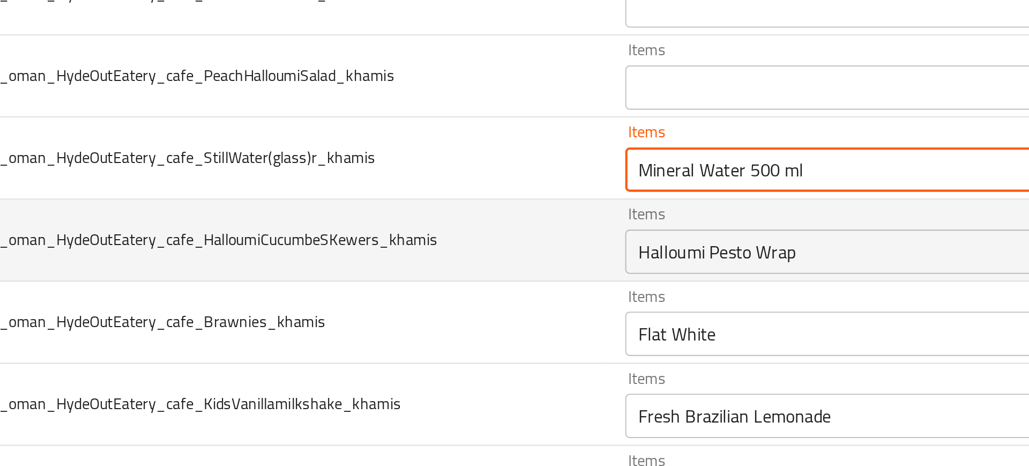
click at [459, 193] on div "Halloumi Pesto Wrap Items" at bounding box center [534, 203] width 234 height 21
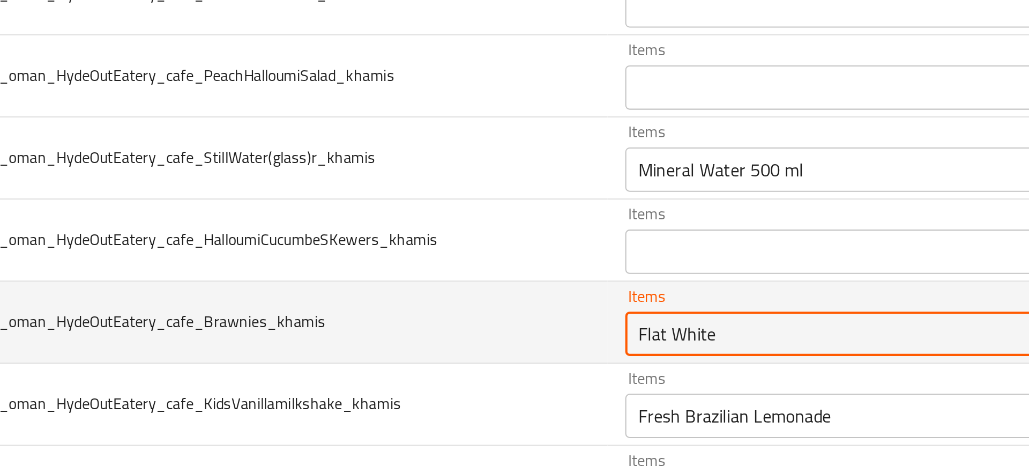
click at [449, 236] on input "Flat White" at bounding box center [519, 243] width 196 height 15
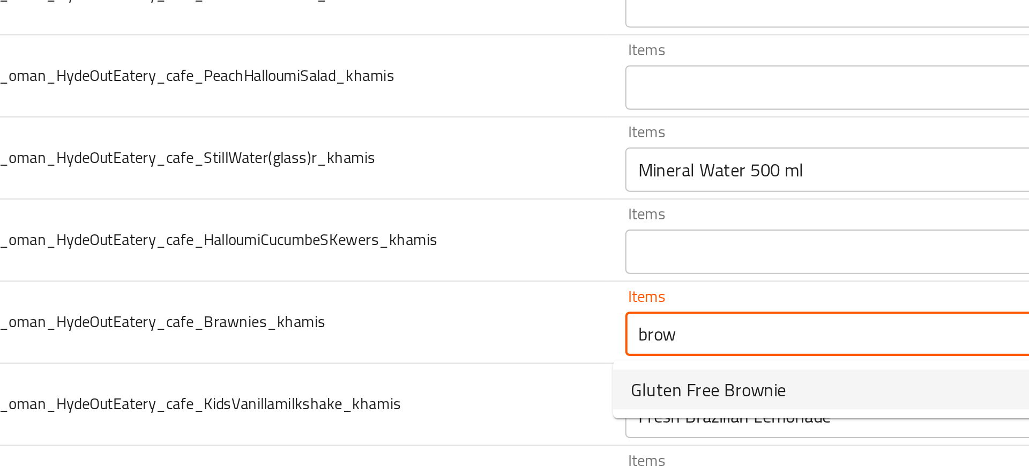
click at [440, 267] on span "Gluten Free Brownie" at bounding box center [457, 270] width 75 height 13
type input "Gluten Free Brownie"
type input "براوني خالي من الغلوتين"
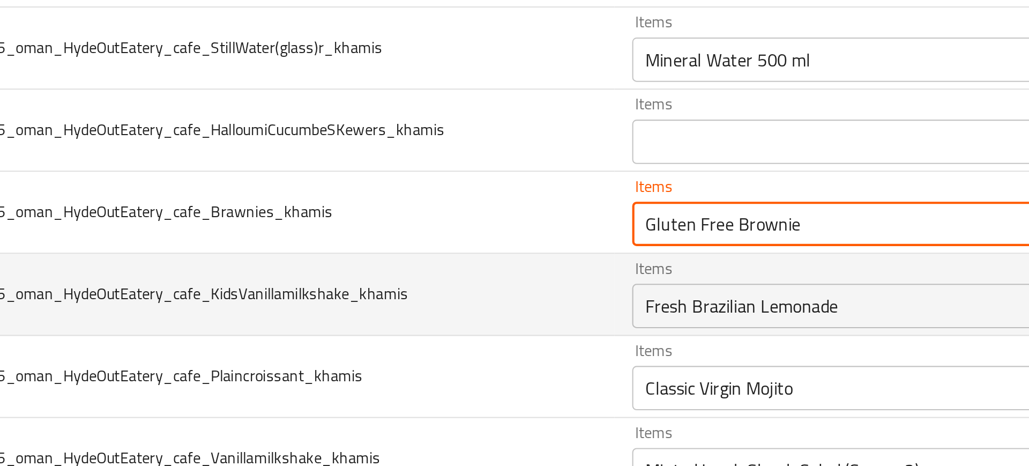
scroll to position [977, 0]
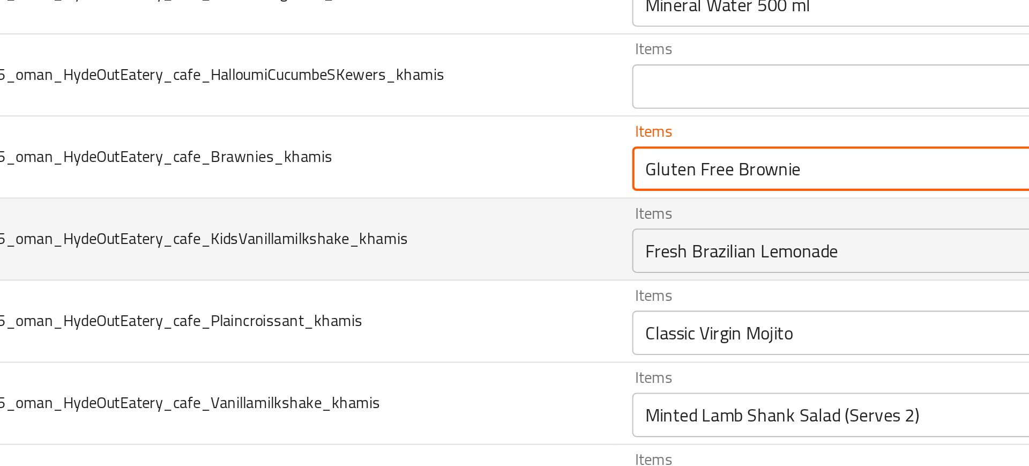
type input "Gluten Free Brownie"
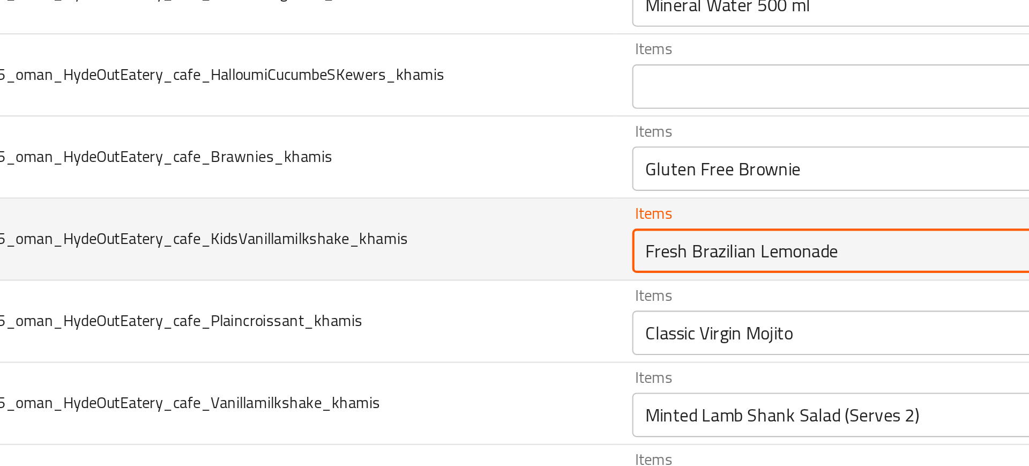
click at [435, 208] on input "Fresh Brazilian Lemonade" at bounding box center [519, 203] width 196 height 15
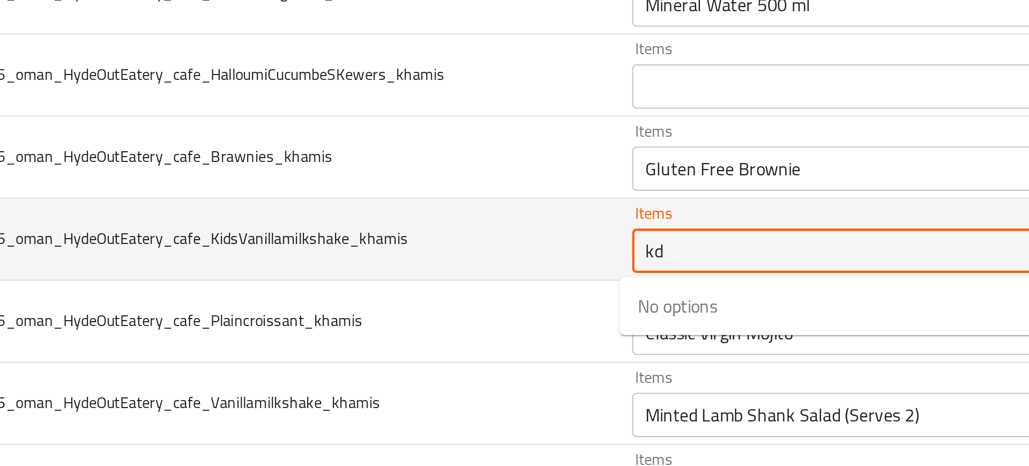
type input "k"
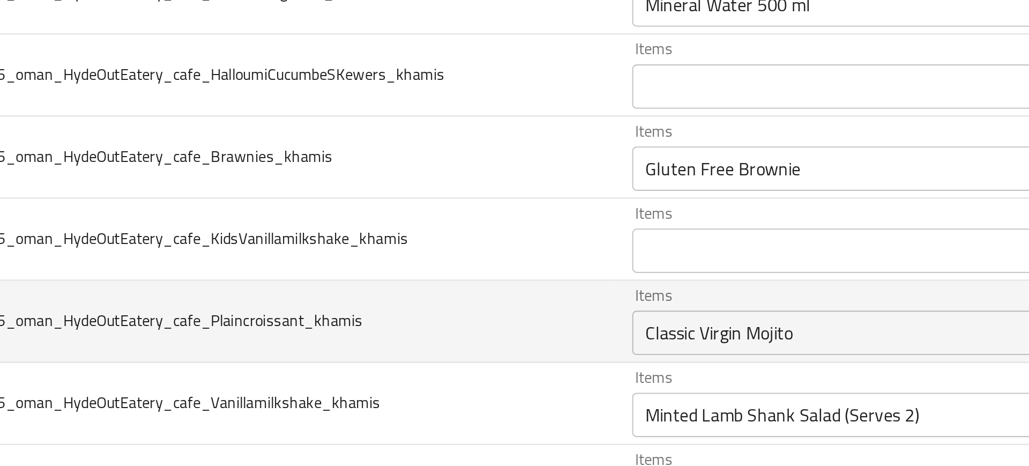
click at [375, 234] on td "20250915_oman_HydeOutEatery_cafe_Plaincroissant_khamis" at bounding box center [240, 237] width 337 height 40
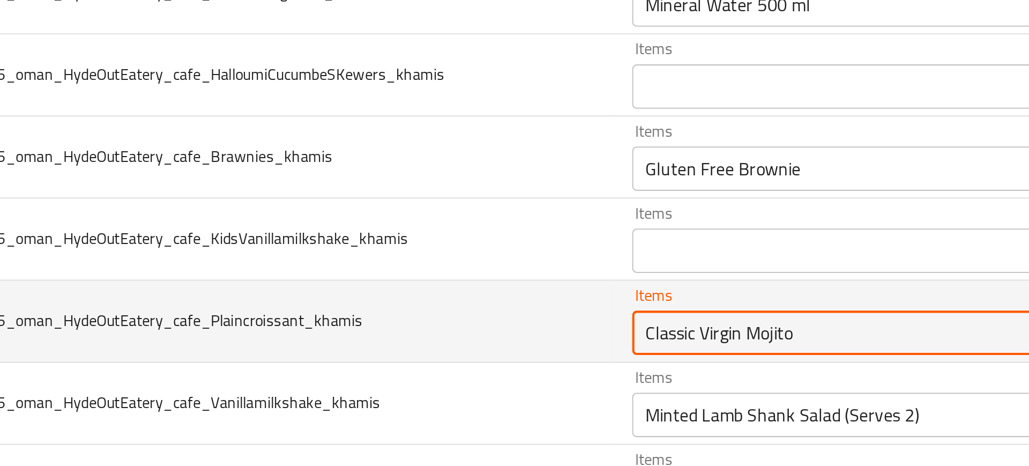
click at [440, 236] on input "Classic Virgin Mojito" at bounding box center [519, 242] width 196 height 15
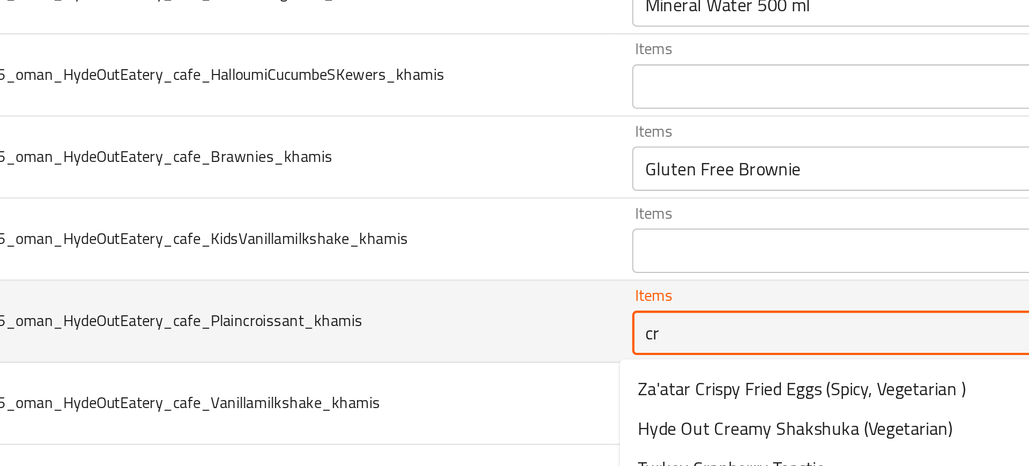
type input "cro"
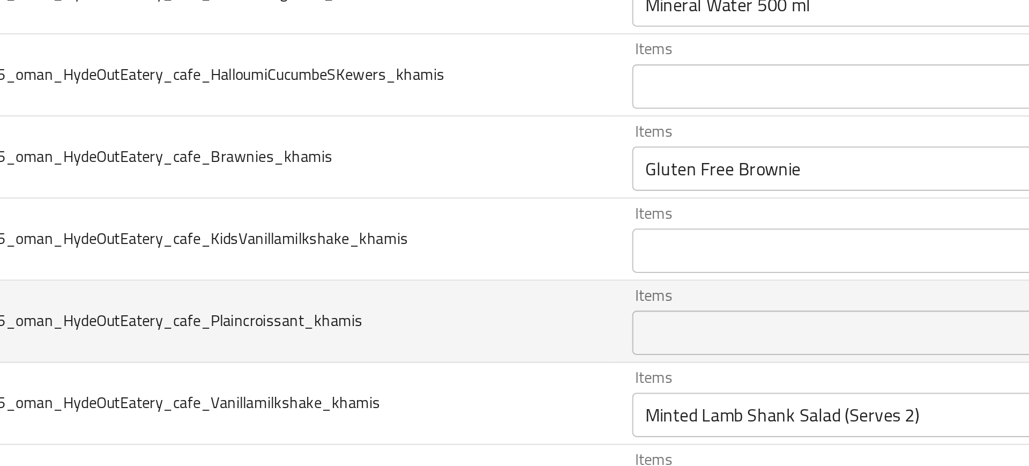
click at [402, 253] on td "20250915_oman_HydeOutEatery_cafe_Plaincroissant_khamis" at bounding box center [240, 237] width 337 height 40
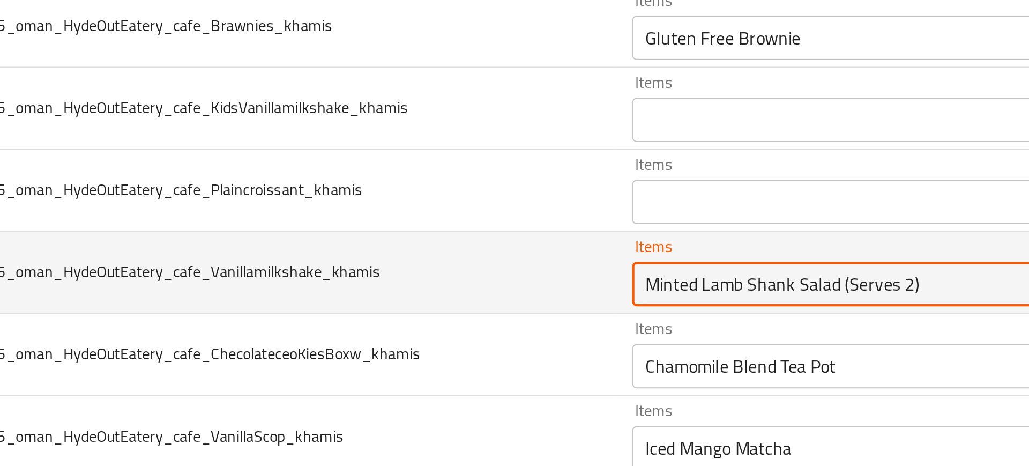
click at [439, 227] on input "Minted Lamb Shank Salad (Serves 2)" at bounding box center [519, 219] width 196 height 15
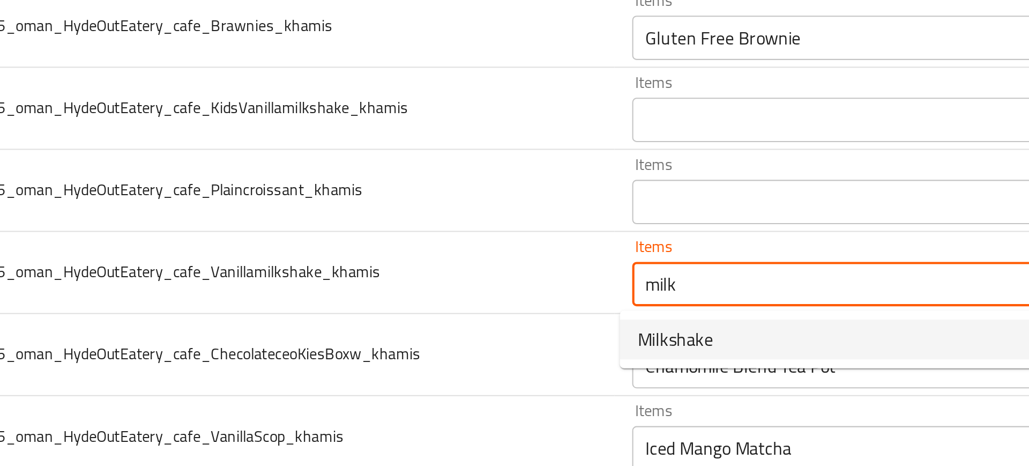
click at [451, 245] on span "Milkshake" at bounding box center [438, 245] width 36 height 13
type input "Milkshake"
type input "ميلك شيك"
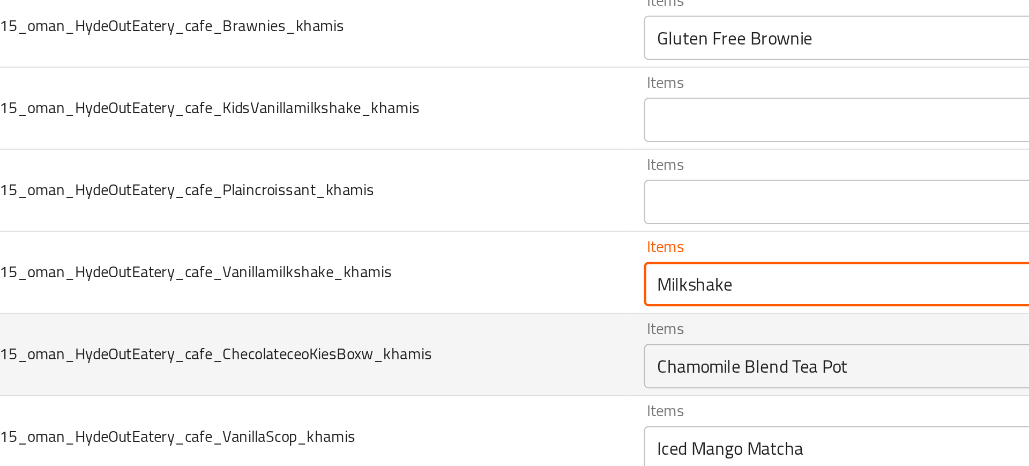
scroll to position [1068, 0]
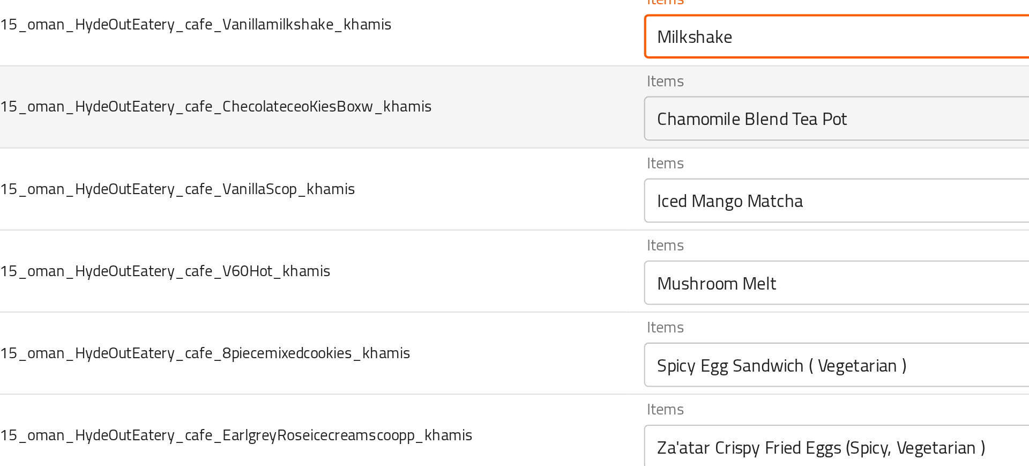
type input "Milkshake"
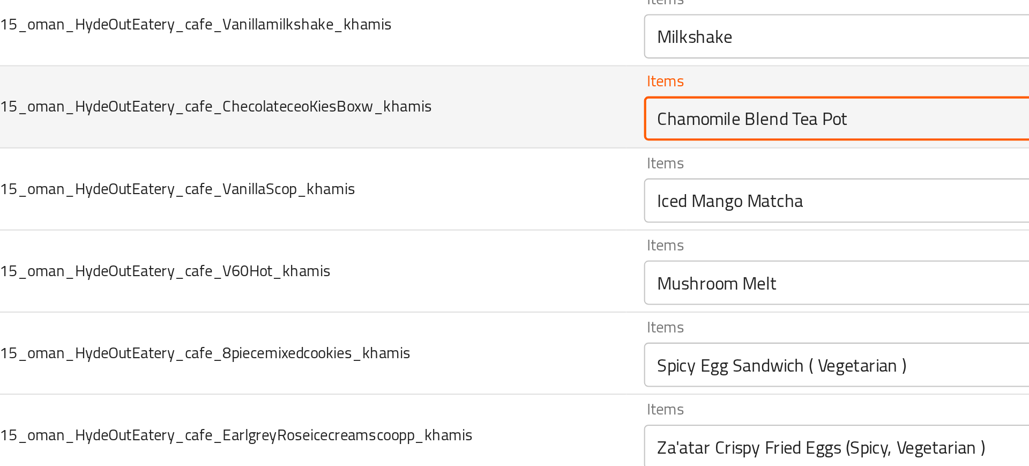
click at [439, 233] on input "Chamomile Blend Tea Pot" at bounding box center [519, 231] width 196 height 15
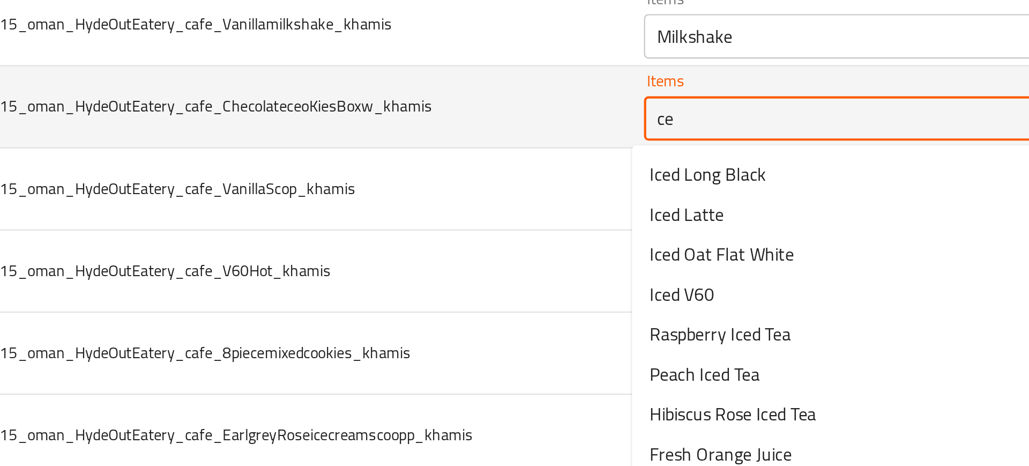
type input "c"
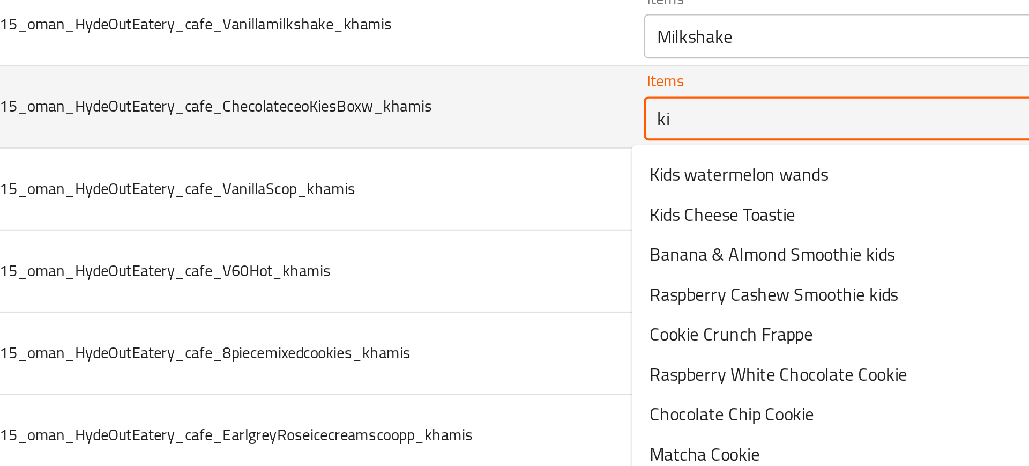
type input "k"
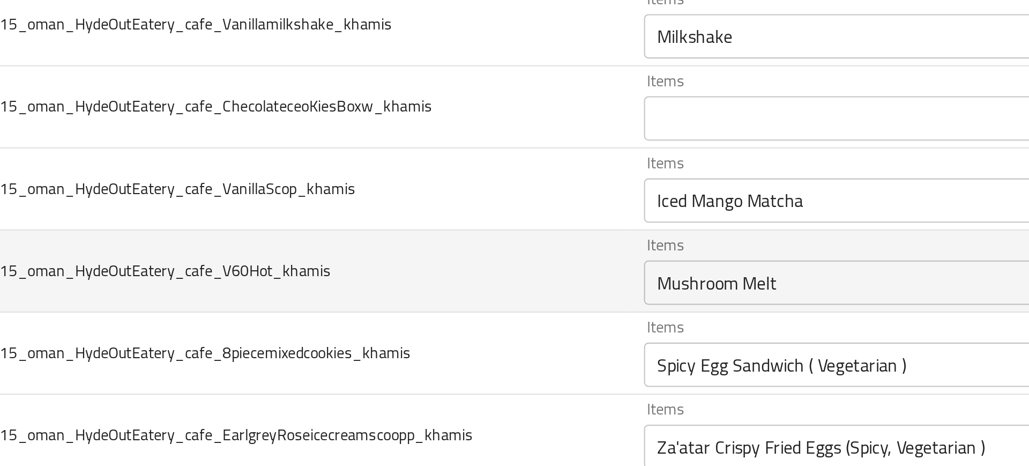
click at [339, 287] on td "20250915_oman_HydeOutEatery_cafe_V60Hot_khamis" at bounding box center [240, 306] width 337 height 40
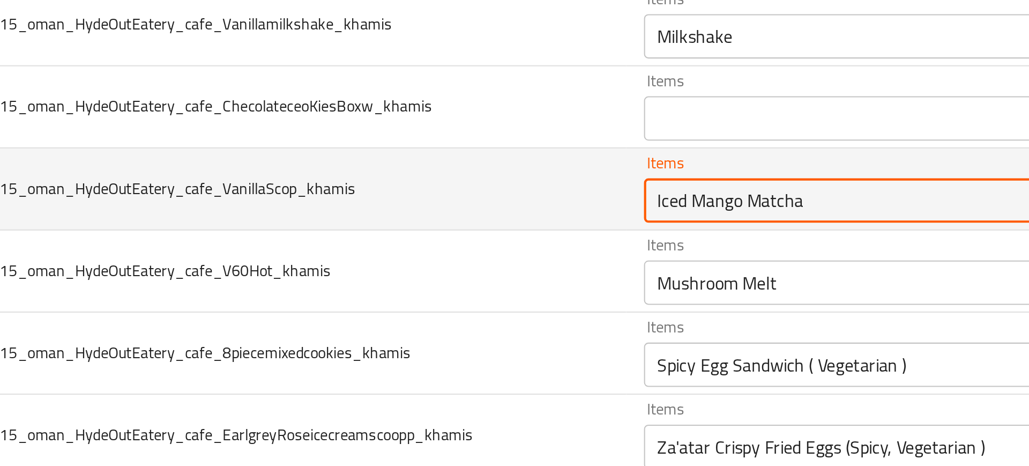
click at [448, 272] on input "Iced Mango Matcha" at bounding box center [519, 271] width 196 height 15
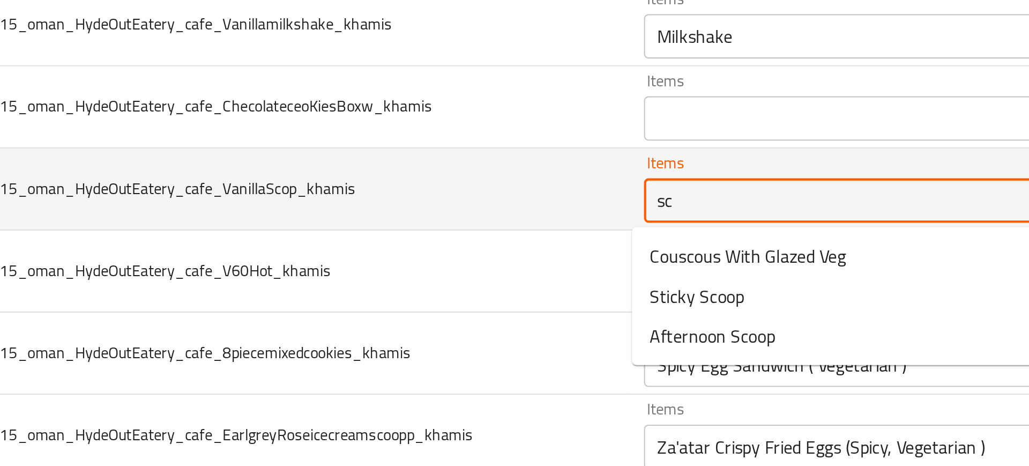
type input "s"
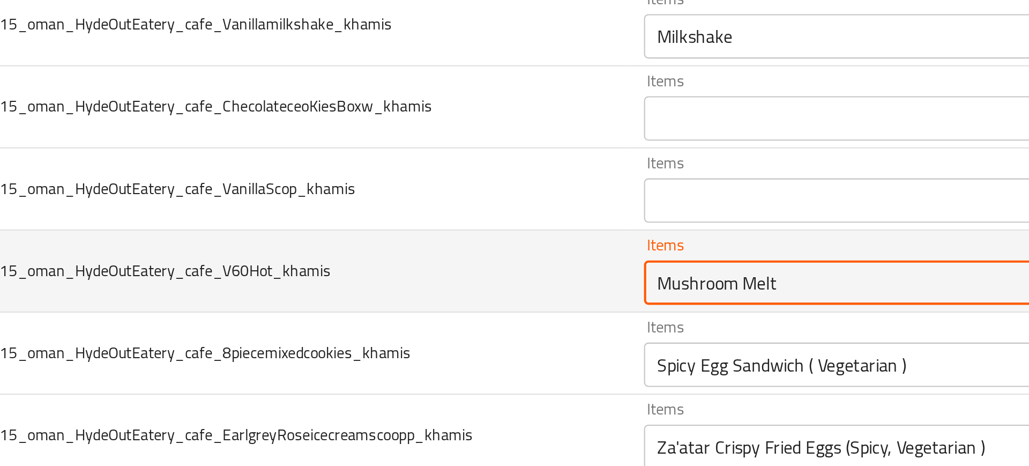
click at [448, 313] on input "Mushroom Melt" at bounding box center [519, 310] width 196 height 15
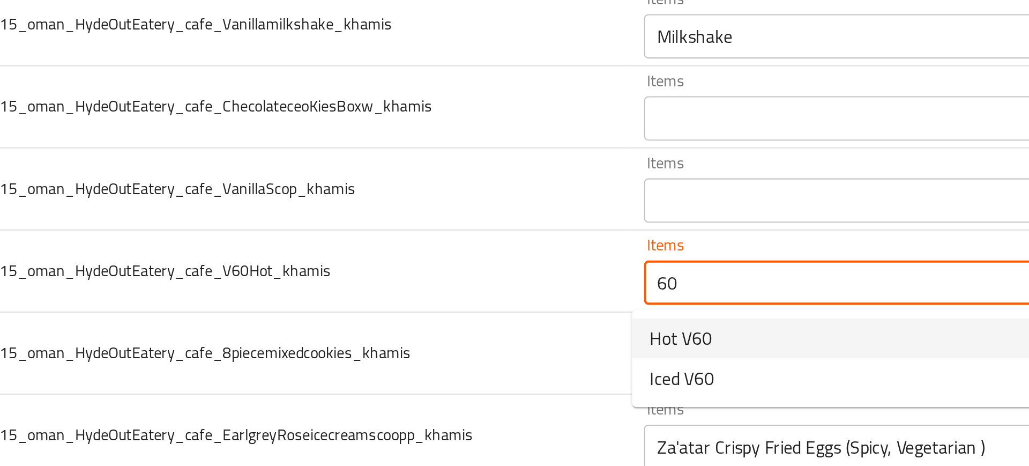
click at [440, 334] on span "Hot V60" at bounding box center [435, 337] width 30 height 13
type input "Hot V60"
type input "هوت V60"
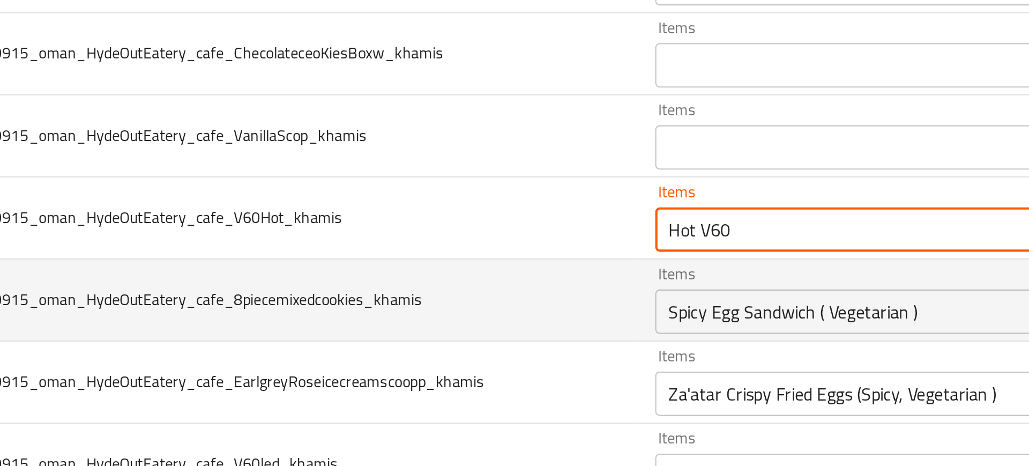
type input "Hot V60"
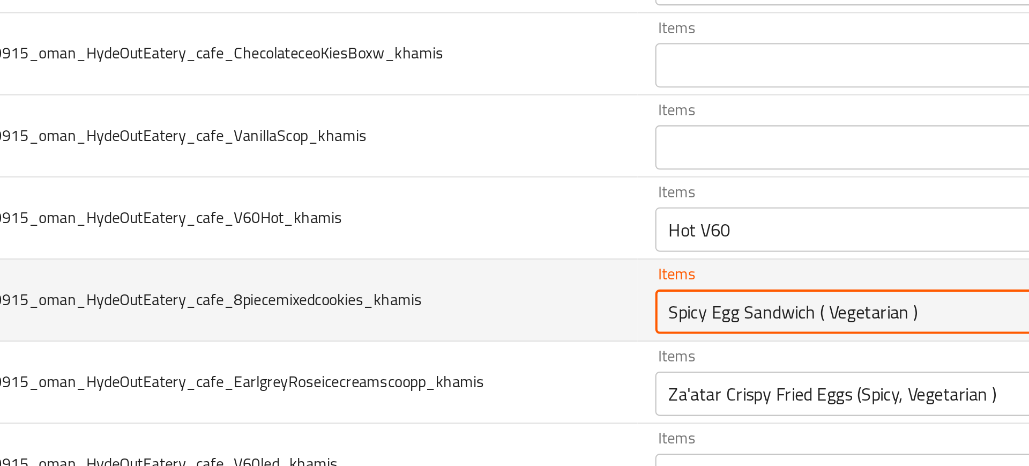
click at [435, 355] on input "Spicy Egg Sandwich ( Vegetarian )" at bounding box center [519, 350] width 196 height 15
type input "8"
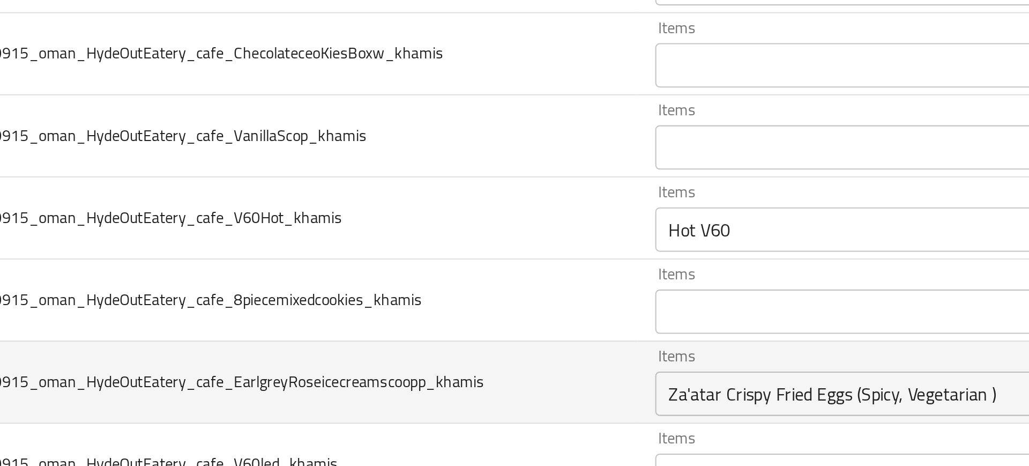
click at [393, 376] on td "20250915_oman_HydeOutEatery_cafe_EarlgreyRoseicecreamscoopp_khamis" at bounding box center [240, 385] width 337 height 40
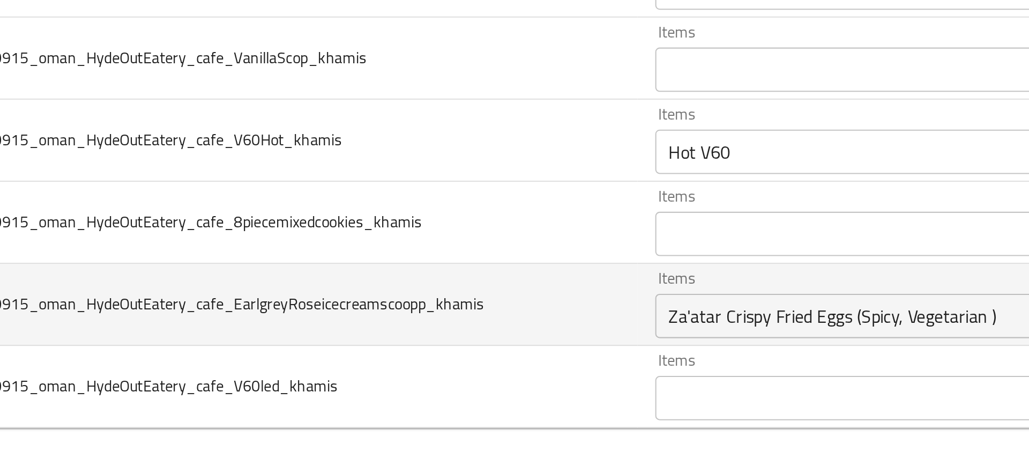
scroll to position [0, 0]
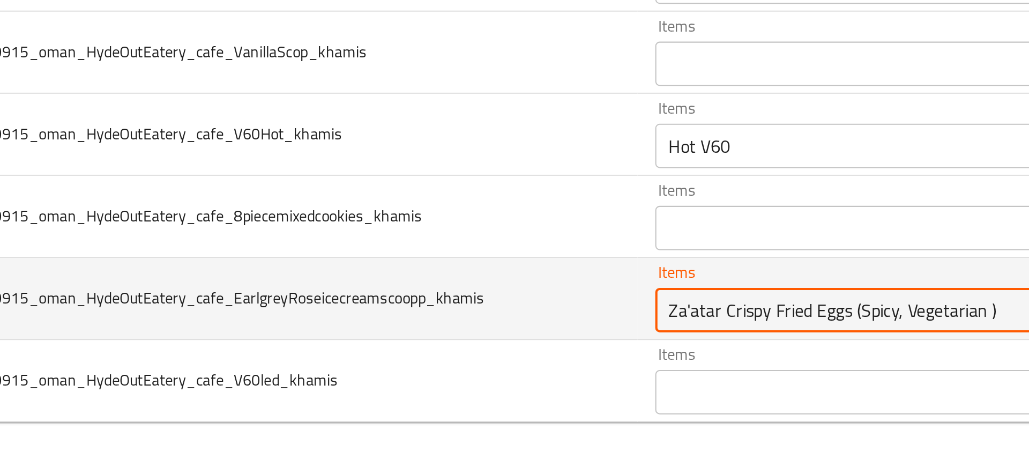
click at [421, 394] on input "Za'atar Crispy Fried Eggs (Spicy, Vegetarian )" at bounding box center [519, 389] width 196 height 15
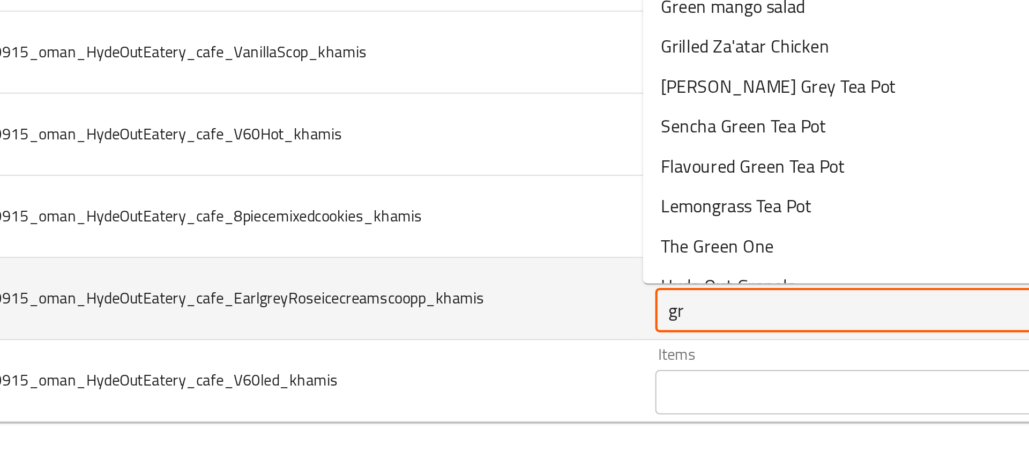
type input "g"
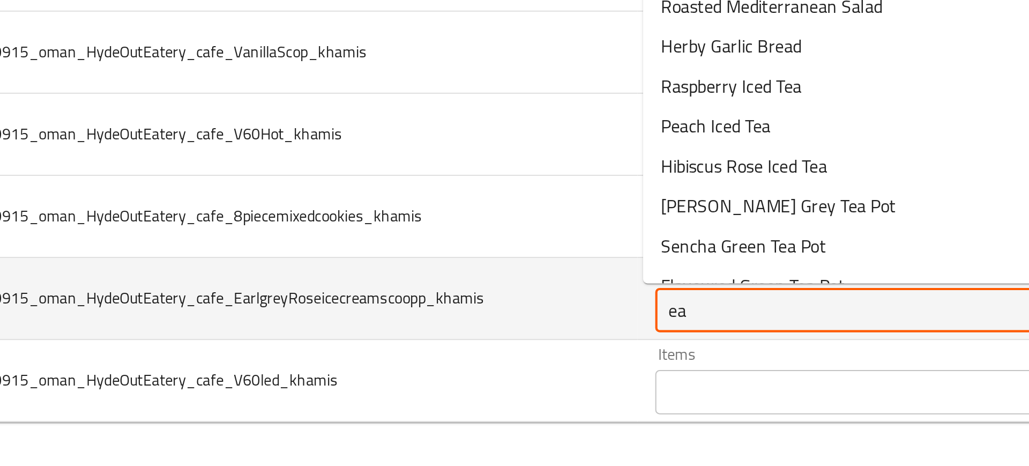
type input "ear"
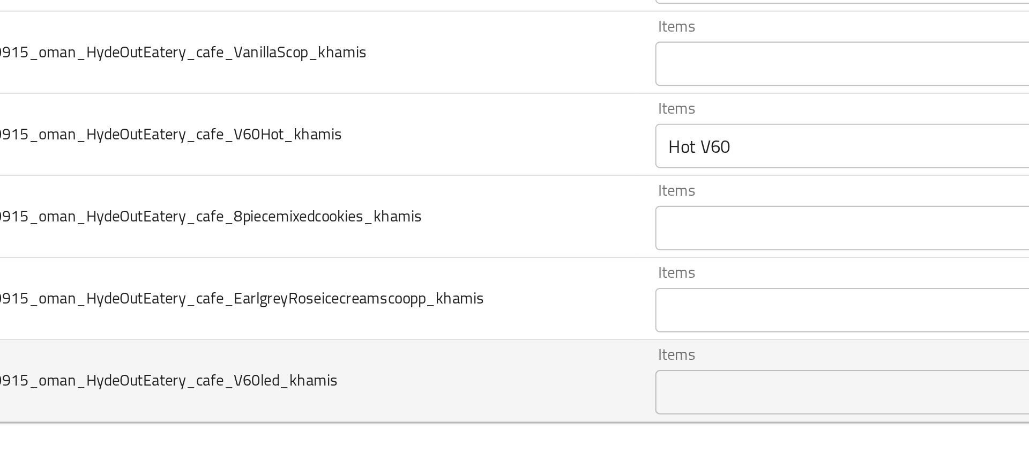
click at [373, 418] on td "20250915_oman_HydeOutEatery_cafe_V60led_khamis" at bounding box center [240, 424] width 337 height 40
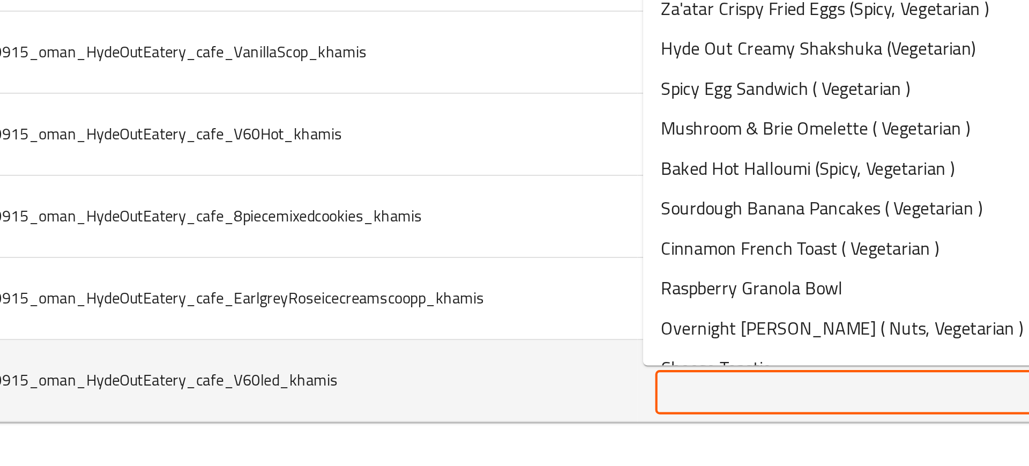
click at [454, 426] on input "Items" at bounding box center [519, 429] width 196 height 15
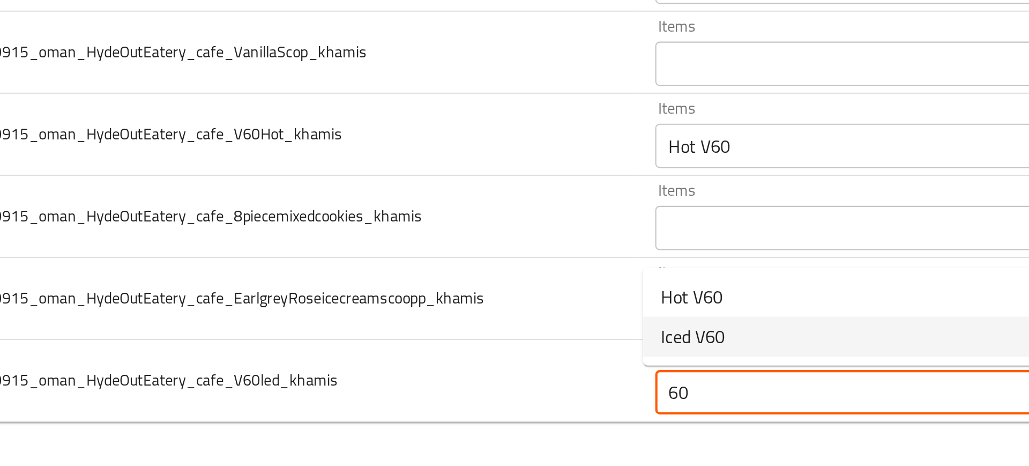
click at [438, 407] on span "Iced V60" at bounding box center [435, 402] width 31 height 13
type input "Iced V60"
type input "مثلج في 60"
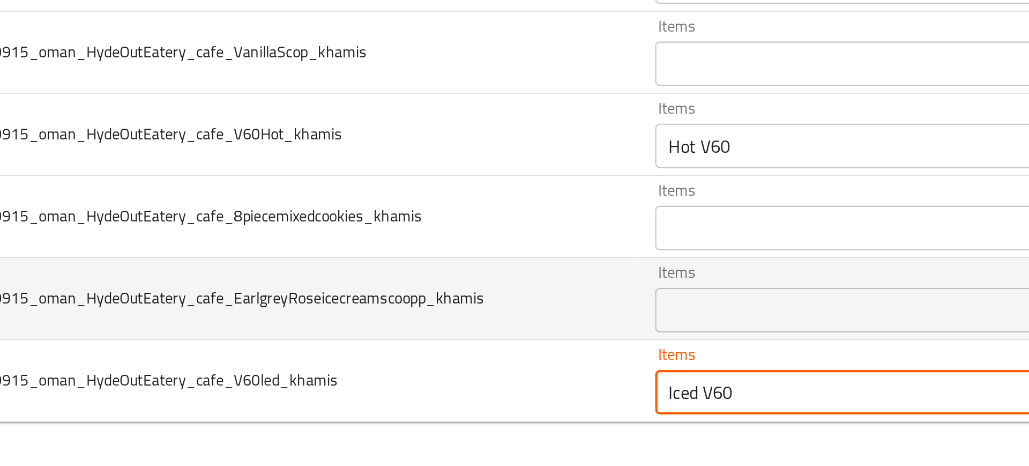
type input "Iced V60"
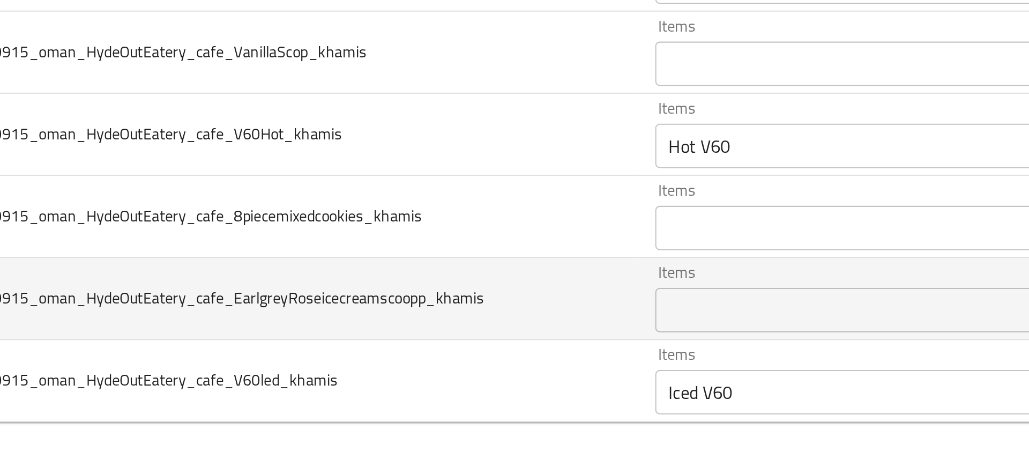
click at [306, 372] on td "20250915_oman_HydeOutEatery_cafe_EarlgreyRoseicecreamscoopp_khamis" at bounding box center [240, 385] width 337 height 40
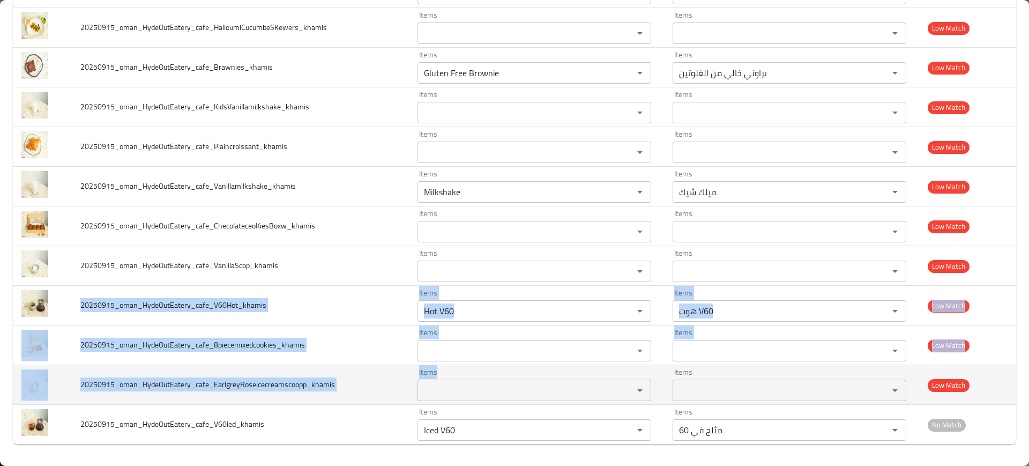
drag, startPoint x: 81, startPoint y: 302, endPoint x: 429, endPoint y: 396, distance: 360.4
copy tbody "20250915_oman_HydeOutEatery_cafe_V60Hot_khamis Items Items Items Items Low Matc…"
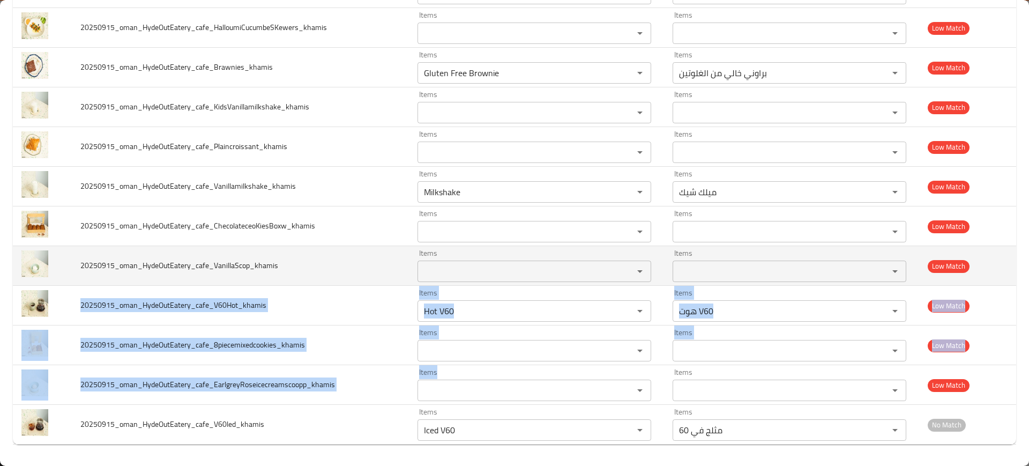
scroll to position [1048, 0]
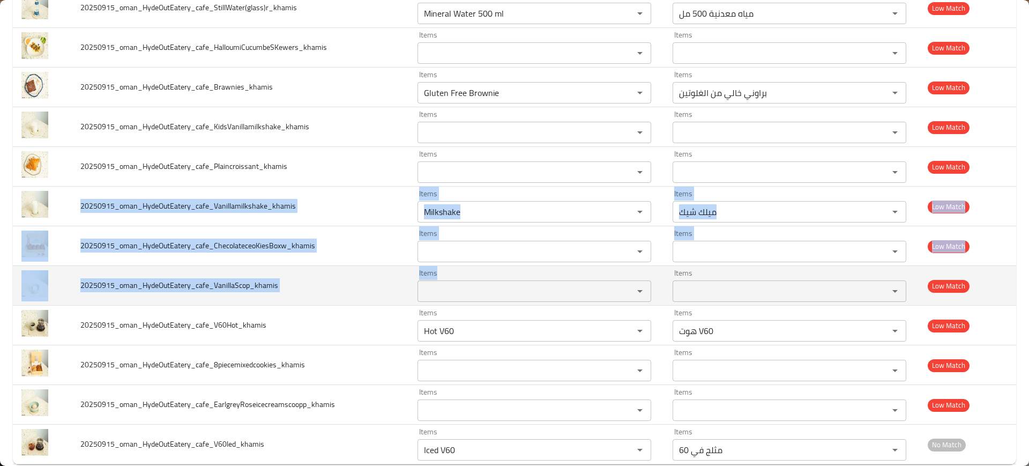
drag, startPoint x: 82, startPoint y: 202, endPoint x: 425, endPoint y: 292, distance: 354.3
copy tbody "20250915_oman_HydeOutEatery_cafe_Vanillamilkshake_khamis Items Items Items Item…"
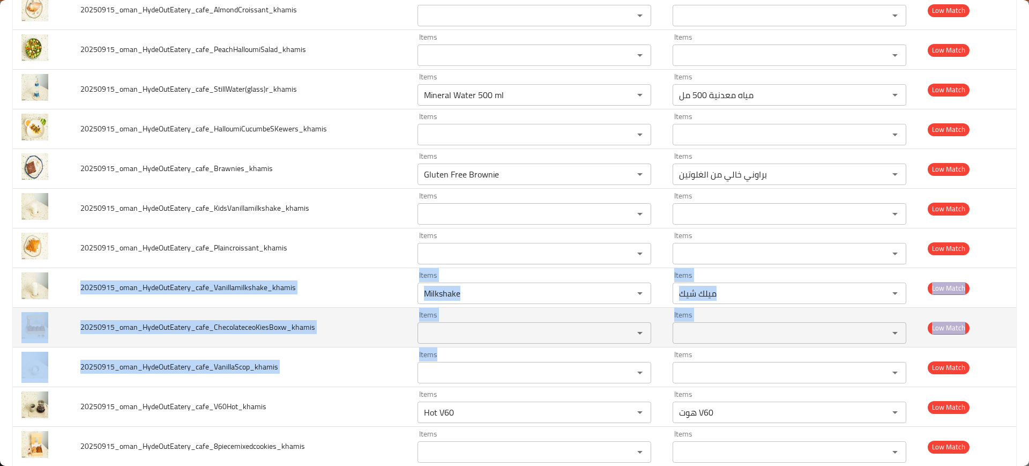
scroll to position [966, 0]
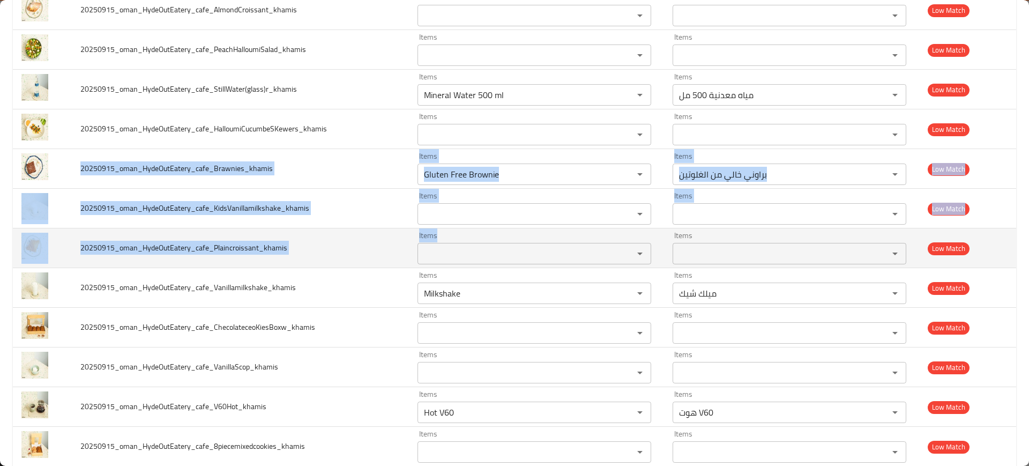
drag, startPoint x: 76, startPoint y: 169, endPoint x: 466, endPoint y: 262, distance: 401.0
copy tbody "20250915_oman_HydeOutEatery_cafe_Brawnies_khamis Items Items Items Items Low Ma…"
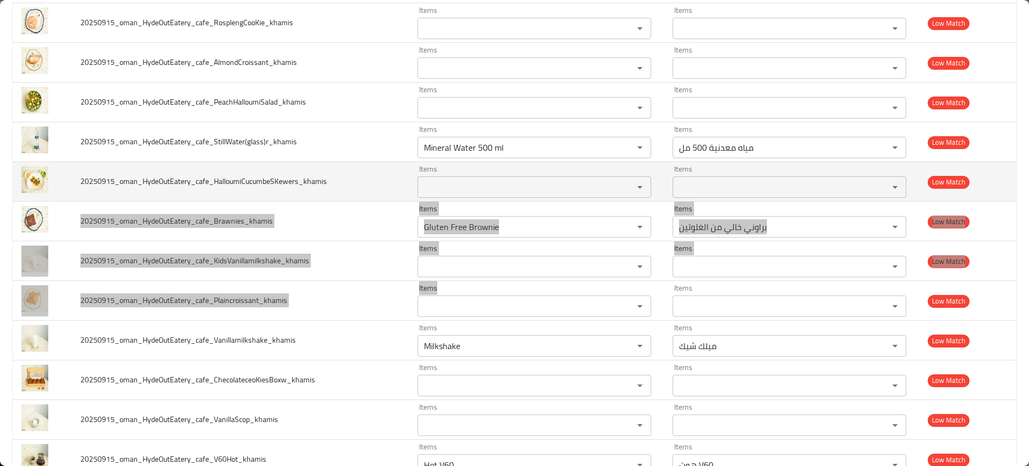
scroll to position [912, 0]
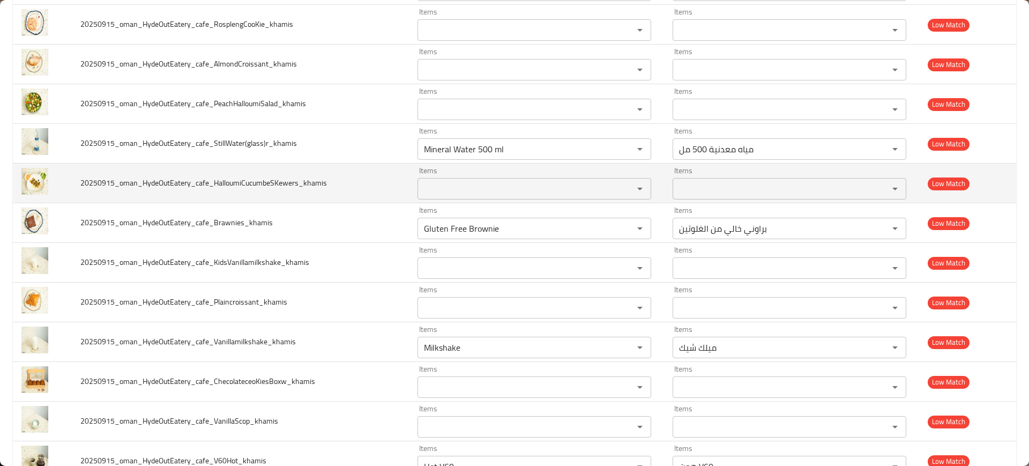
click at [118, 185] on span "20250915_oman_HydeOutEatery_cafe_HalloumiCucumbeSKewers_khamis" at bounding box center [203, 183] width 246 height 14
copy span "20250915_oman_HydeOutEatery_cafe_HalloumiCucumbeSKewers_khamis"
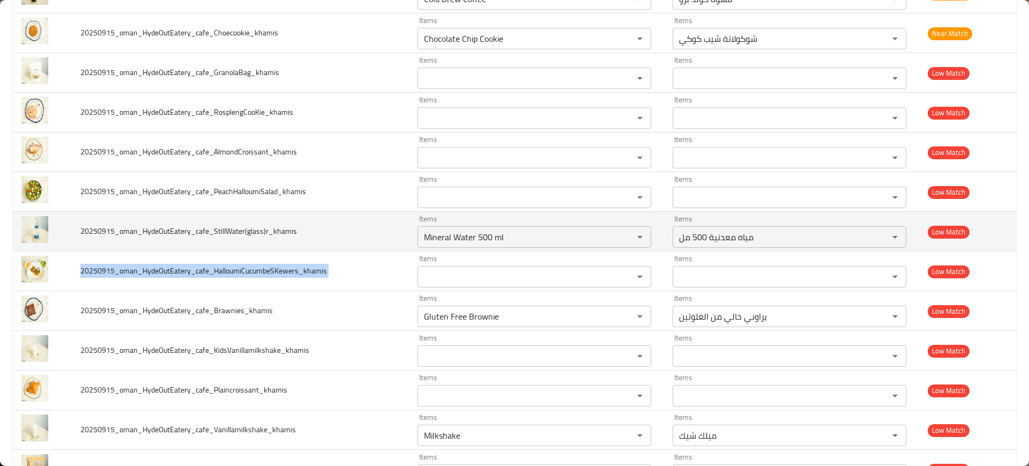
scroll to position [730, 0]
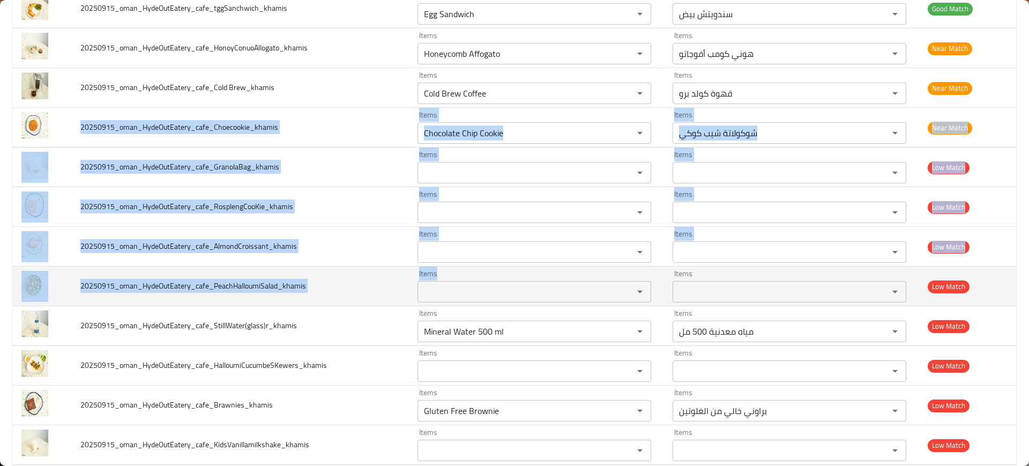
drag, startPoint x: 78, startPoint y: 122, endPoint x: 490, endPoint y: 281, distance: 440.9
click at [490, 281] on tbody "20250915_oman_HydeOutEatery_cafe_CocoShot_khamis Items Coco Shot Items Items كو…" at bounding box center [514, 108] width 1003 height 1348
copy tbody "20250915_oman_HydeOutEatery_cafe_Choecookie_khamis Items Items Items Items Near…"
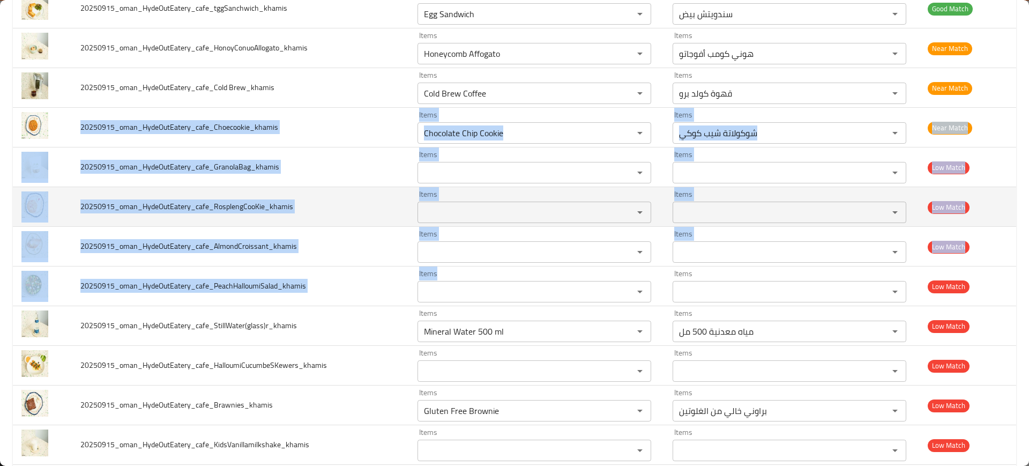
click at [332, 200] on td "20250915_oman_HydeOutEatery_cafe_RosplengCooKie_khamis" at bounding box center [240, 207] width 337 height 40
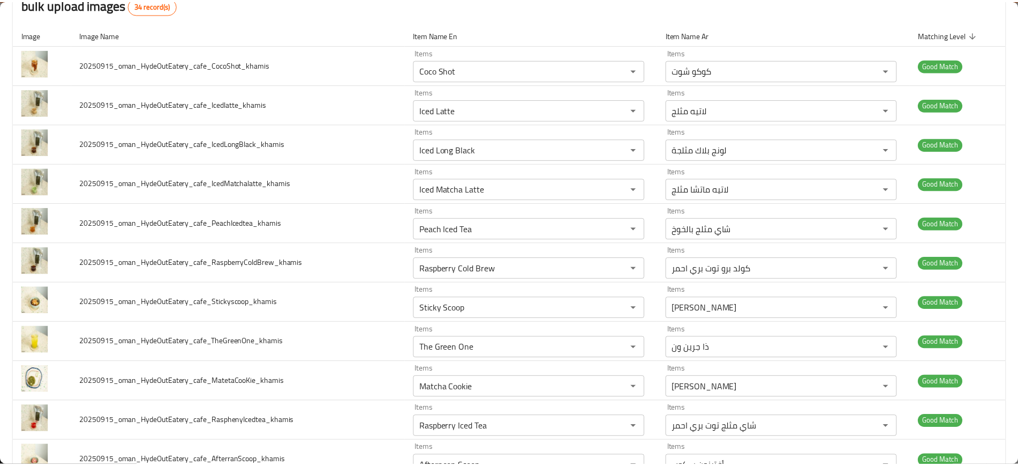
scroll to position [0, 0]
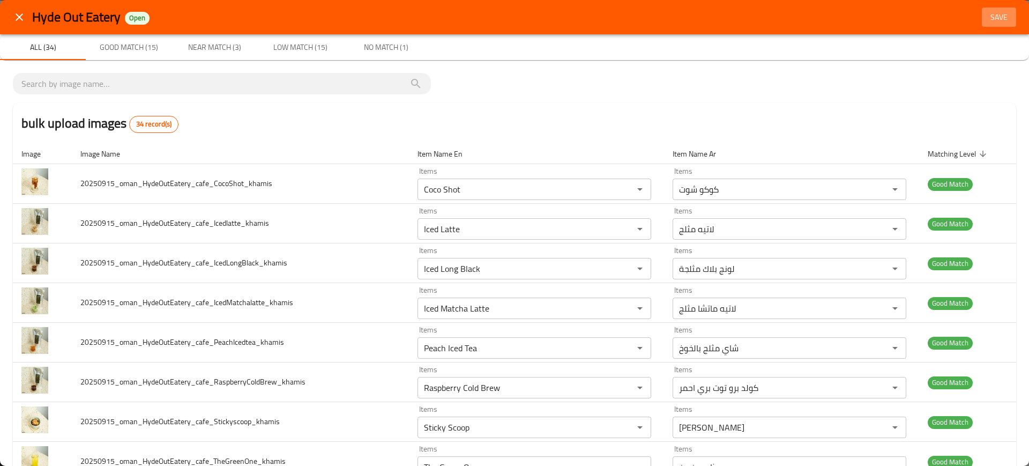
click at [986, 21] on span "Save" at bounding box center [999, 17] width 26 height 13
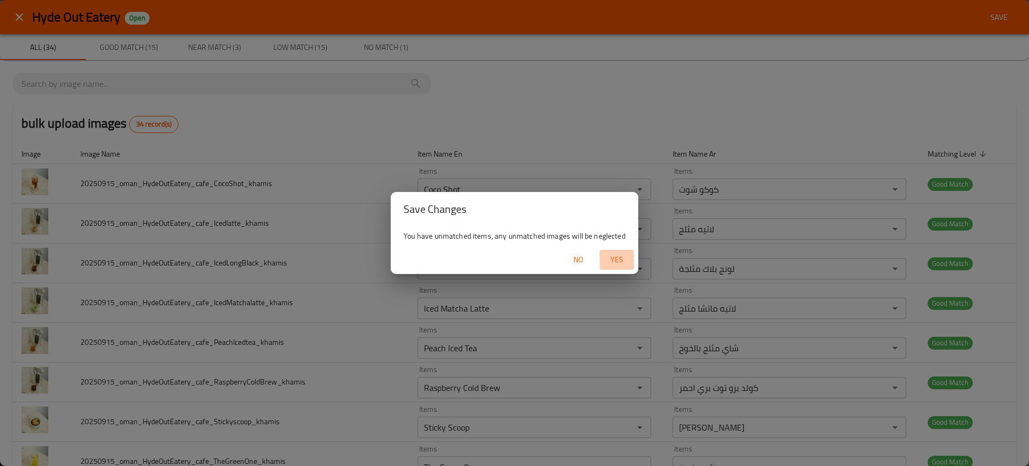
click at [616, 251] on button "Yes" at bounding box center [616, 260] width 34 height 20
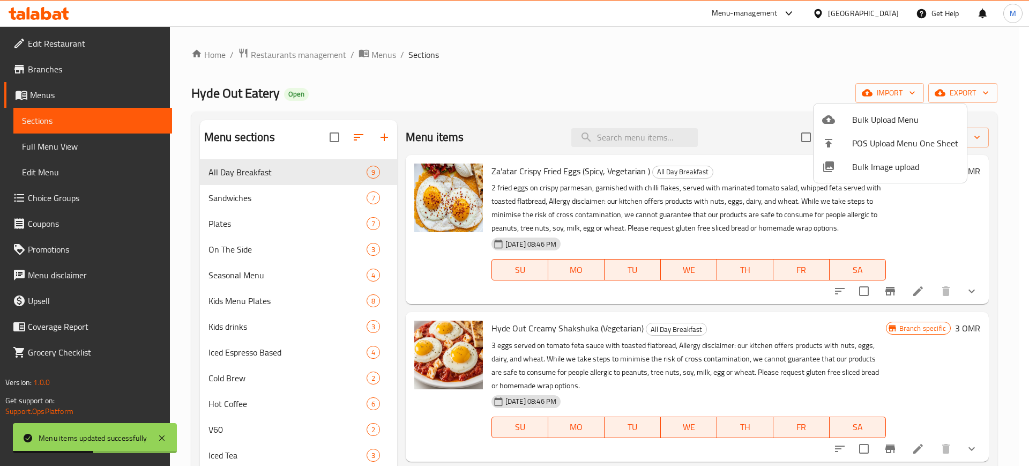
click at [99, 92] on div at bounding box center [514, 233] width 1029 height 466
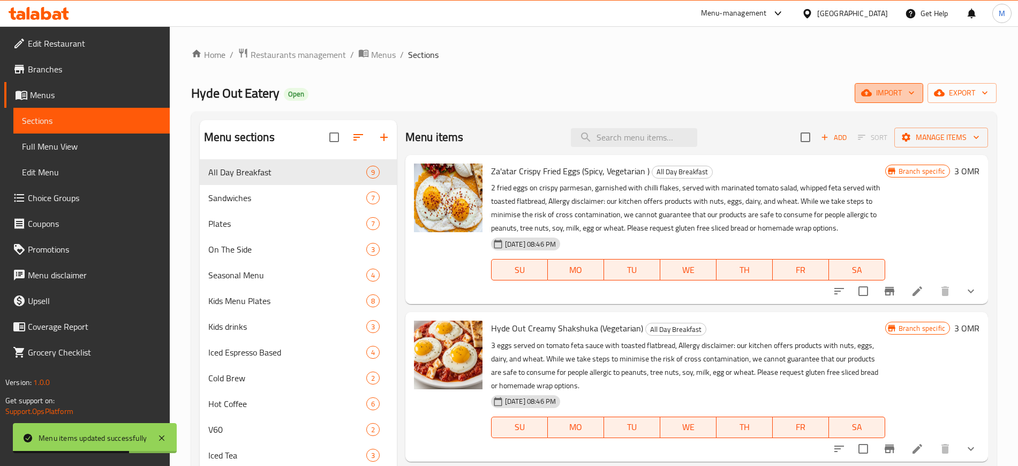
click at [882, 88] on span "import" at bounding box center [889, 92] width 51 height 13
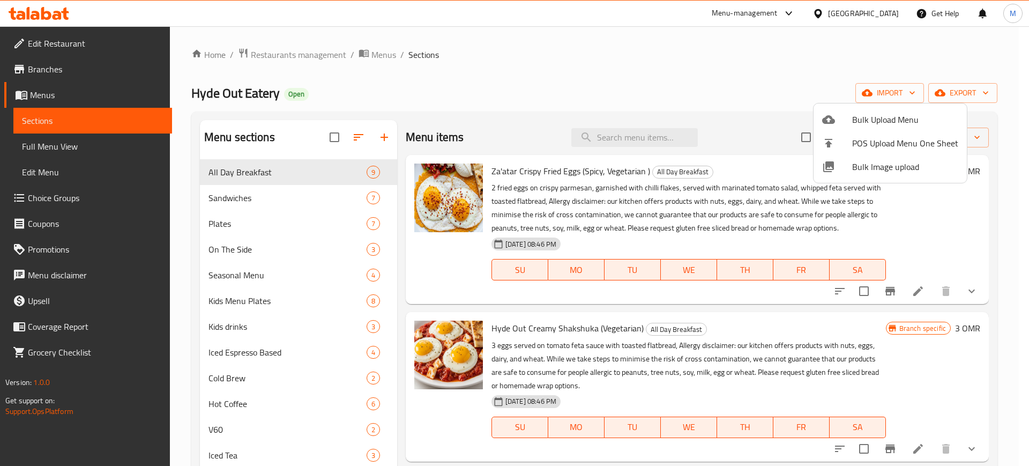
click at [102, 141] on div at bounding box center [514, 233] width 1029 height 466
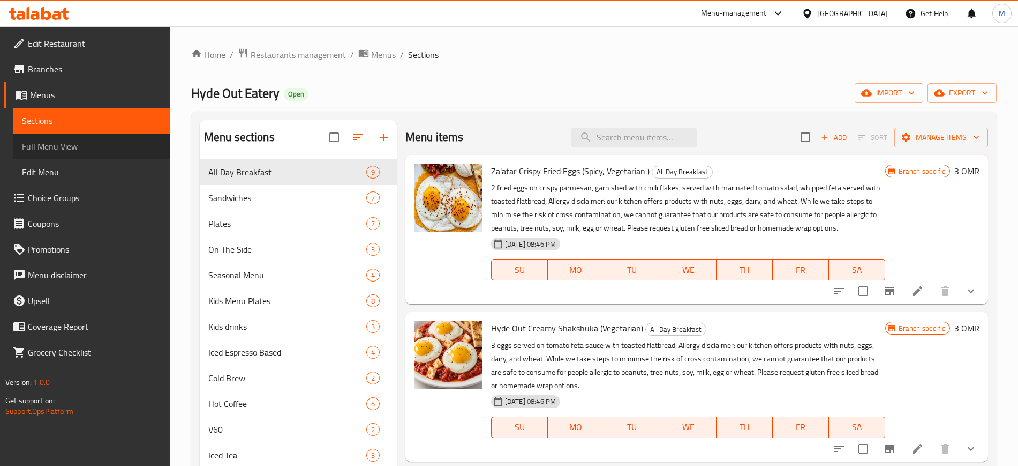
click at [102, 141] on span "Full Menu View" at bounding box center [91, 146] width 139 height 13
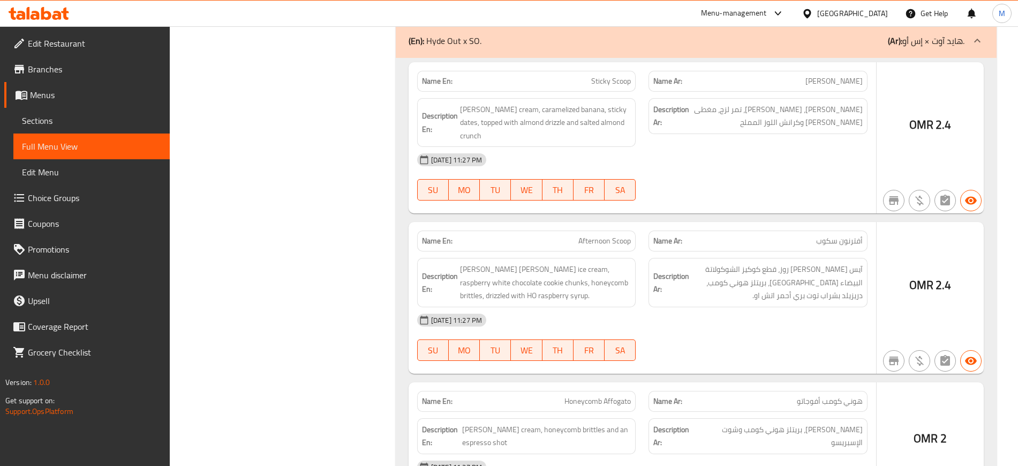
scroll to position [17278, 0]
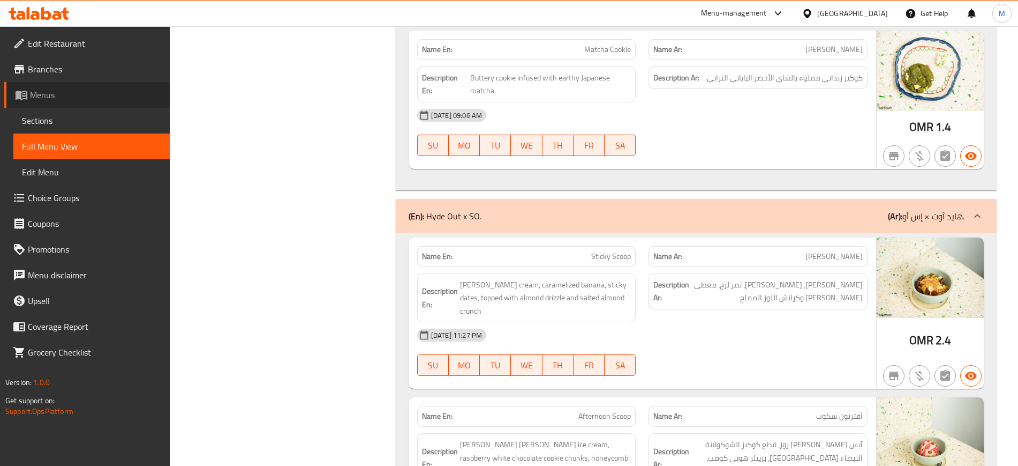
click at [95, 99] on span "Menus" at bounding box center [95, 94] width 131 height 13
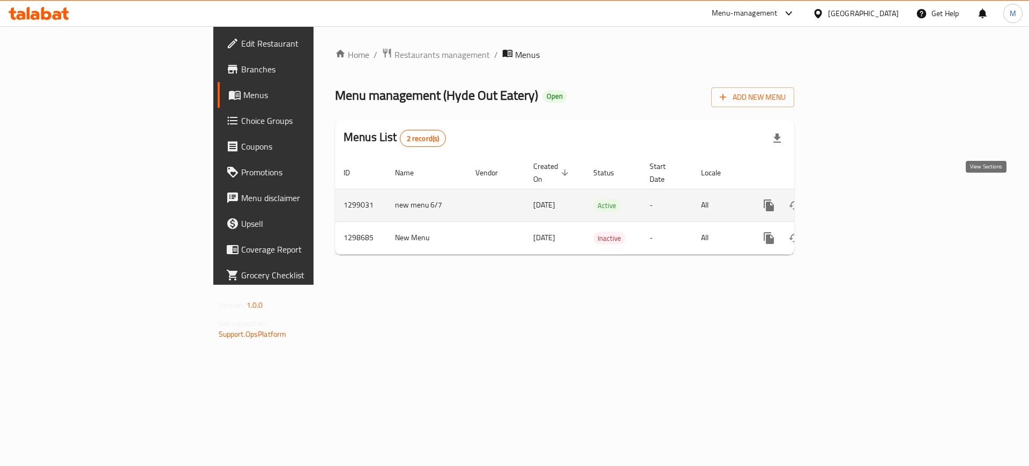
click at [852, 199] on icon "enhanced table" at bounding box center [845, 205] width 13 height 13
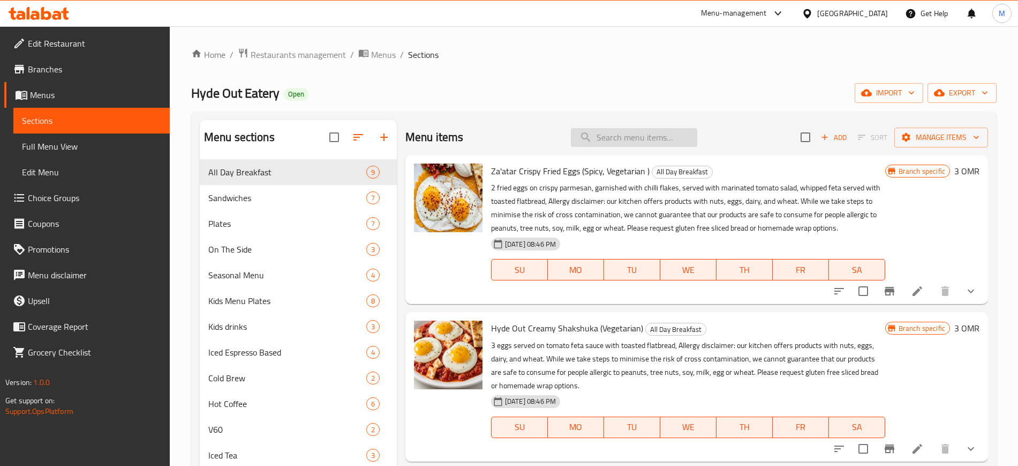
click at [601, 142] on input "search" at bounding box center [634, 137] width 126 height 19
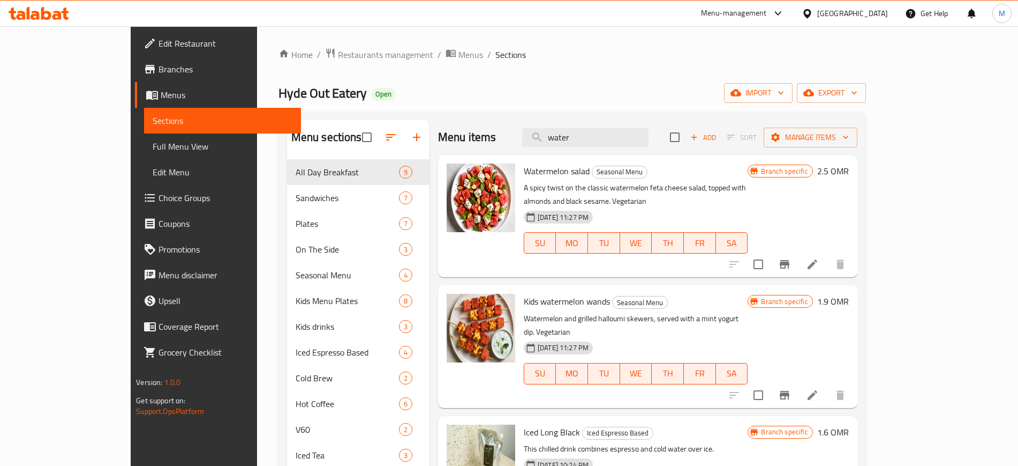
type input "water"
click at [153, 147] on span "Full Menu View" at bounding box center [222, 146] width 139 height 13
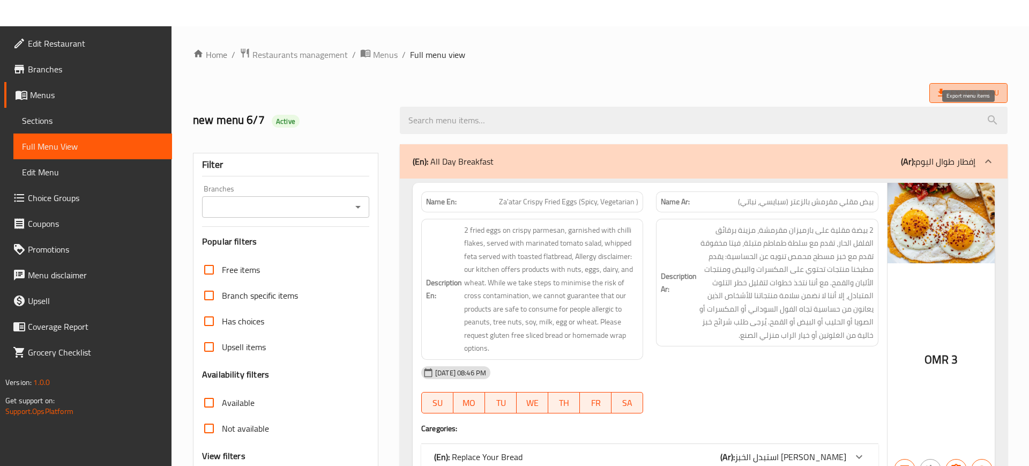
click at [987, 92] on span "Export Menu" at bounding box center [967, 92] width 61 height 13
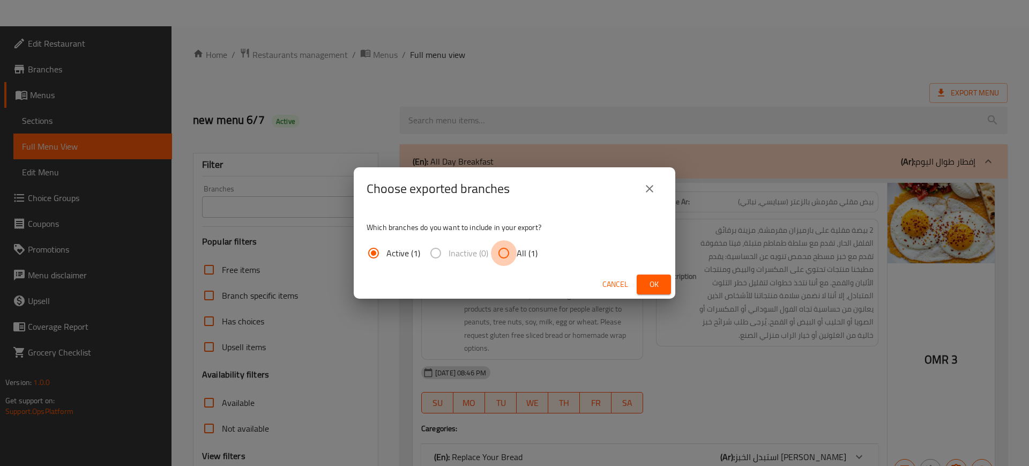
click at [515, 259] on input "All (1)" at bounding box center [504, 253] width 26 height 26
radio input "true"
click at [655, 284] on span "Ok" at bounding box center [653, 283] width 17 height 13
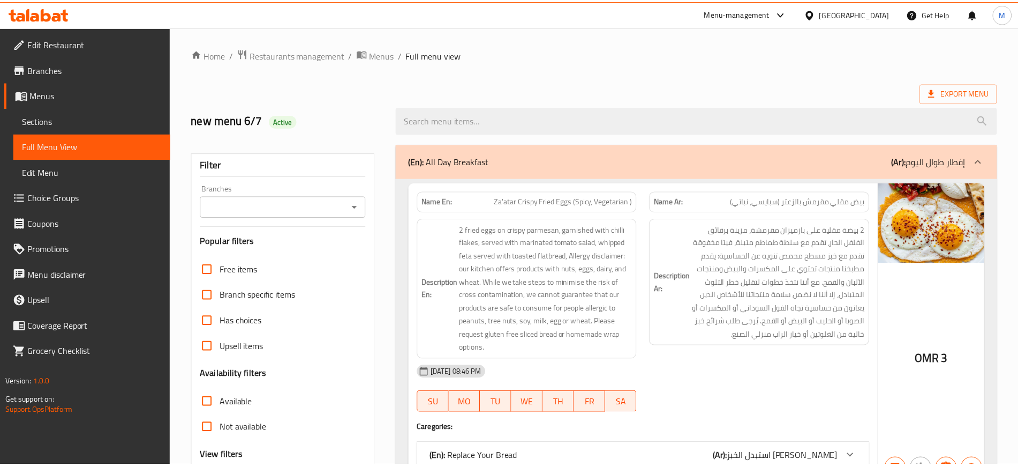
scroll to position [1074, 0]
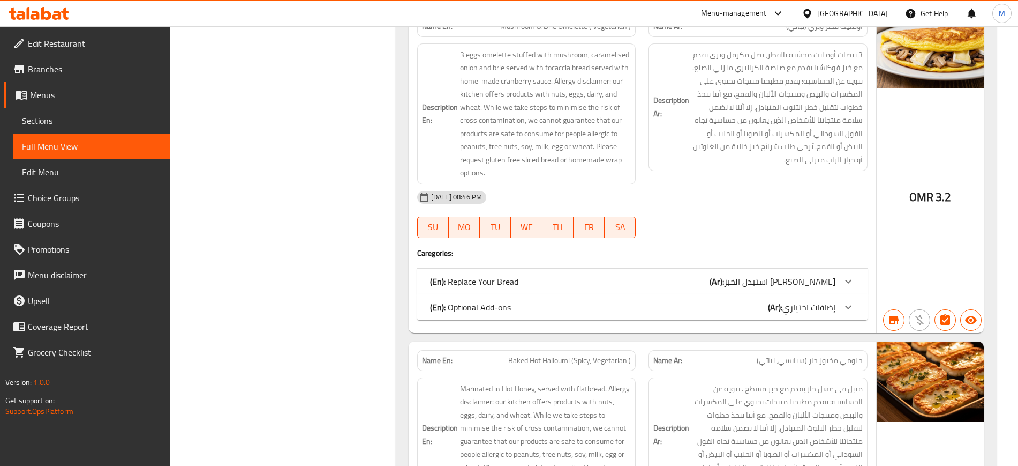
drag, startPoint x: 800, startPoint y: 330, endPoint x: 418, endPoint y: 329, distance: 382.0
click at [418, 329] on div "Name En: Mushroom & Brie Omelette ( Vegetarian ) Name Ar: اومليت فطر وبري (نبات…" at bounding box center [643, 169] width 468 height 325
click at [399, 329] on div "Name En: Za'atar Crispy Fried Eggs (Spicy, Vegetarian ) Name Ar: بيض مقلي مقرمش…" at bounding box center [696, 445] width 601 height 2681
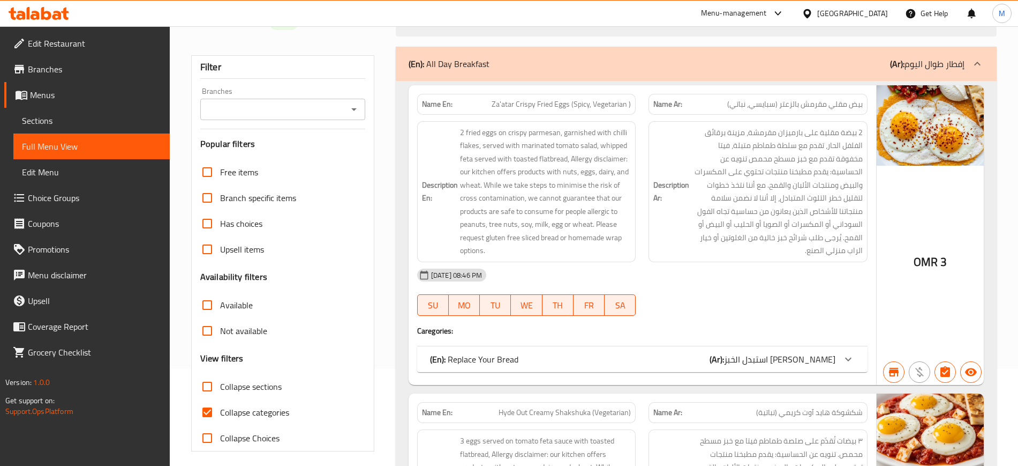
scroll to position [0, 0]
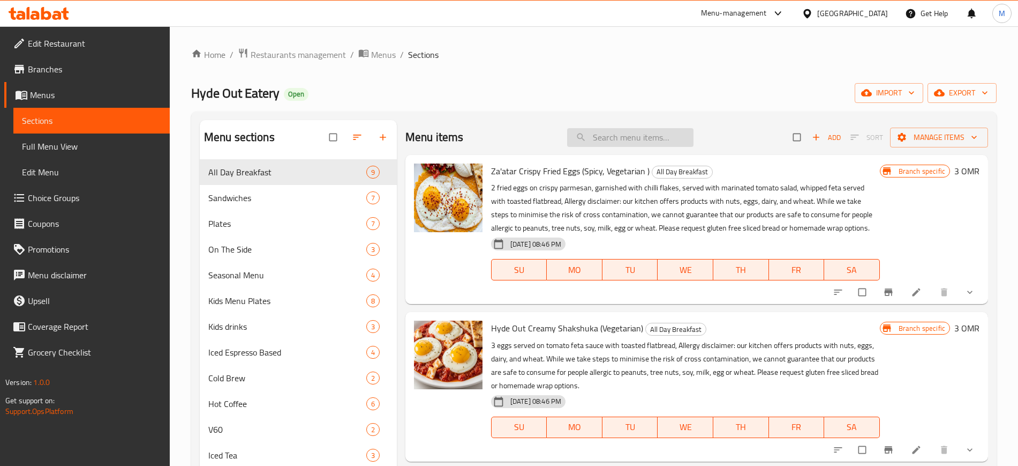
click at [603, 137] on input "search" at bounding box center [630, 137] width 126 height 19
paste input "Mineral Water 500 ml"
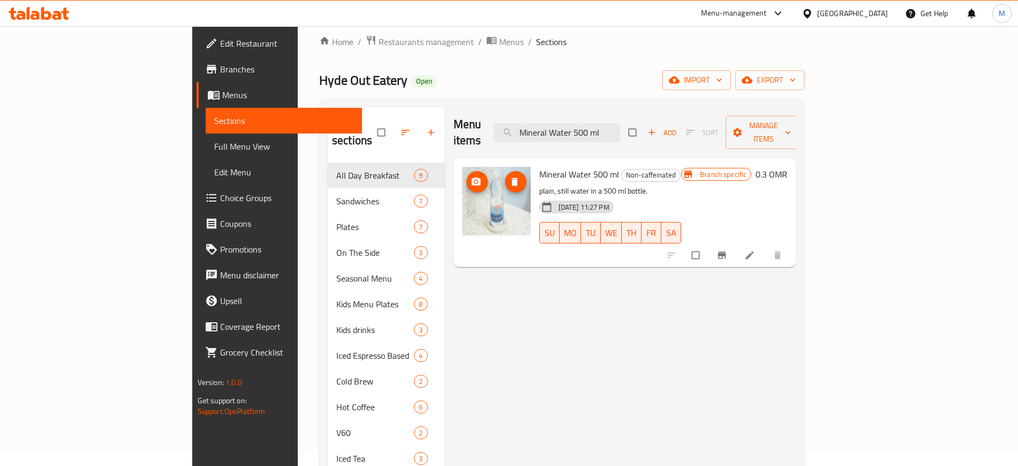
scroll to position [18, 0]
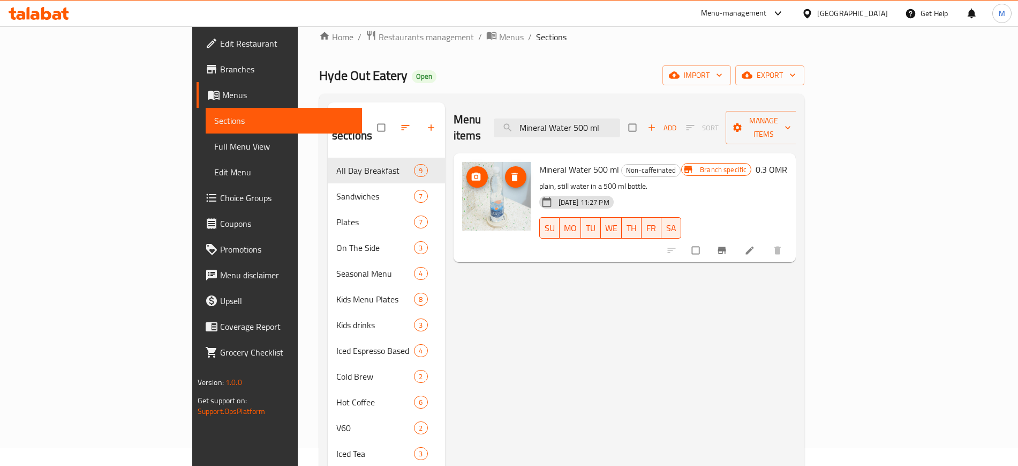
type input "Mineral Water 500 ml"
click at [797, 330] on div "Menu items Mineral Water 500 ml Add Sort Manage items Mineral Water 500 ml Non-…" at bounding box center [620, 389] width 351 height 574
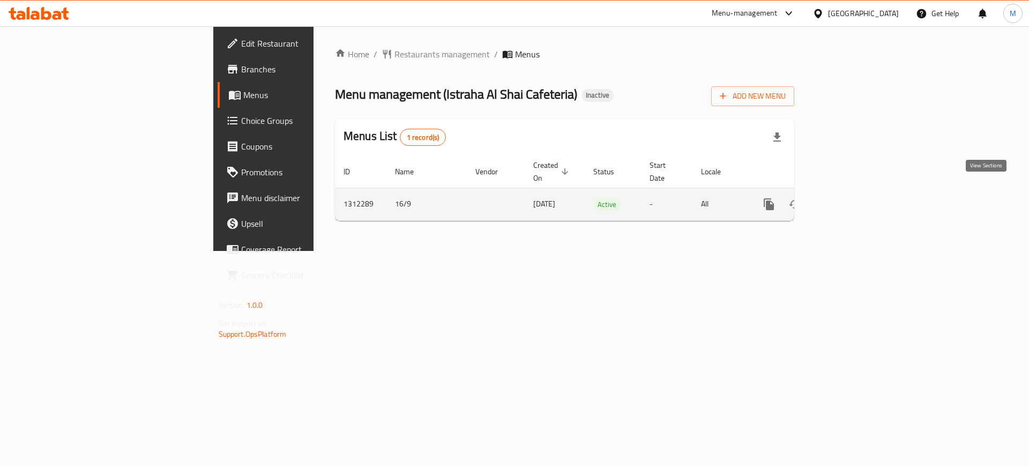
click at [852, 198] on icon "enhanced table" at bounding box center [845, 204] width 13 height 13
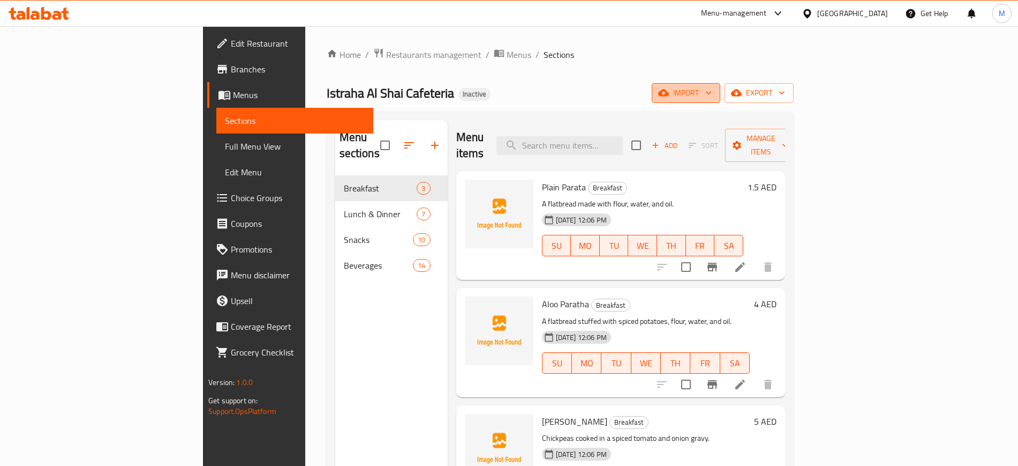
click at [714, 96] on icon "button" at bounding box center [708, 92] width 11 height 11
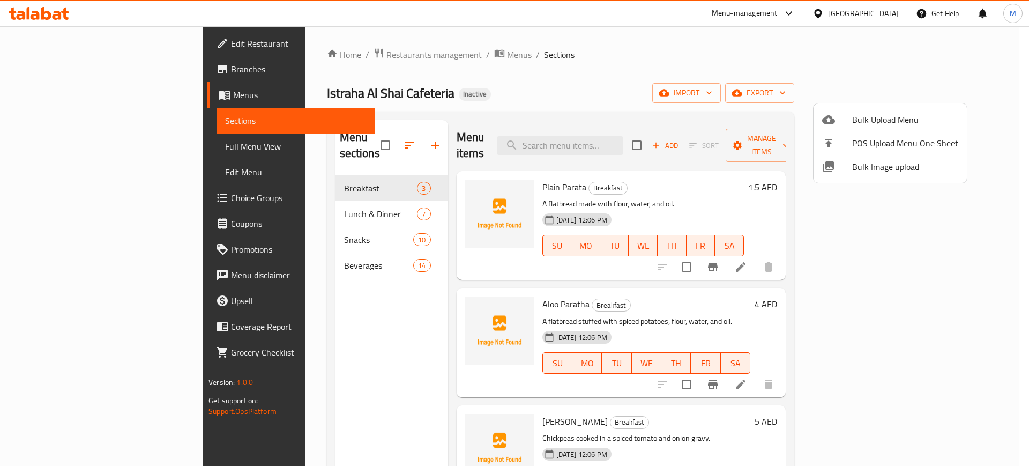
click at [841, 175] on li "Bulk Image upload" at bounding box center [889, 167] width 153 height 24
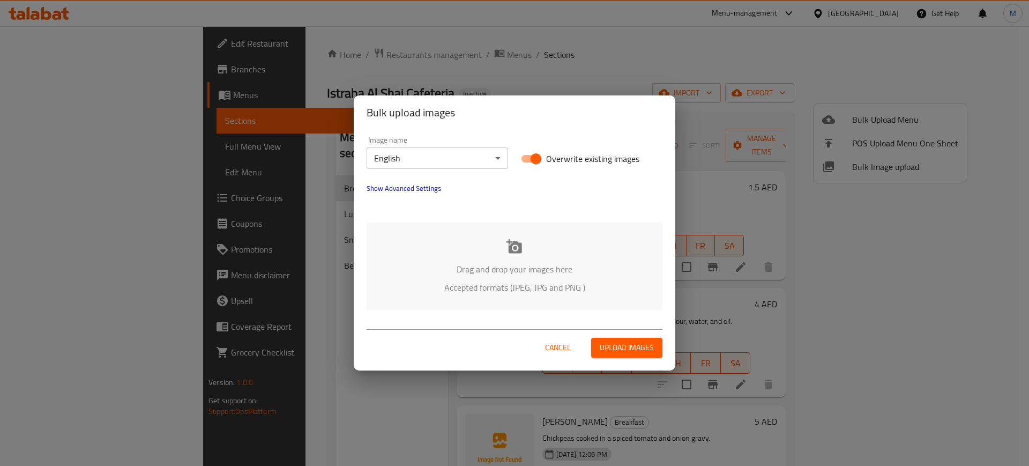
click at [599, 235] on div "Drag and drop your images here Accepted formats (JPEG, JPG and PNG )" at bounding box center [514, 265] width 296 height 87
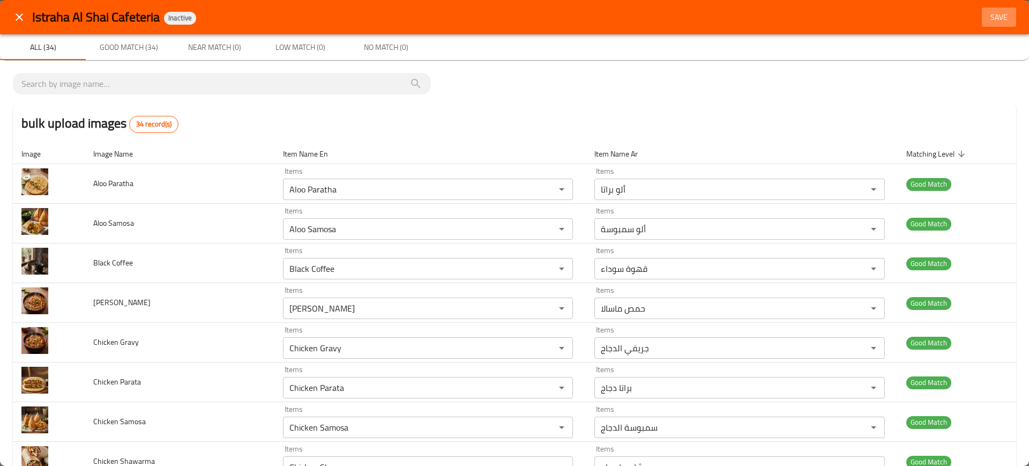
click at [981, 22] on button "Save" at bounding box center [998, 17] width 34 height 20
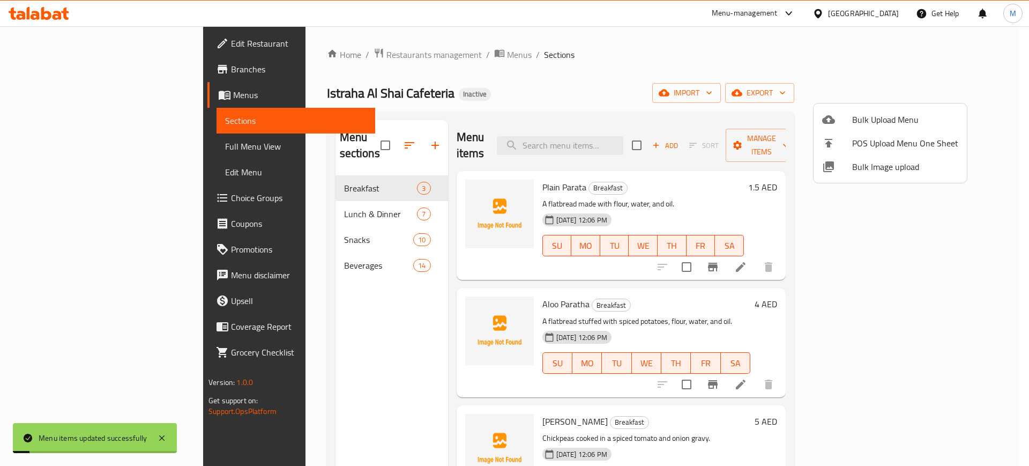
click at [334, 291] on div at bounding box center [514, 233] width 1029 height 466
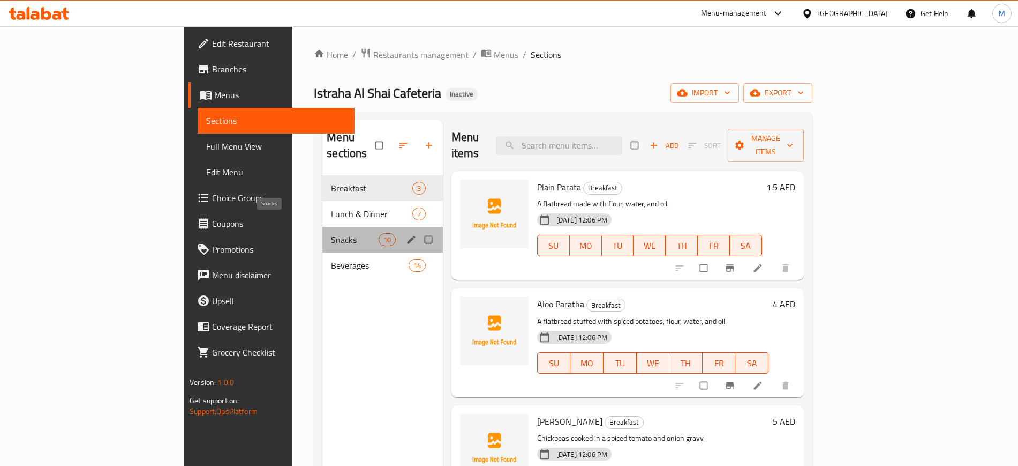
click at [331, 233] on span "Snacks" at bounding box center [354, 239] width 47 height 13
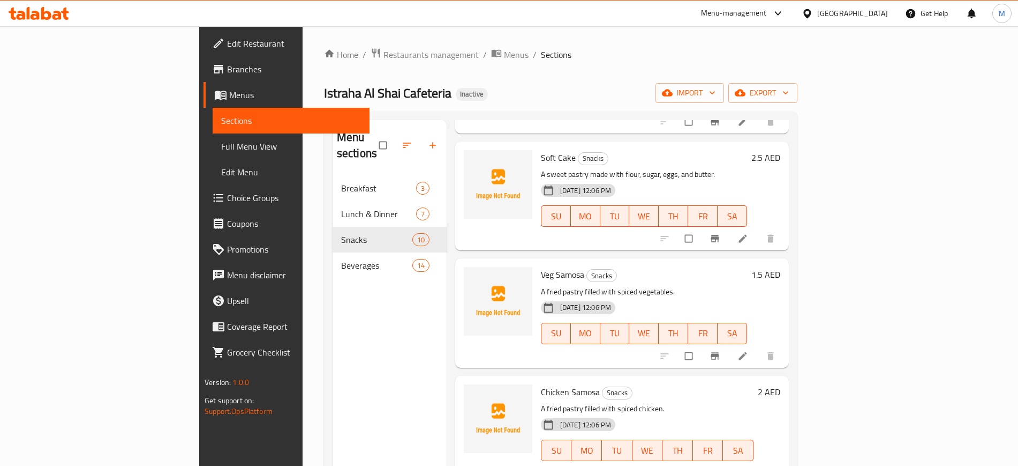
scroll to position [150, 0]
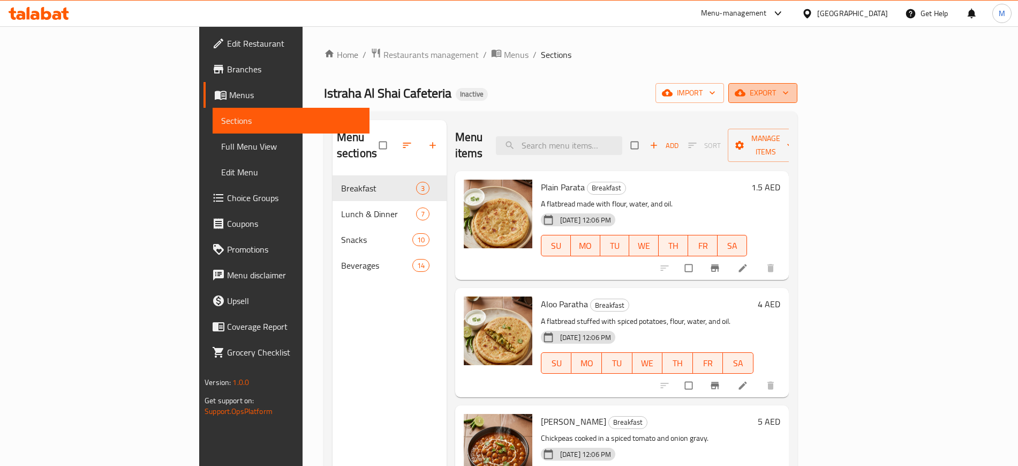
click at [789, 88] on span "export" at bounding box center [763, 92] width 52 height 13
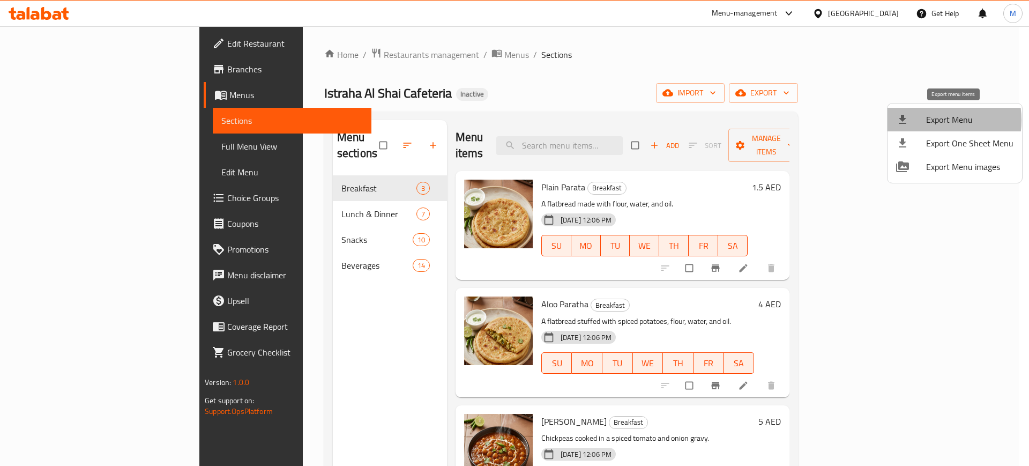
click at [922, 120] on div at bounding box center [911, 119] width 30 height 13
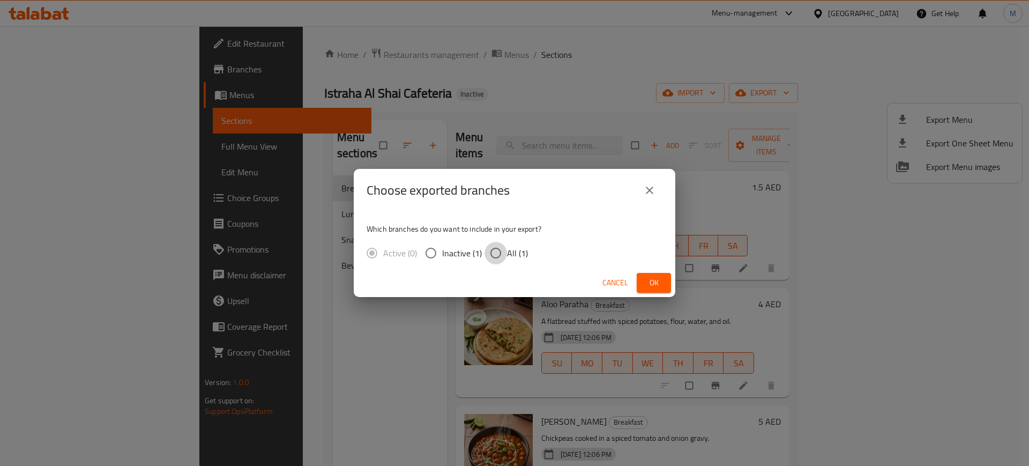
click at [490, 255] on input "All (1)" at bounding box center [495, 253] width 22 height 22
radio input "true"
click at [665, 278] on button "Ok" at bounding box center [653, 283] width 34 height 20
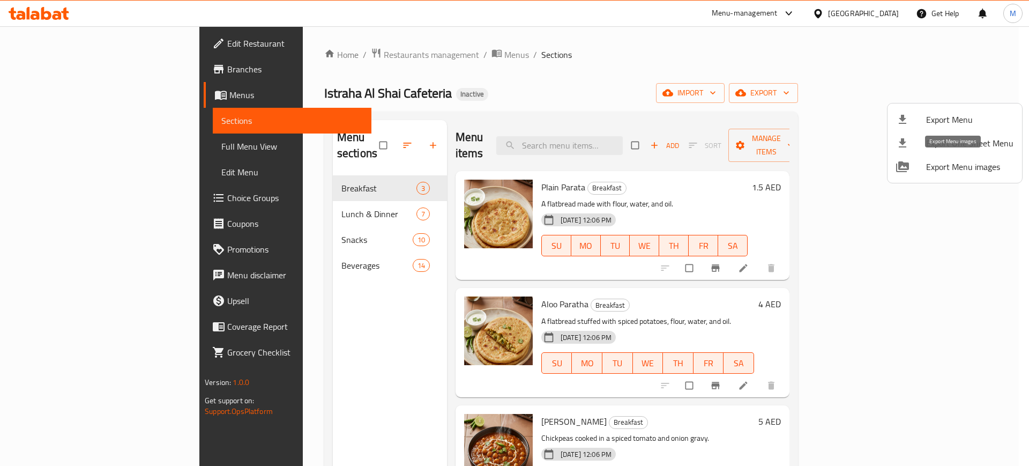
click at [921, 169] on div at bounding box center [911, 166] width 30 height 13
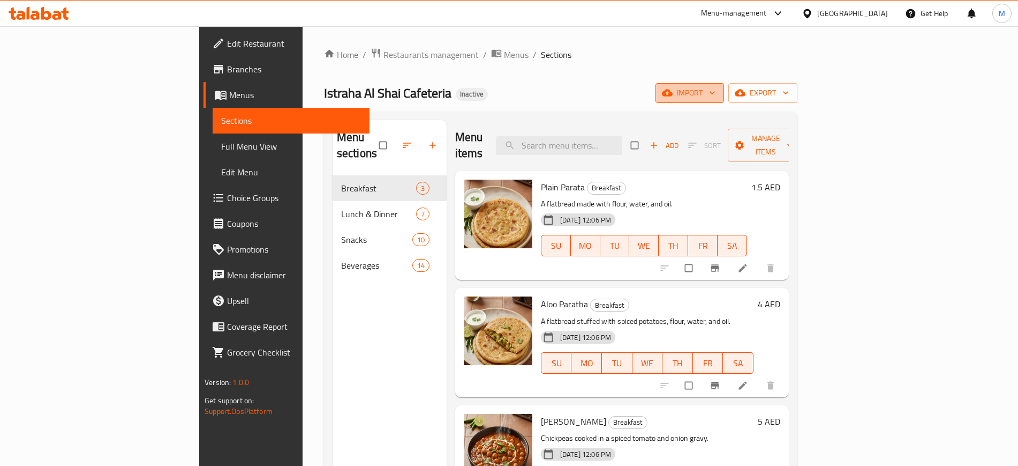
click at [716, 99] on span "import" at bounding box center [689, 92] width 51 height 13
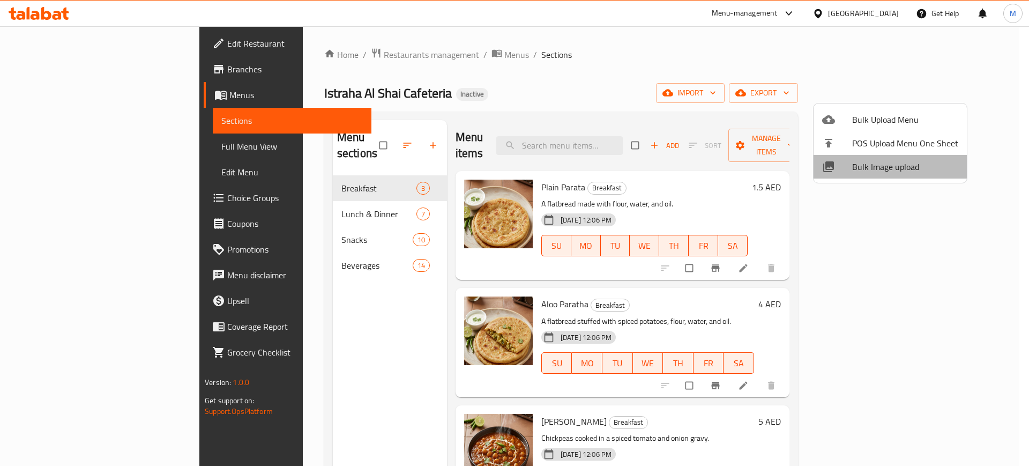
click at [899, 170] on span "Bulk Image upload" at bounding box center [905, 166] width 106 height 13
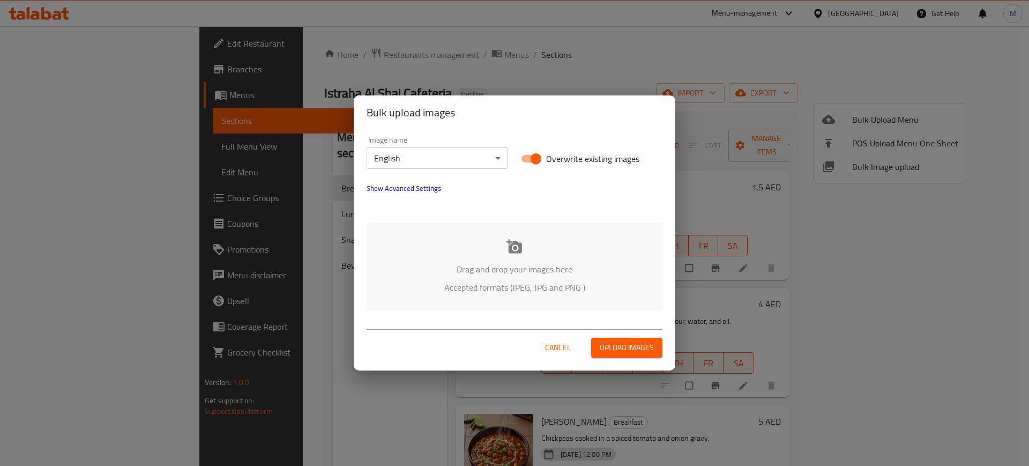
click at [487, 262] on p "Drag and drop your images here" at bounding box center [514, 268] width 264 height 13
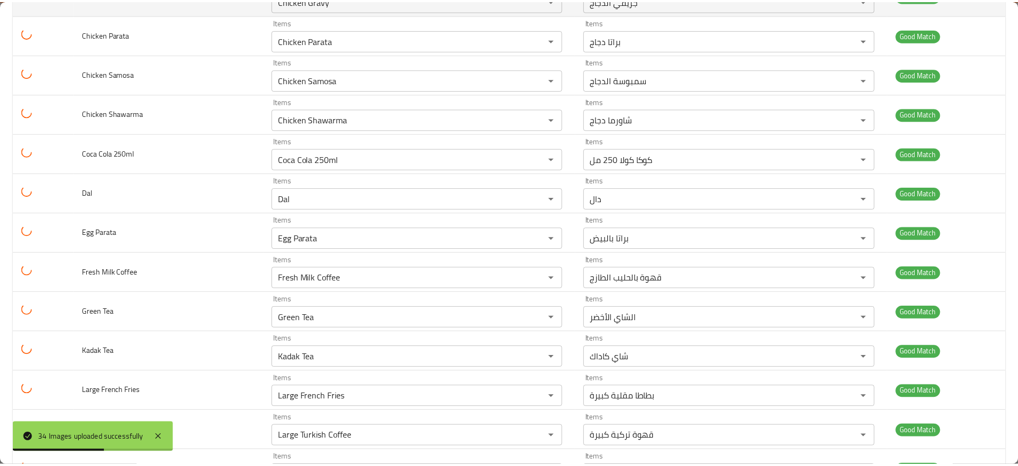
scroll to position [744, 0]
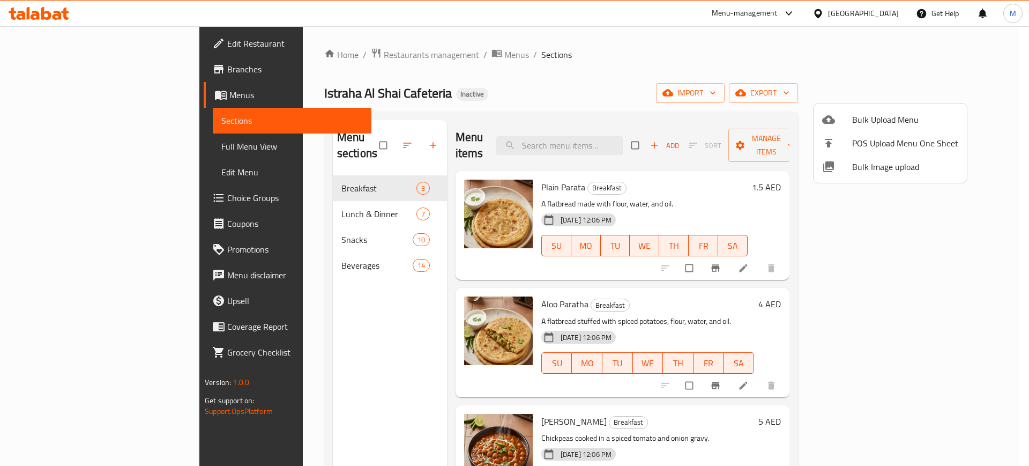
click at [91, 47] on div at bounding box center [514, 233] width 1029 height 466
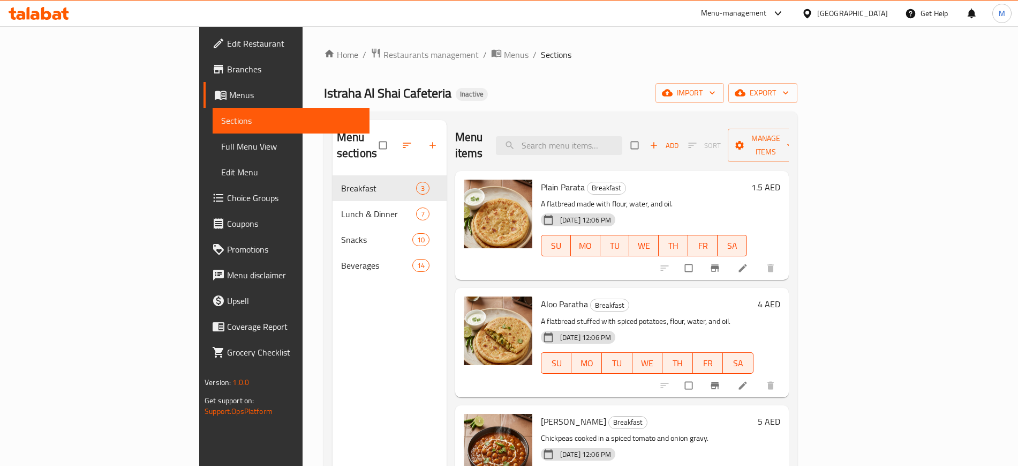
click at [227, 47] on span "Edit Restaurant" at bounding box center [293, 43] width 133 height 13
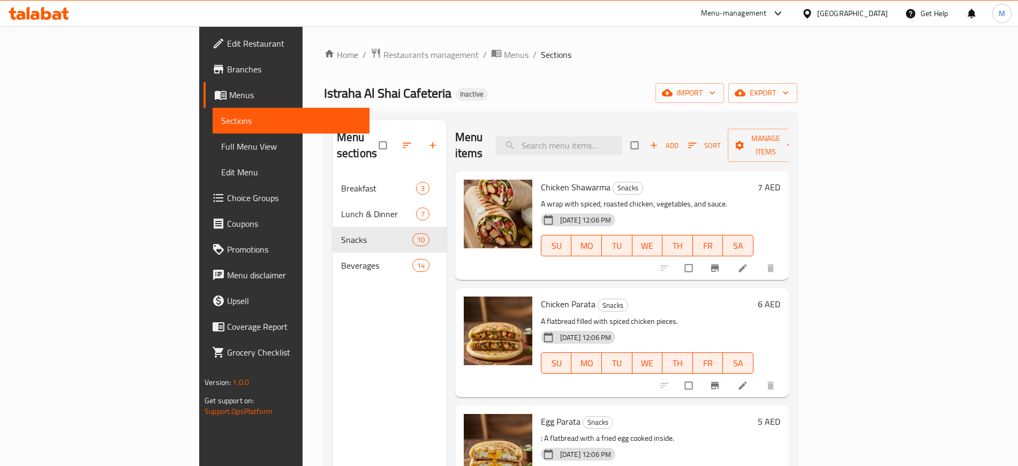
scroll to position [1, 0]
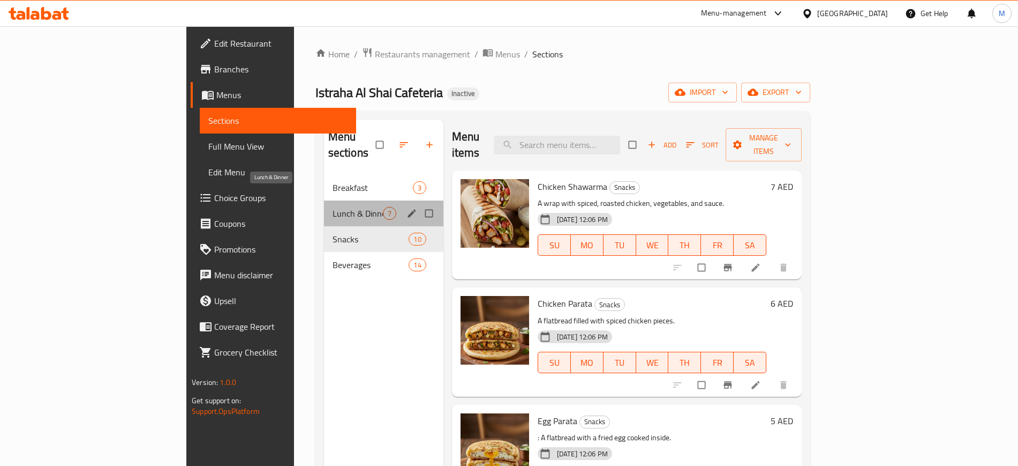
click at [333, 207] on span "Lunch & Dinner" at bounding box center [358, 213] width 50 height 13
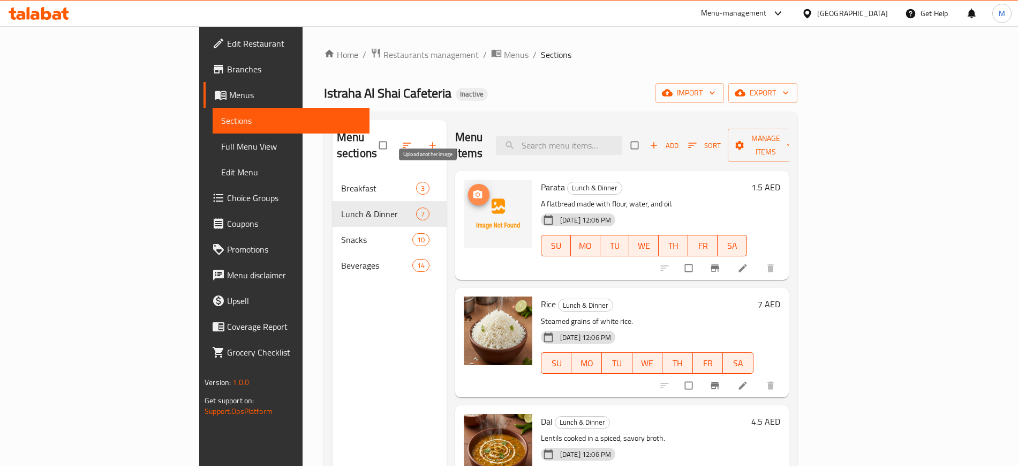
click at [468, 184] on button "upload picture" at bounding box center [478, 194] width 21 height 21
click at [541, 179] on span "Parata" at bounding box center [553, 187] width 24 height 16
copy h6 "Parata"
click at [468, 189] on span "upload picture" at bounding box center [478, 194] width 21 height 11
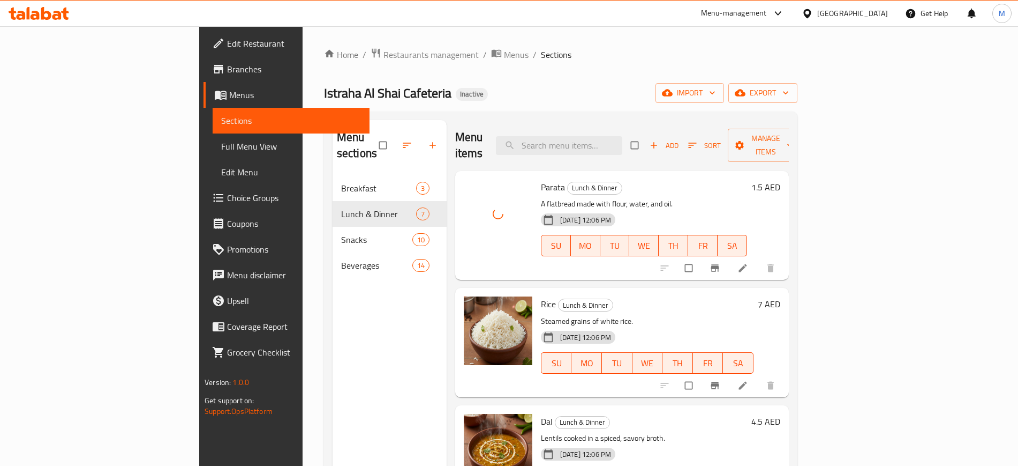
click at [447, 295] on div "Menu items Add Sort Manage items Parata Lunch & Dinner A flatbread made with fl…" at bounding box center [618, 353] width 342 height 466
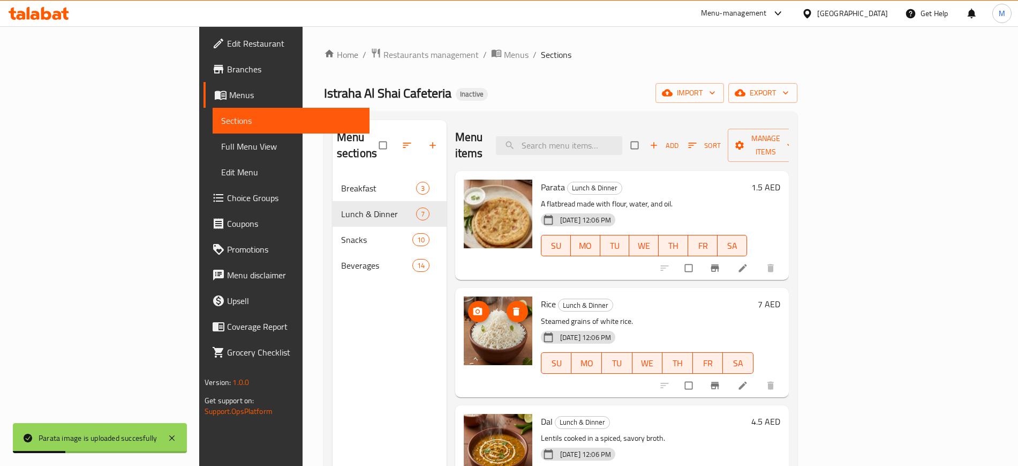
click at [464, 333] on img at bounding box center [498, 330] width 69 height 69
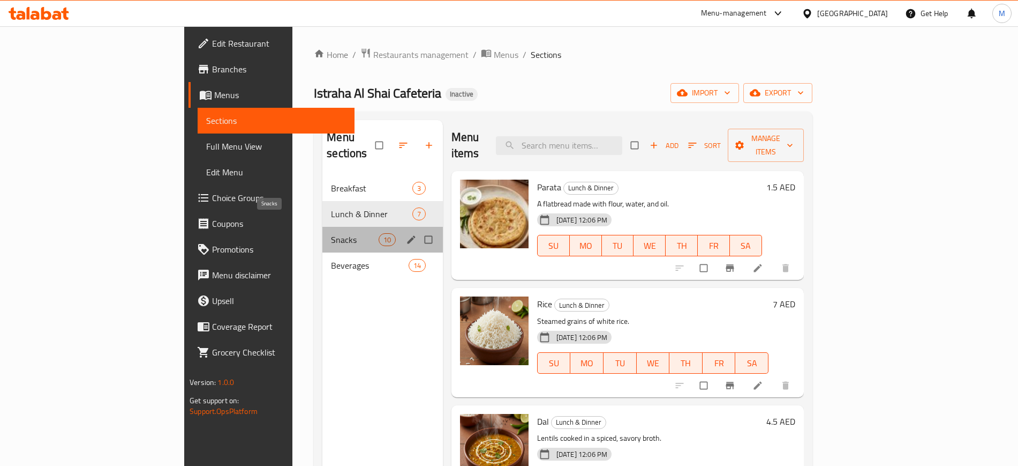
click at [331, 233] on span "Snacks" at bounding box center [354, 239] width 47 height 13
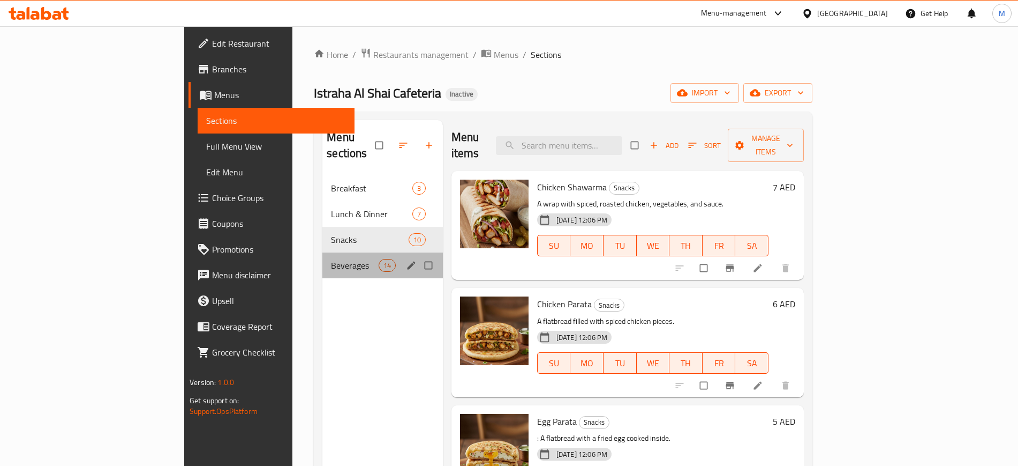
click at [322, 258] on div "Beverages 14" at bounding box center [382, 265] width 121 height 26
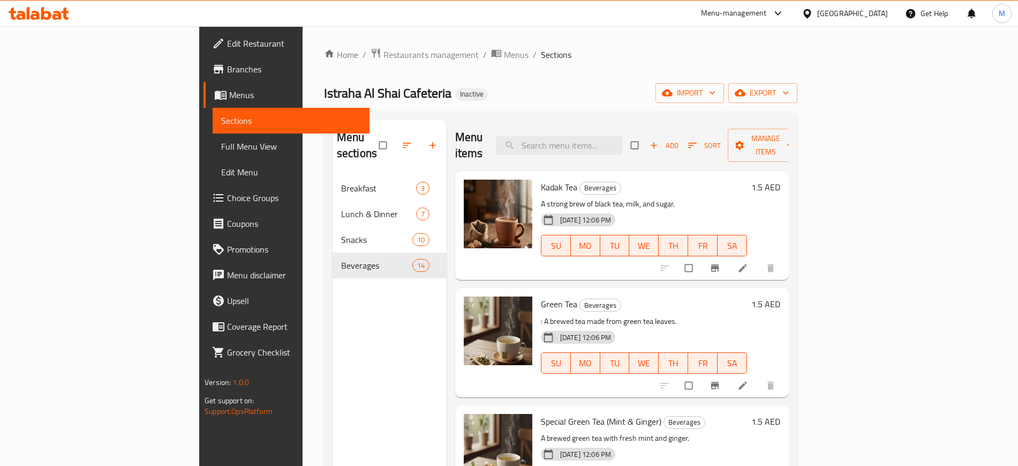
scroll to position [1, 0]
click at [589, 314] on p ": A brewed tea made from green tea leaves." at bounding box center [644, 320] width 206 height 13
click at [606, 326] on div "[DATE] 12:06 PM SU MO TU WE TH FR SA" at bounding box center [644, 355] width 215 height 58
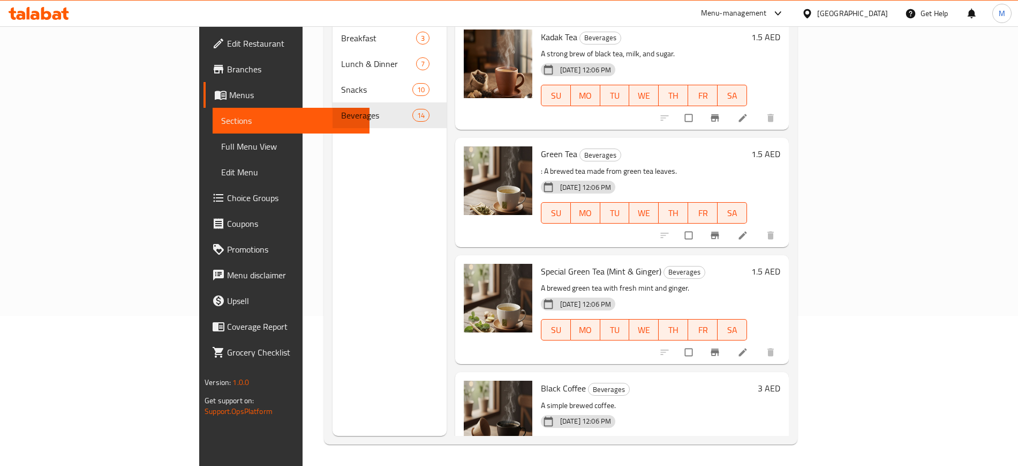
scroll to position [0, 0]
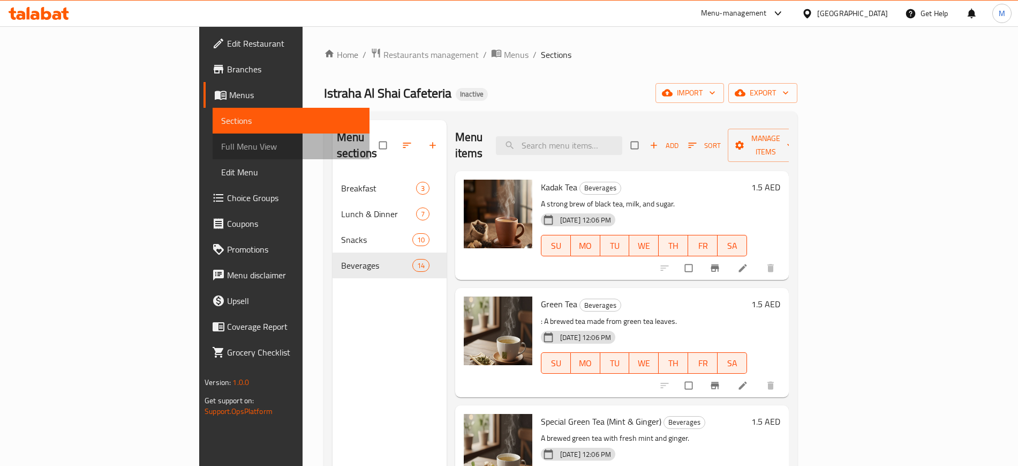
click at [221, 151] on span "Full Menu View" at bounding box center [290, 146] width 139 height 13
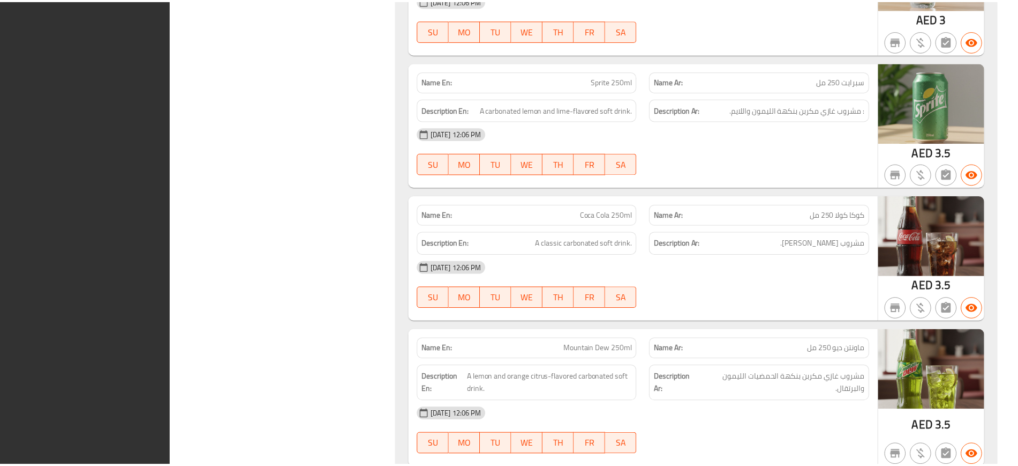
scroll to position [4607, 0]
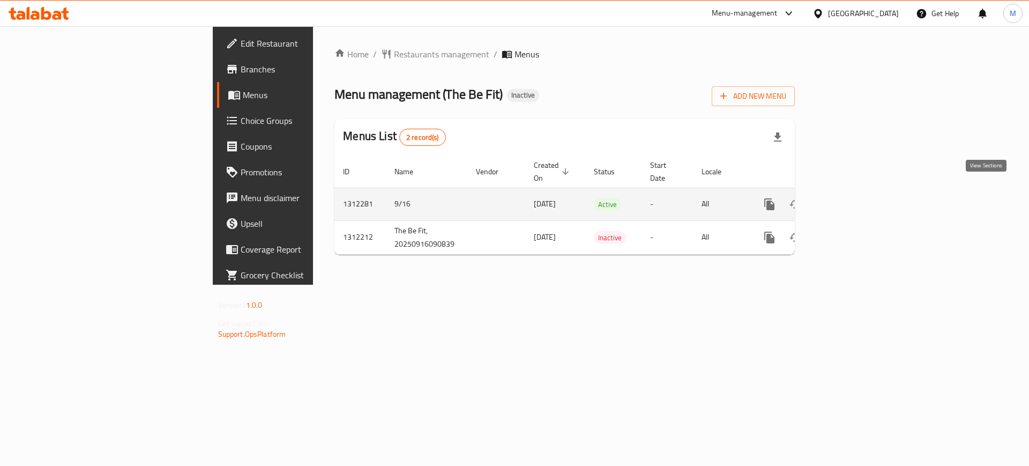
click at [859, 191] on link "enhanced table" at bounding box center [847, 204] width 26 height 26
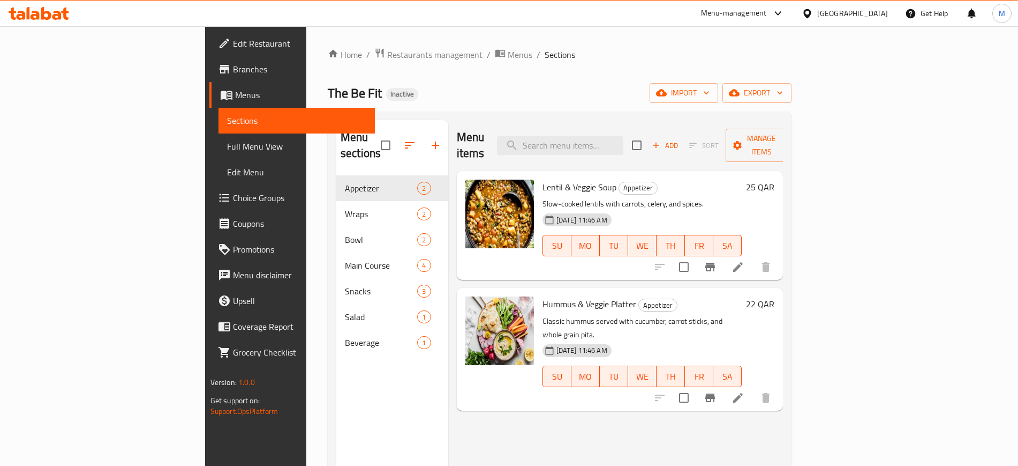
click at [792, 108] on div "Home / Restaurants management / Menus / Sections The Be Fit Inactive import exp…" at bounding box center [560, 321] width 464 height 546
click at [710, 92] on span "import" at bounding box center [683, 92] width 51 height 13
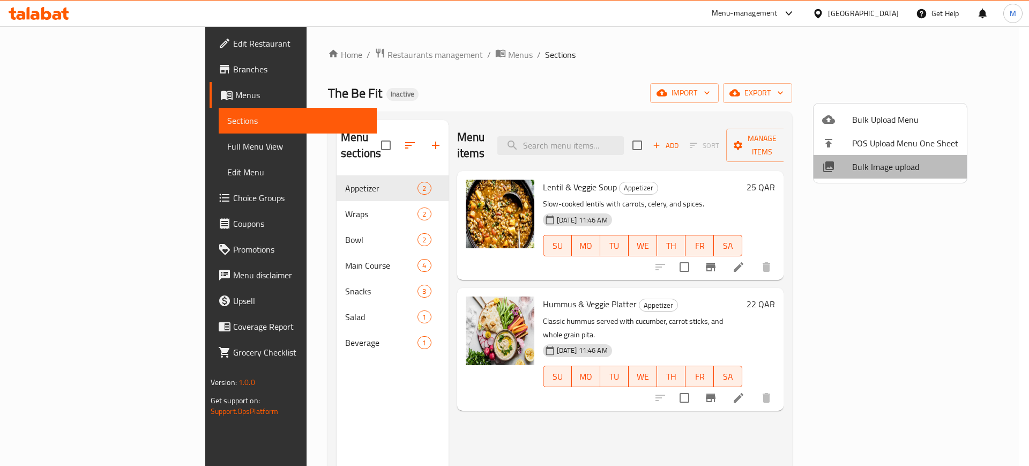
click at [896, 177] on li "Bulk Image upload" at bounding box center [889, 167] width 153 height 24
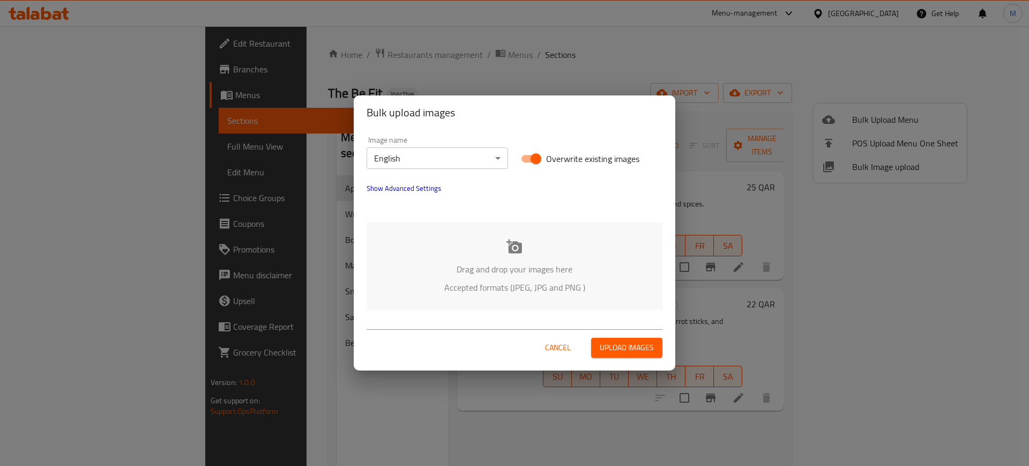
click at [404, 301] on div "Drag and drop your images here Accepted formats (JPEG, JPG and PNG )" at bounding box center [514, 265] width 296 height 87
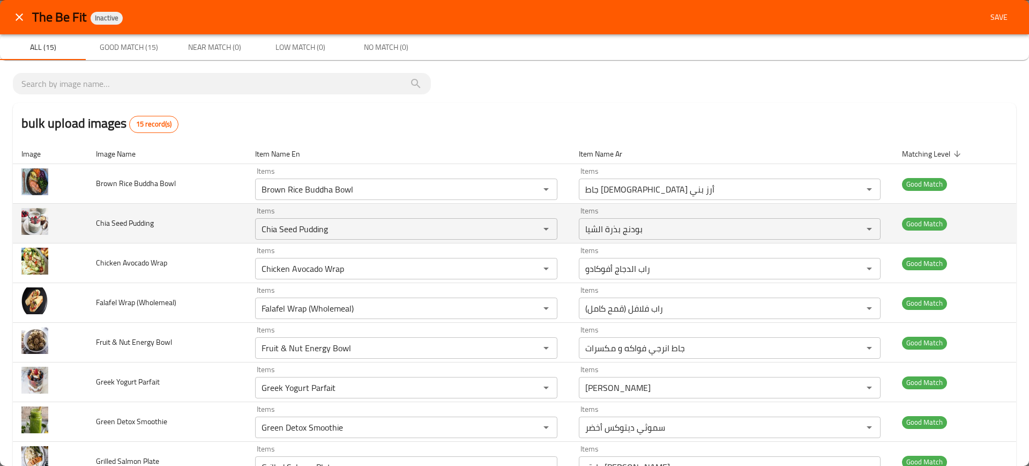
scroll to position [314, 0]
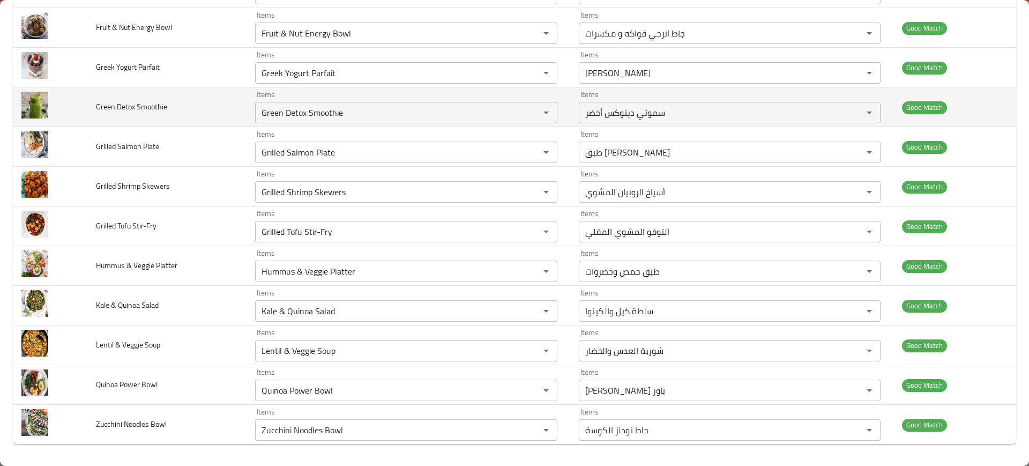
click at [168, 104] on td "Green Detox Smoothie" at bounding box center [166, 107] width 159 height 40
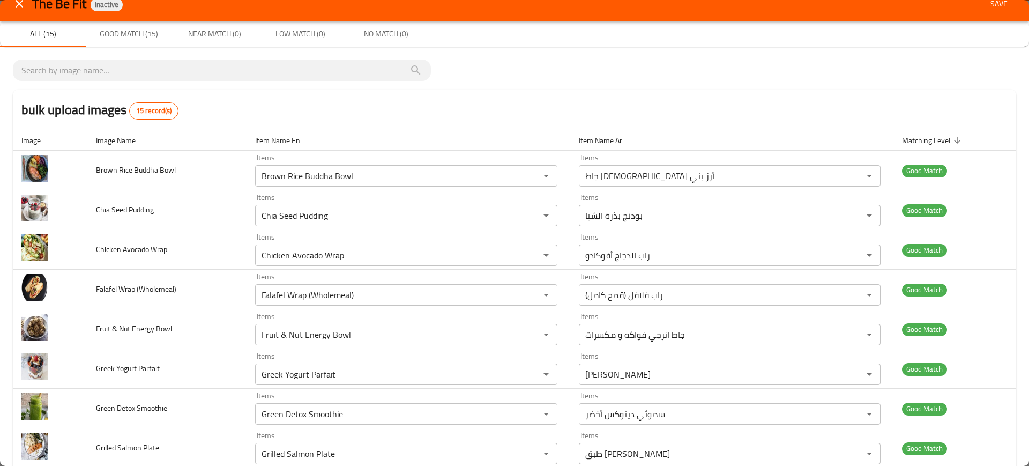
scroll to position [0, 0]
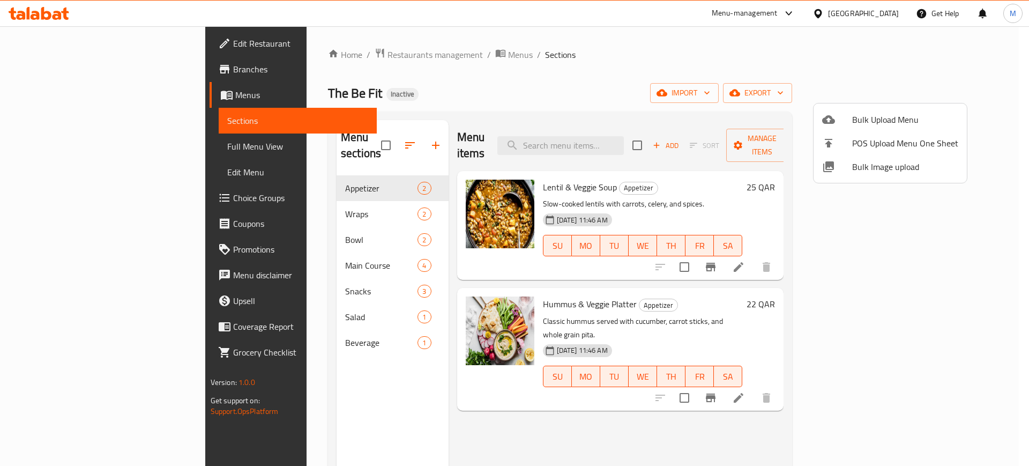
click at [391, 45] on div at bounding box center [514, 233] width 1029 height 466
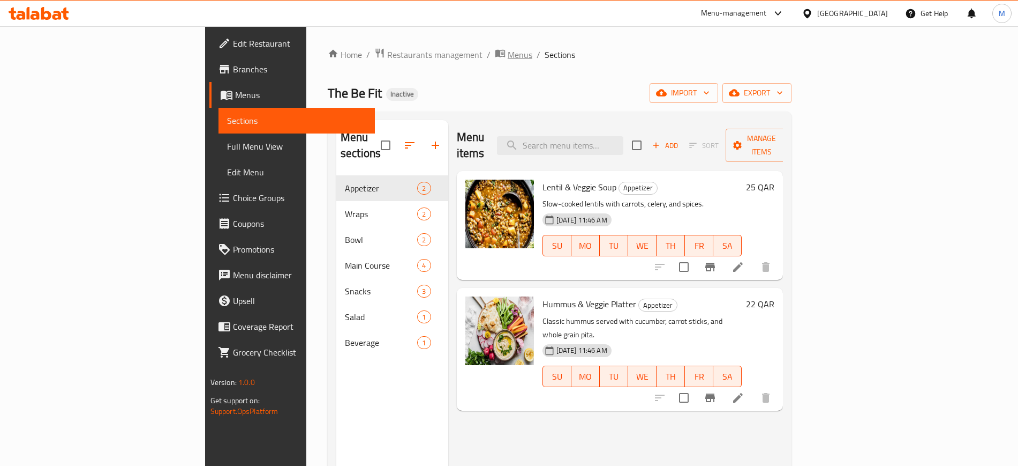
click at [508, 50] on span "Menus" at bounding box center [520, 54] width 25 height 13
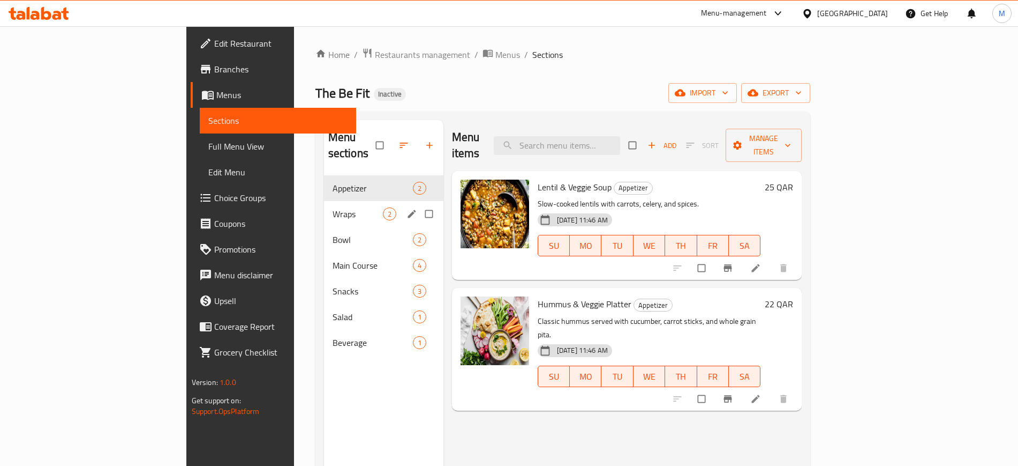
click at [324, 201] on div "Wraps 2" at bounding box center [383, 214] width 119 height 26
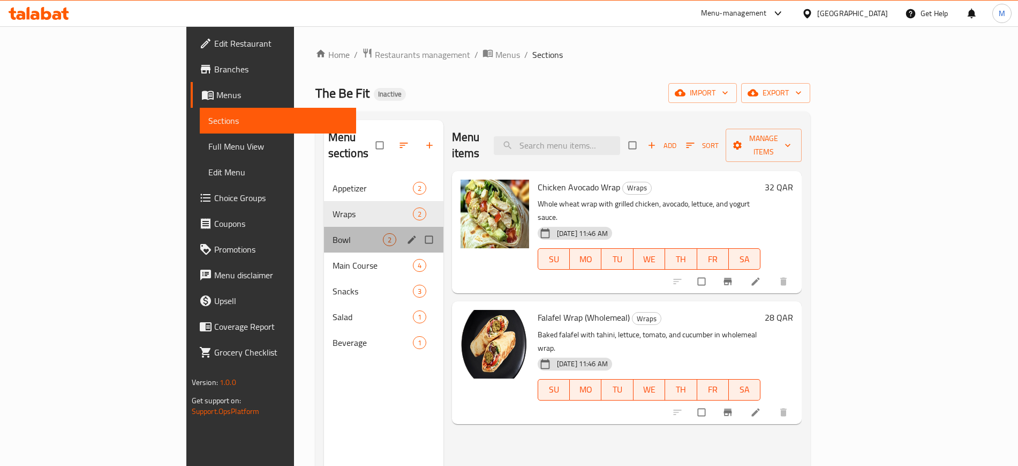
click at [324, 231] on div "Bowl 2" at bounding box center [383, 240] width 119 height 26
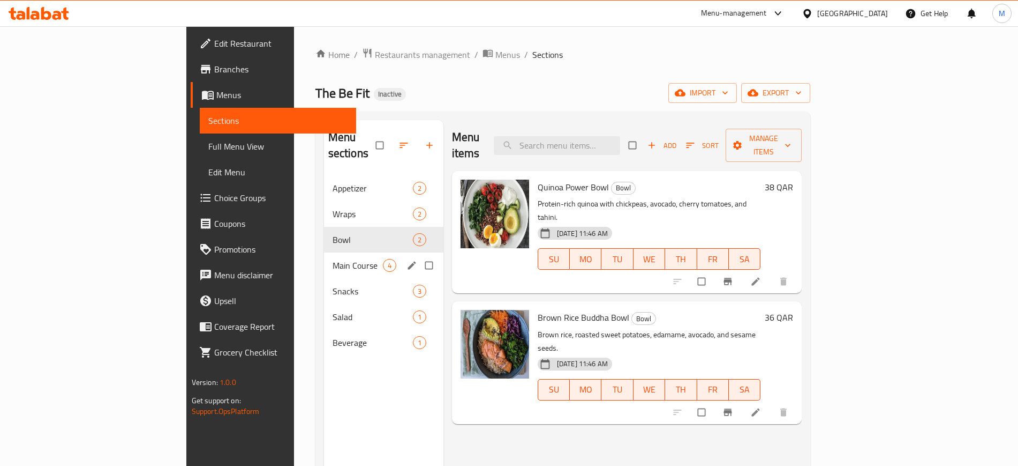
click at [324, 259] on div "Main Course 4" at bounding box center [383, 265] width 119 height 26
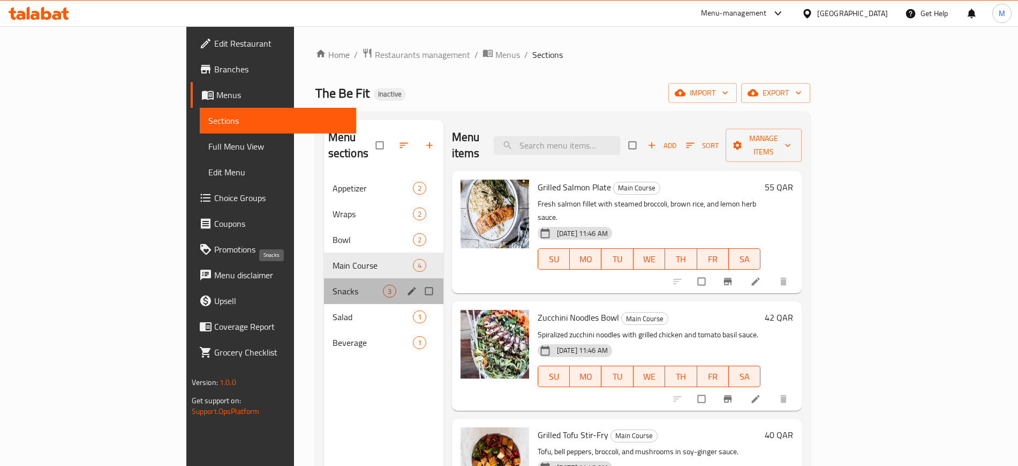
click at [333, 284] on span "Snacks" at bounding box center [358, 290] width 50 height 13
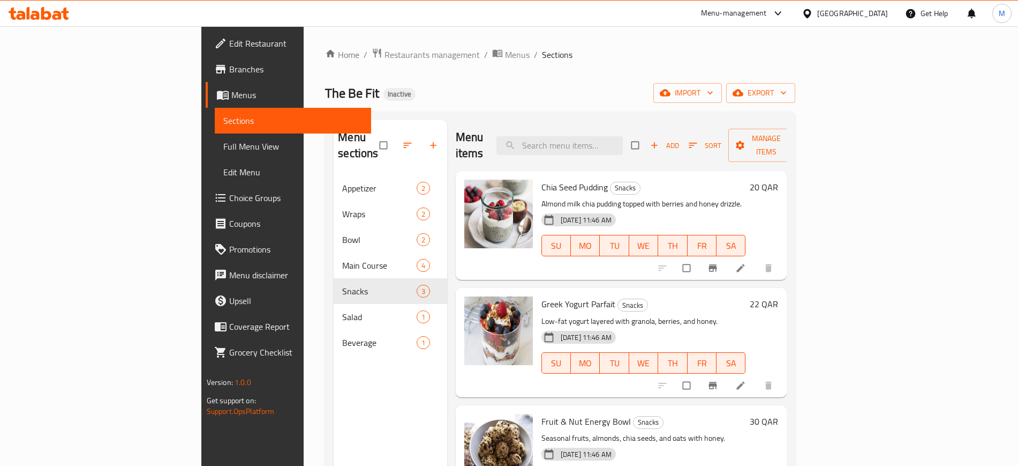
scroll to position [1, 0]
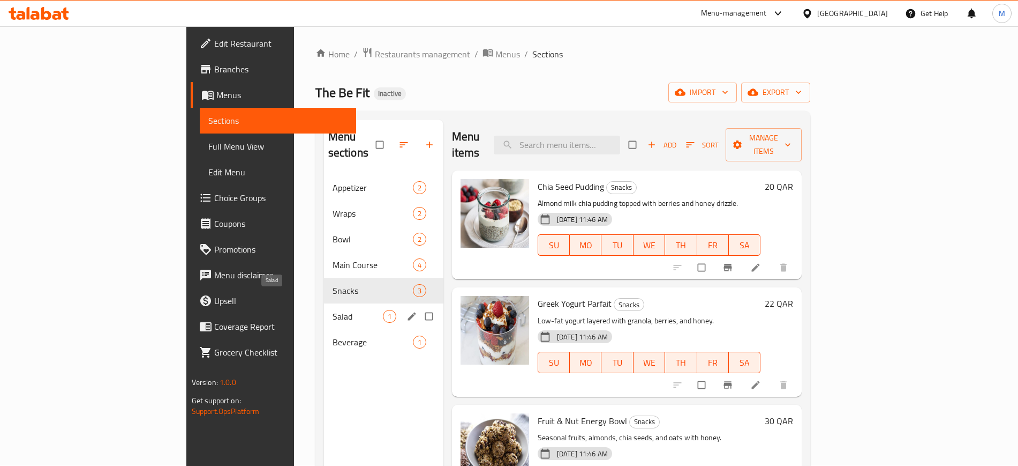
click at [333, 310] on span "Salad" at bounding box center [358, 316] width 50 height 13
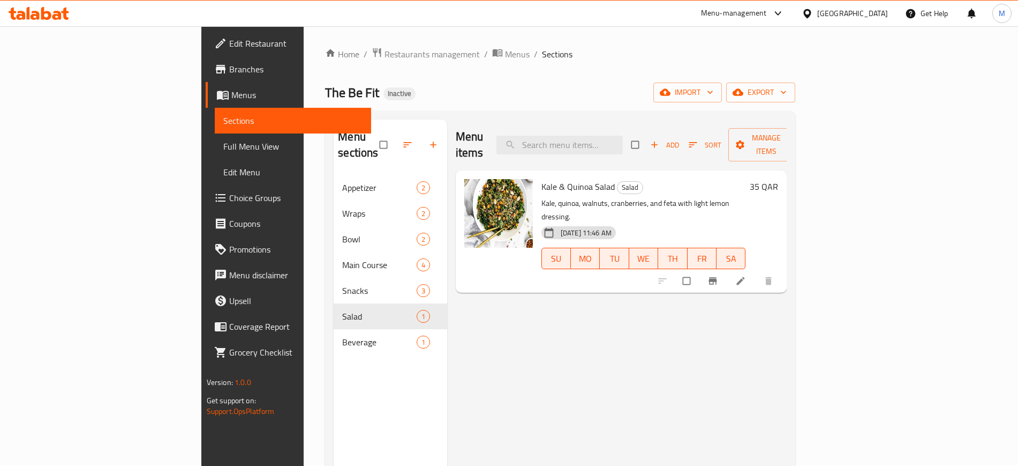
scroll to position [150, 0]
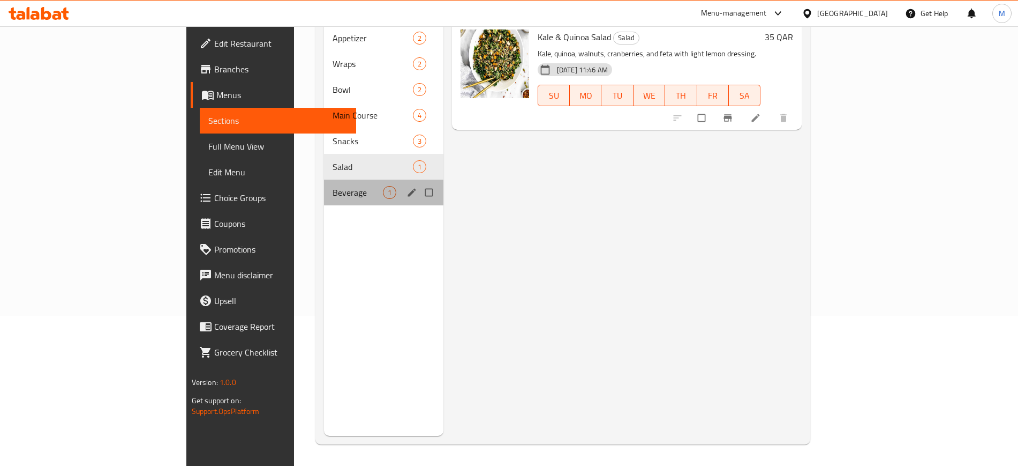
click at [324, 184] on div "Beverage 1" at bounding box center [383, 192] width 119 height 26
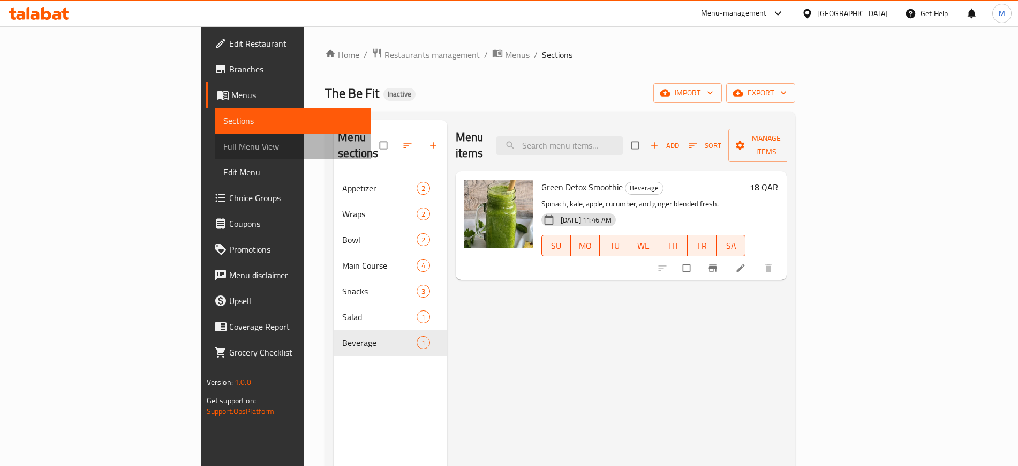
click at [223, 140] on span "Full Menu View" at bounding box center [292, 146] width 139 height 13
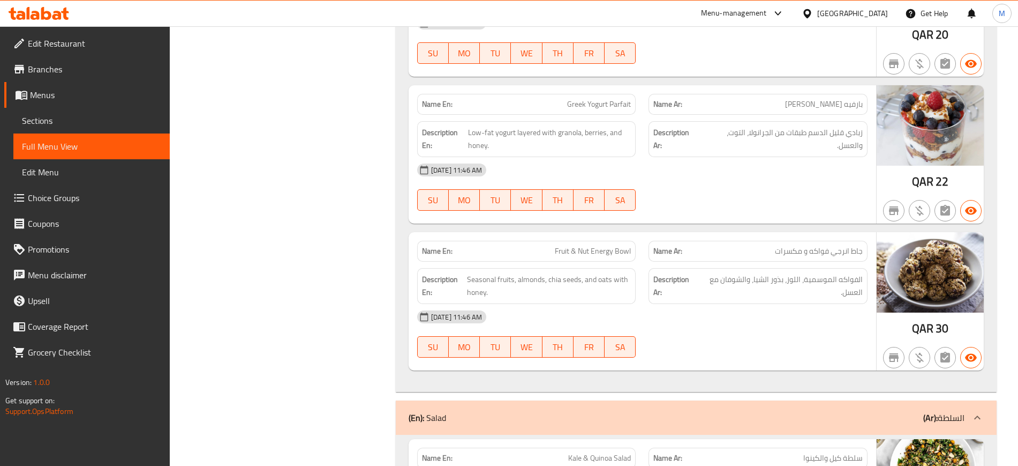
scroll to position [1724, 0]
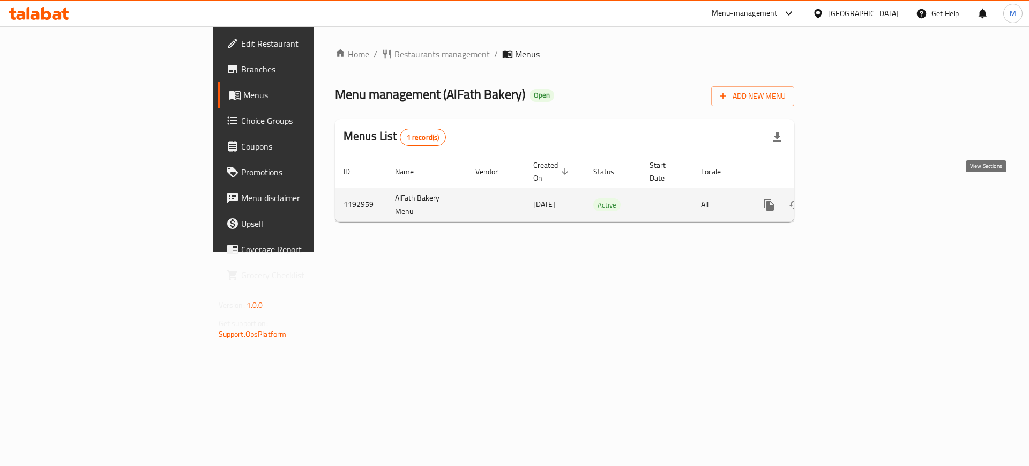
click at [859, 192] on link "enhanced table" at bounding box center [846, 205] width 26 height 26
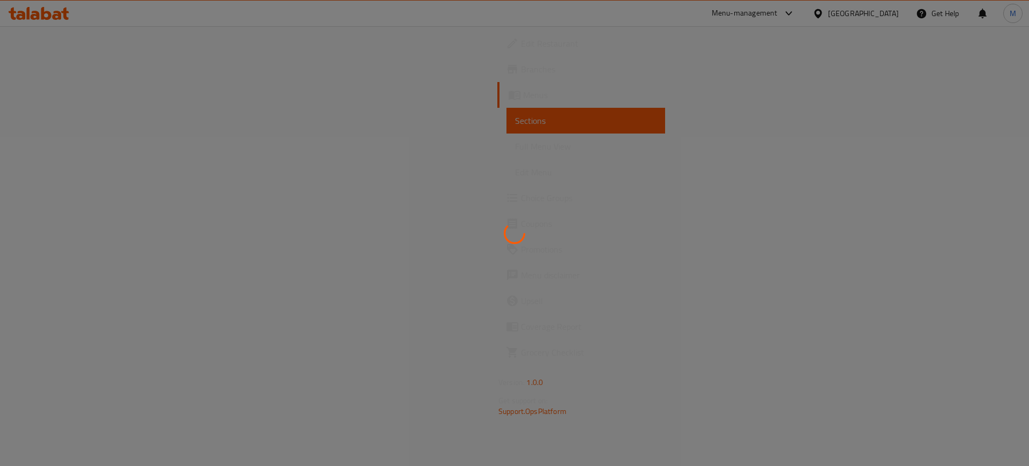
click at [627, 454] on div at bounding box center [514, 233] width 1029 height 466
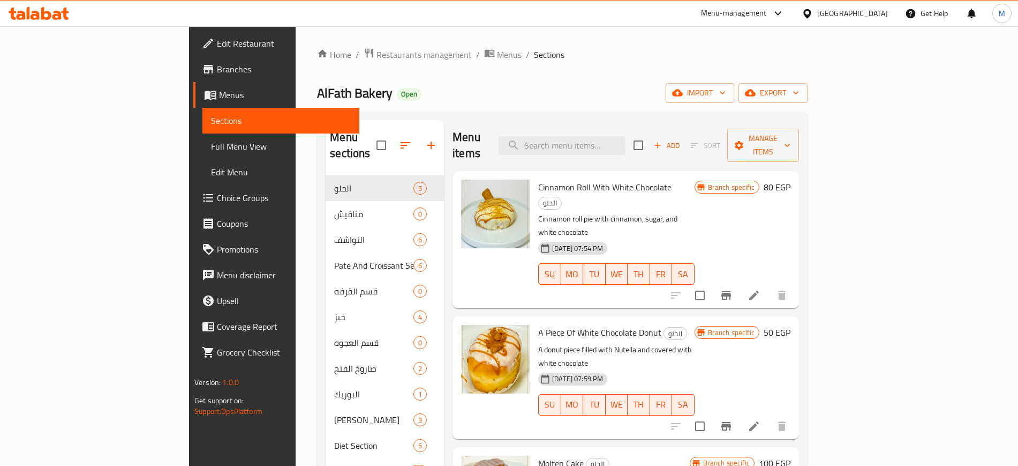
click at [569, 81] on div "Home / Restaurants management / Menus / Sections AlFath Bakery Open import expo…" at bounding box center [562, 452] width 491 height 809
click at [532, 121] on div "Menu items Add Sort Manage items" at bounding box center [626, 145] width 347 height 51
click at [526, 132] on div "Menu items Add Sort Manage items" at bounding box center [626, 145] width 347 height 51
click at [546, 137] on div "Menu items Add Sort Manage items" at bounding box center [626, 145] width 347 height 51
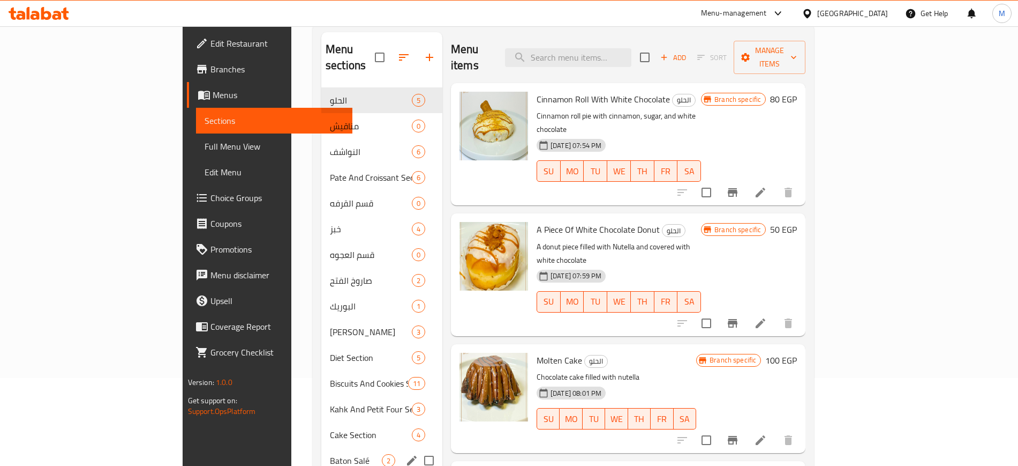
scroll to position [91, 0]
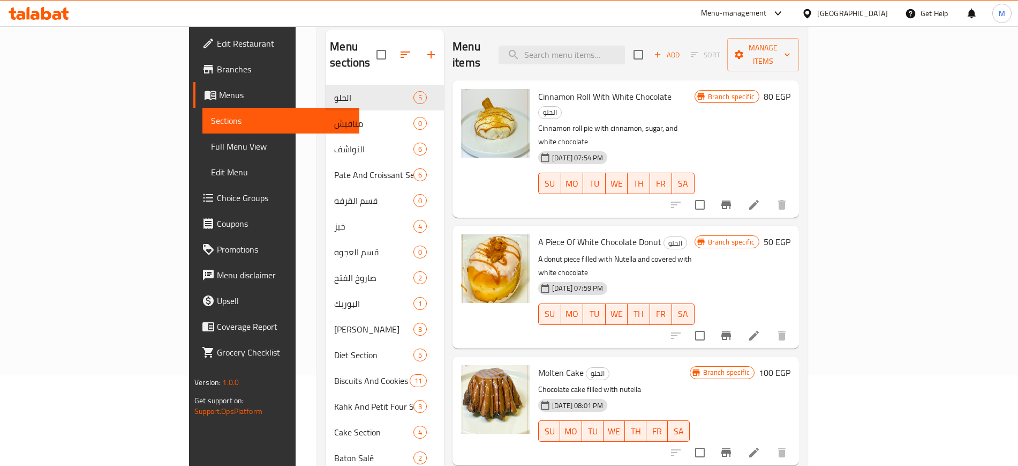
click at [296, 237] on div "Home / Restaurants management / Menus / Sections AlFath Bakery Open import expo…" at bounding box center [563, 362] width 534 height 852
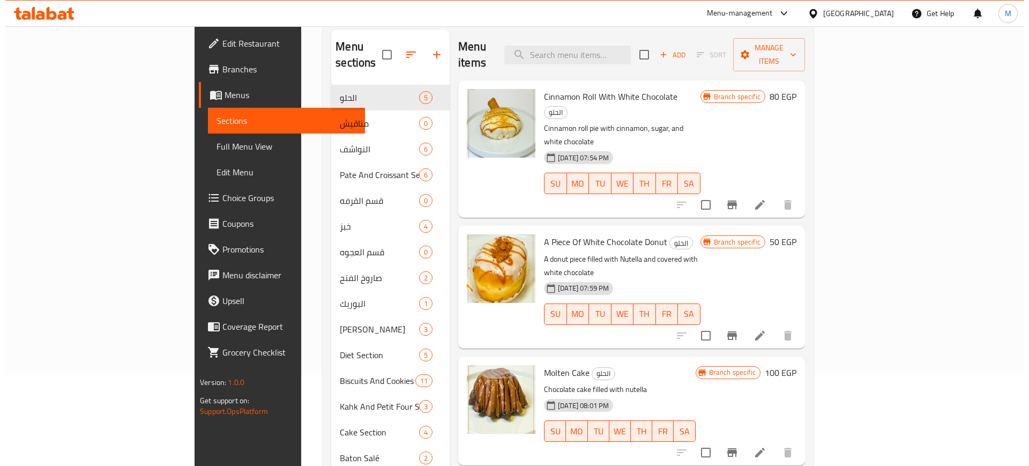
scroll to position [0, 0]
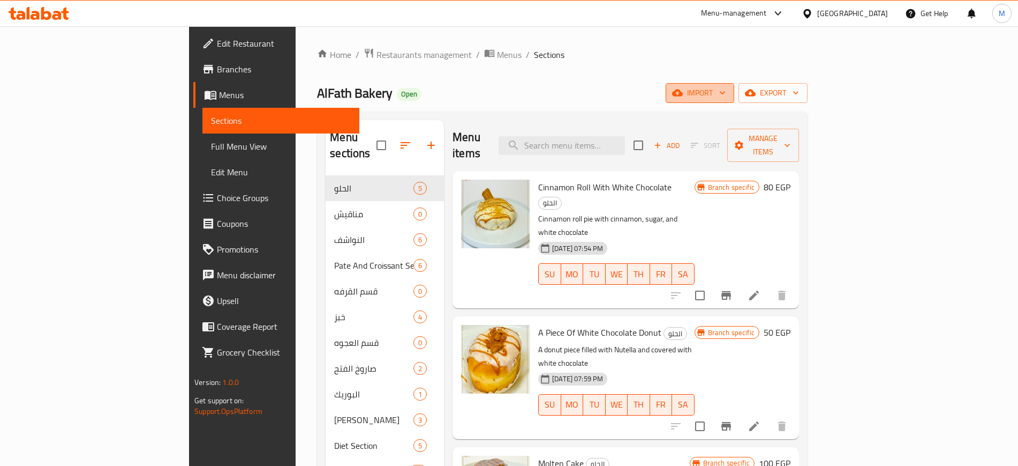
click at [734, 84] on button "import" at bounding box center [700, 93] width 69 height 20
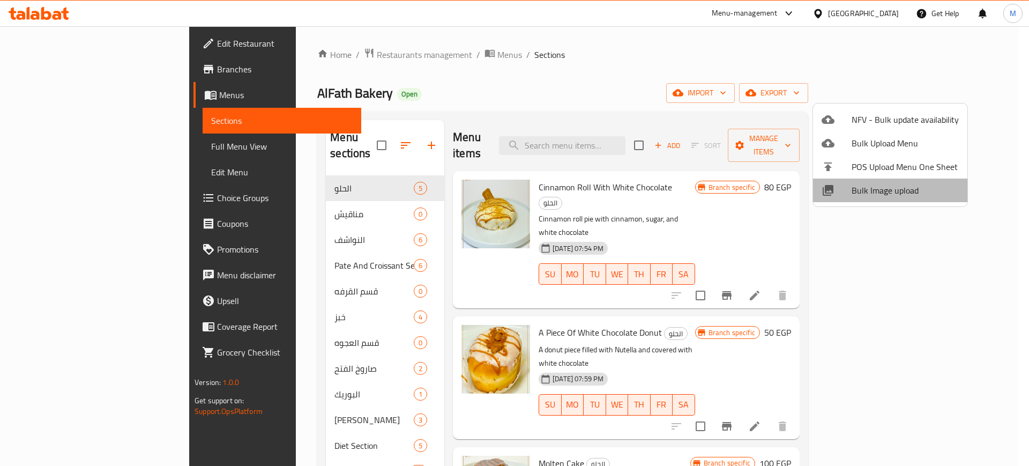
click at [901, 187] on span "Bulk Image upload" at bounding box center [904, 190] width 107 height 13
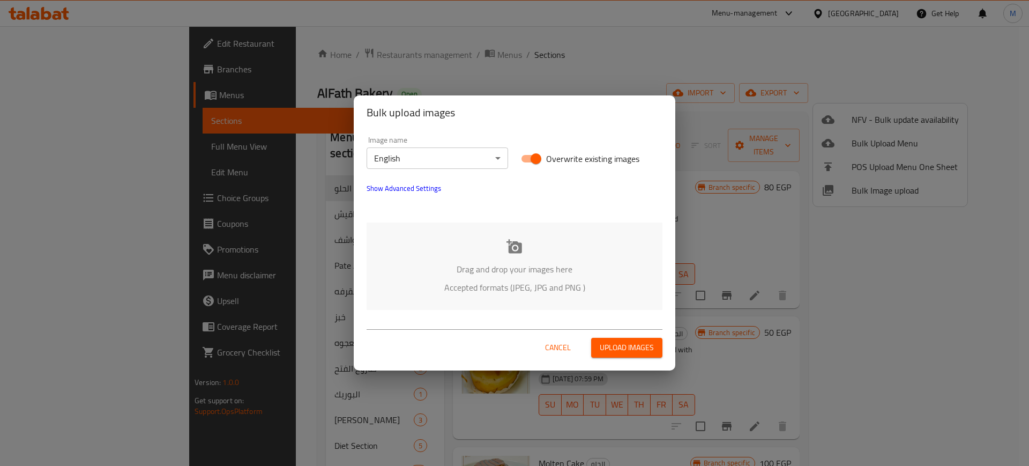
click at [521, 286] on p "Accepted formats (JPEG, JPG and PNG )" at bounding box center [514, 287] width 264 height 13
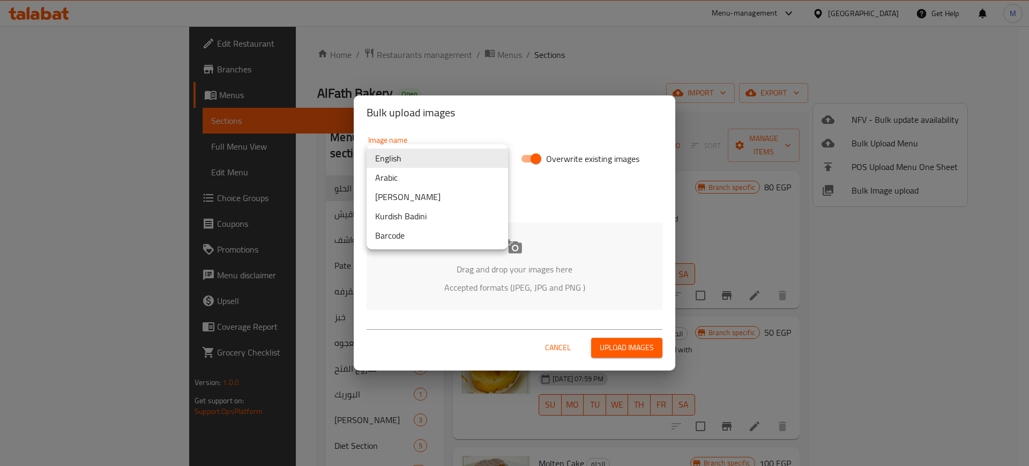
click at [416, 158] on body "​ Menu-management [GEOGRAPHIC_DATA] Get Help M Edit Restaurant Branches Menus S…" at bounding box center [514, 245] width 1029 height 439
click at [410, 179] on li "Arabic" at bounding box center [436, 177] width 141 height 19
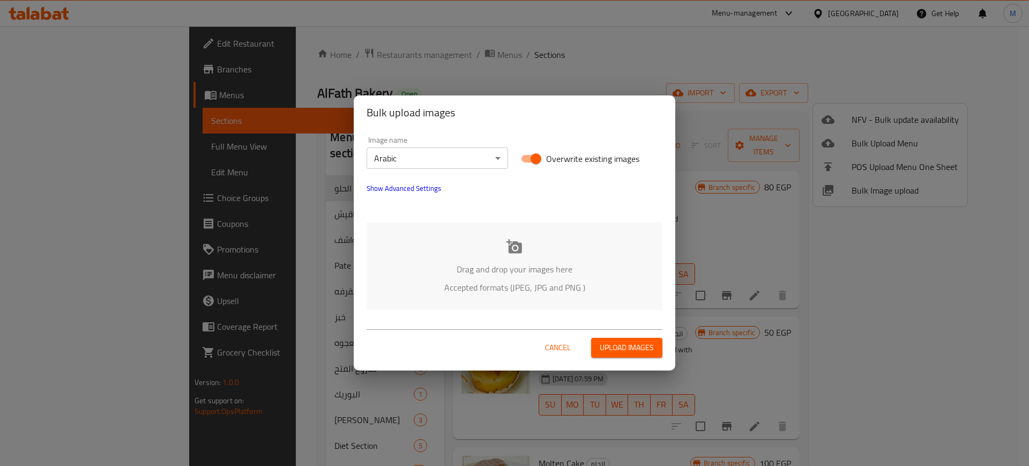
click at [453, 260] on div "Drag and drop your images here Accepted formats (JPEG, JPG and PNG )" at bounding box center [514, 265] width 296 height 87
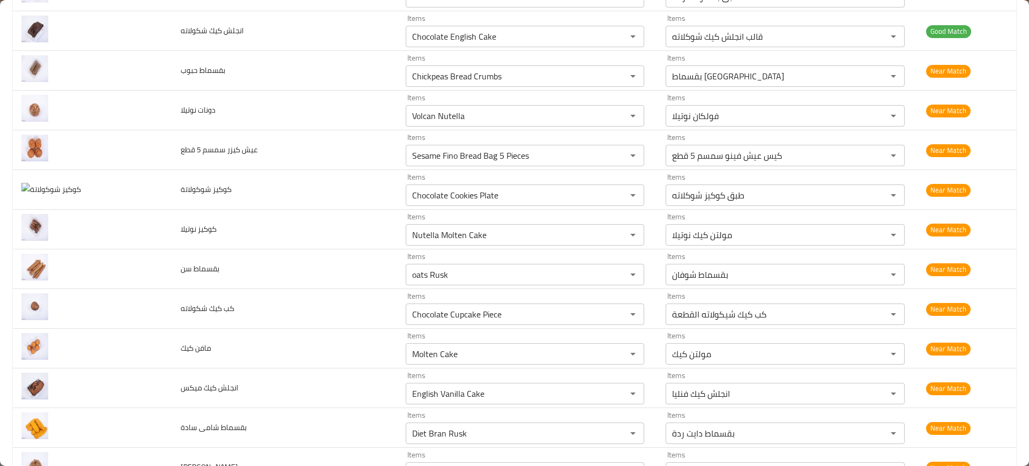
scroll to position [567, 0]
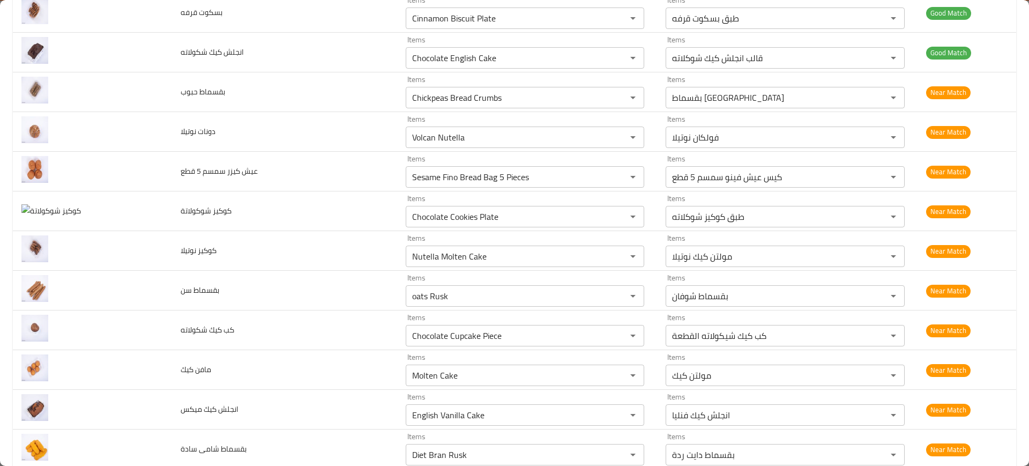
click at [241, 294] on td "بقسماط سن" at bounding box center [284, 291] width 224 height 40
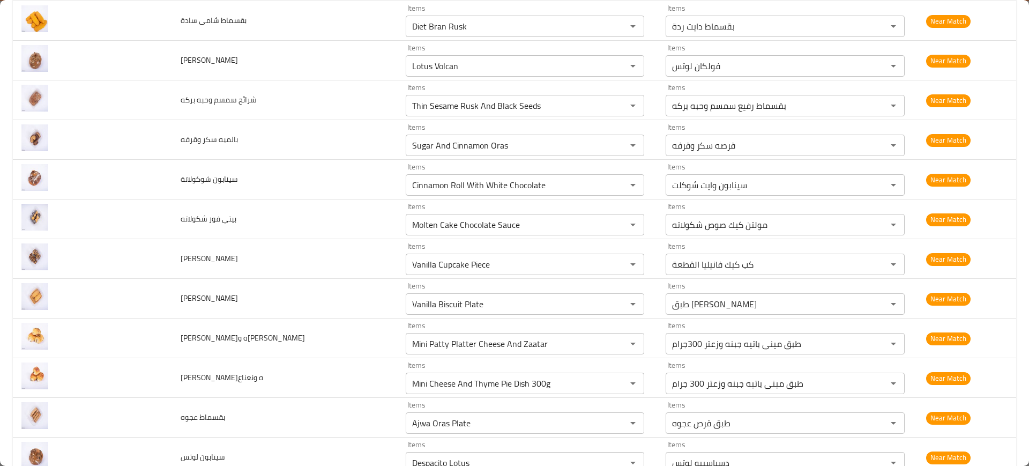
scroll to position [1084, 0]
